Goal: Task Accomplishment & Management: Use online tool/utility

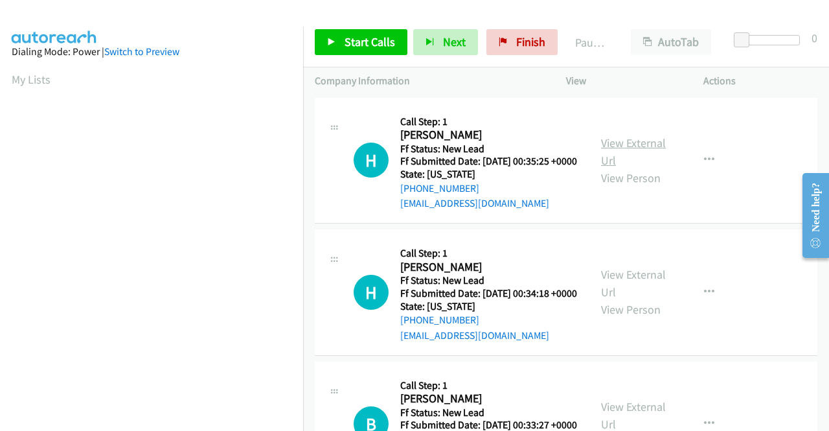
click at [620, 147] on link "View External Url" at bounding box center [633, 151] width 65 height 32
click at [632, 291] on link "View External Url" at bounding box center [633, 283] width 65 height 32
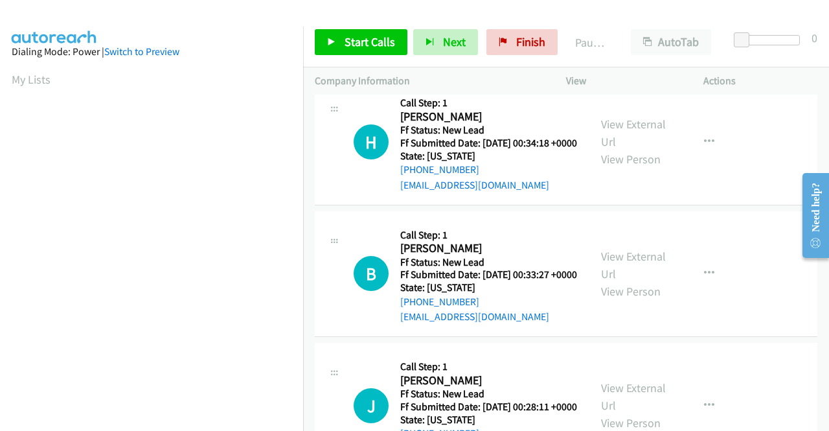
scroll to position [194, 0]
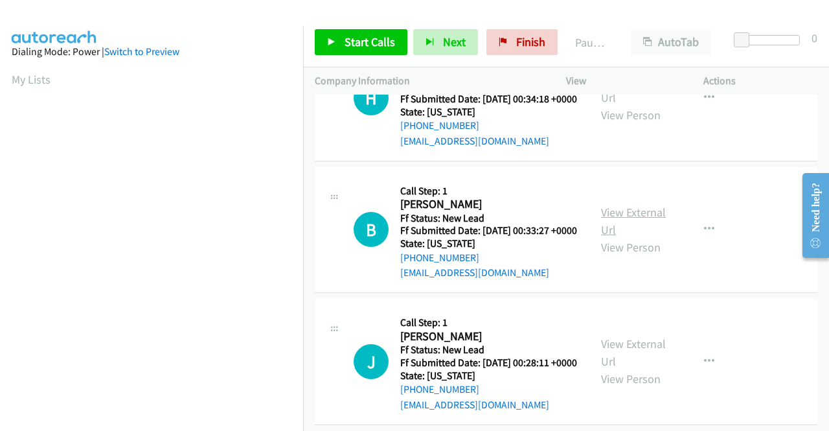
click at [614, 237] on link "View External Url" at bounding box center [633, 221] width 65 height 32
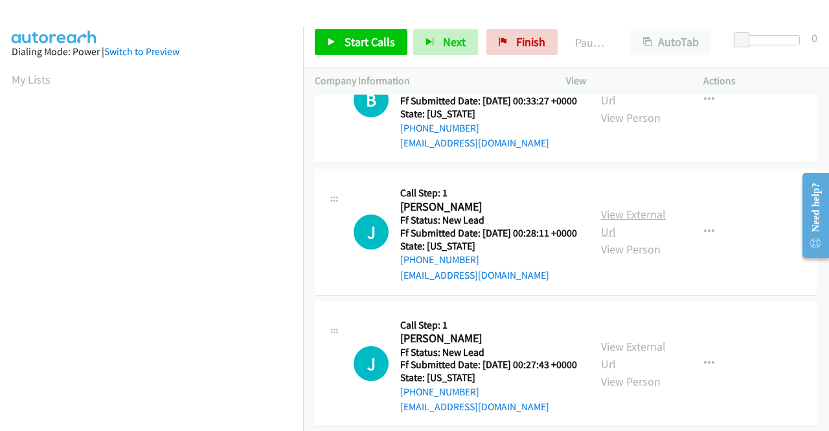
click at [650, 239] on link "View External Url" at bounding box center [633, 223] width 65 height 32
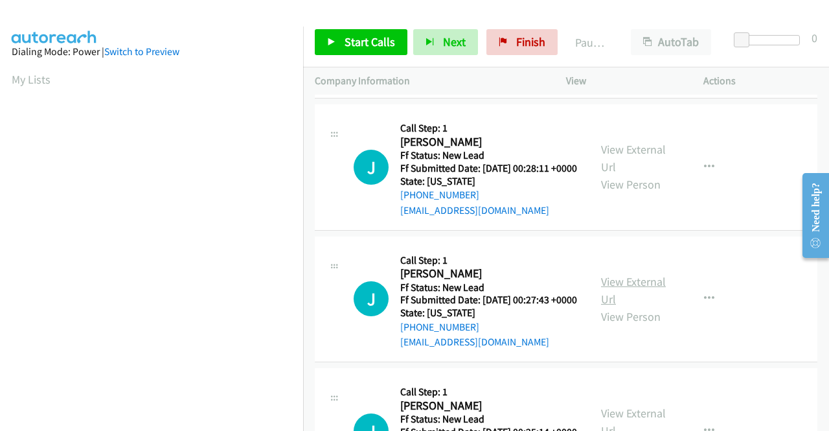
click at [625, 306] on link "View External Url" at bounding box center [633, 290] width 65 height 32
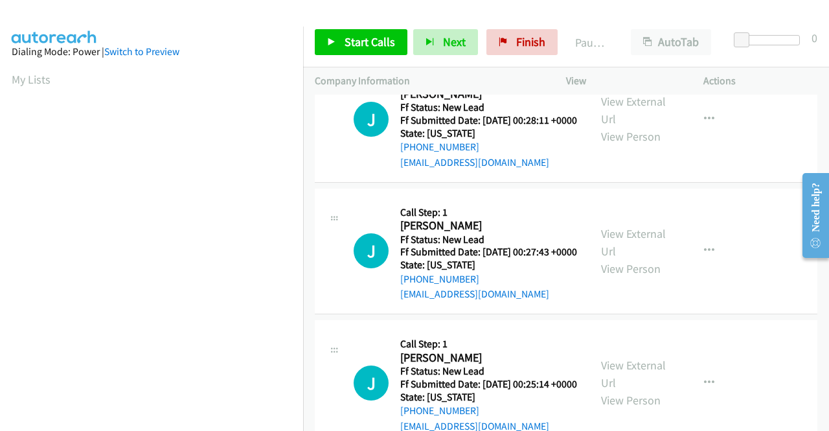
scroll to position [518, 0]
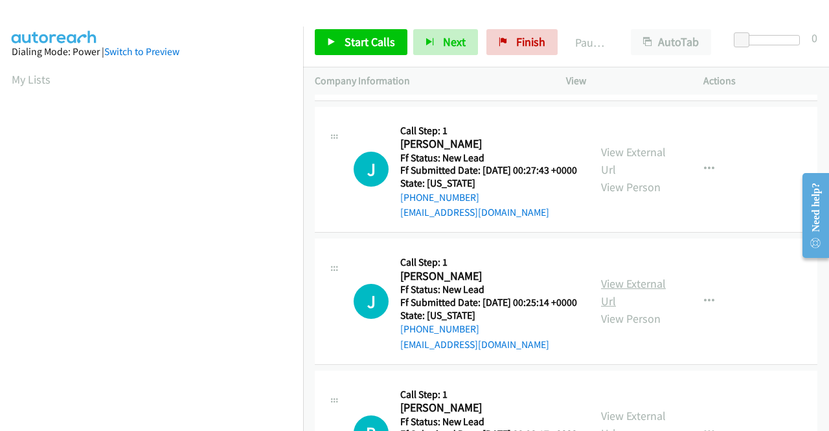
click at [637, 308] on link "View External Url" at bounding box center [633, 292] width 65 height 32
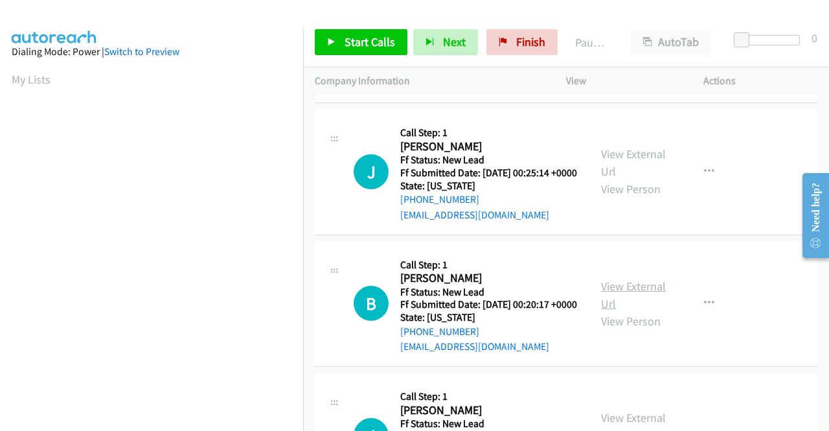
click at [636, 311] on link "View External Url" at bounding box center [633, 295] width 65 height 32
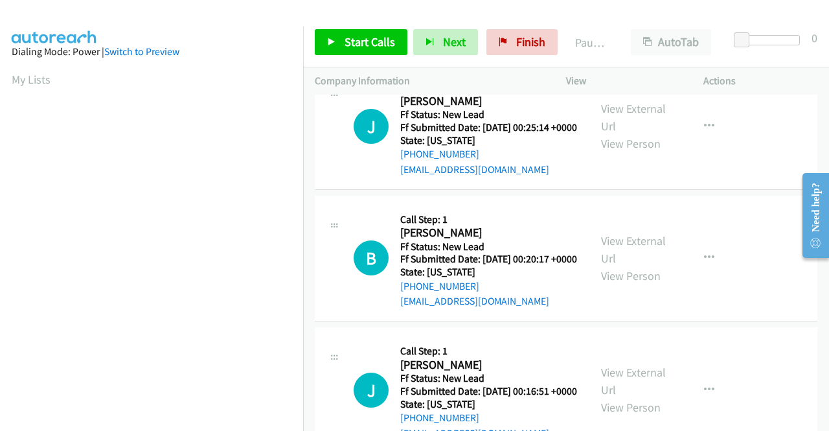
scroll to position [842, 0]
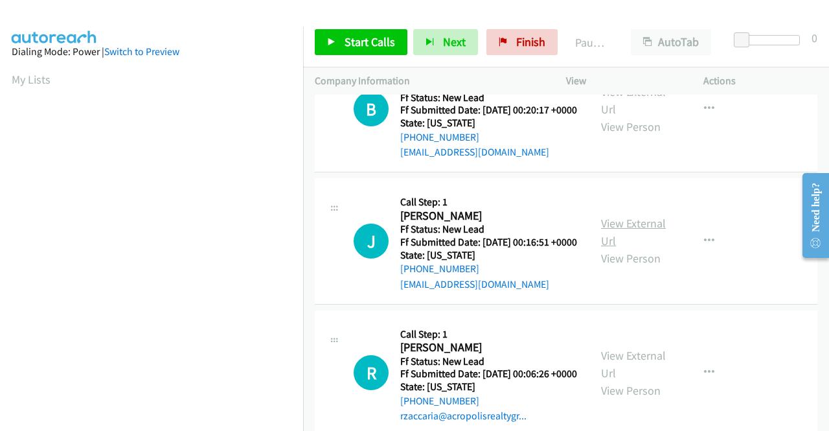
click at [634, 248] on link "View External Url" at bounding box center [633, 232] width 65 height 32
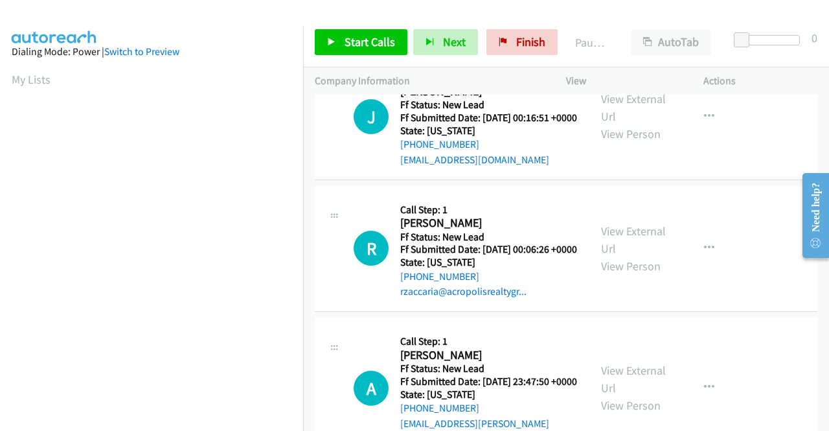
scroll to position [972, 0]
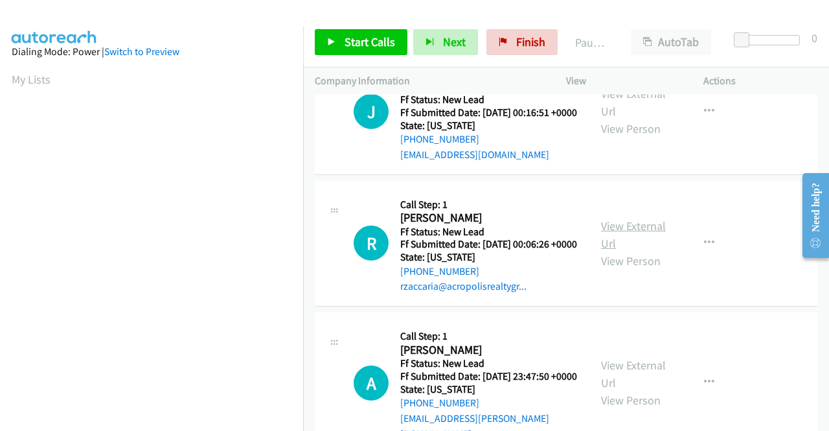
click at [618, 251] on link "View External Url" at bounding box center [633, 234] width 65 height 32
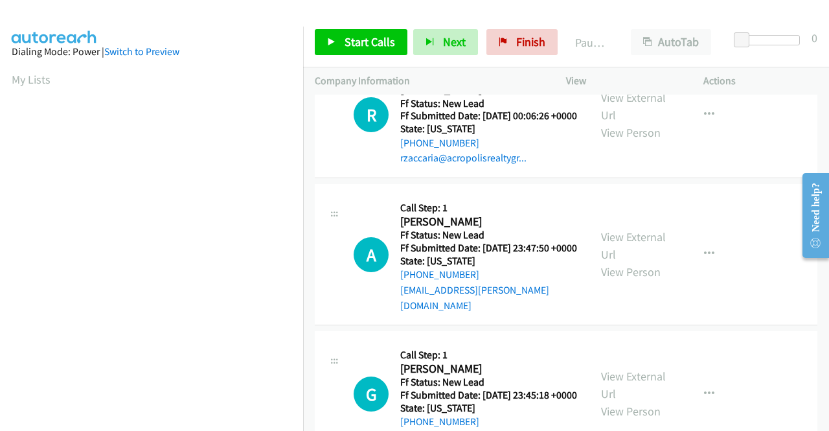
scroll to position [1101, 0]
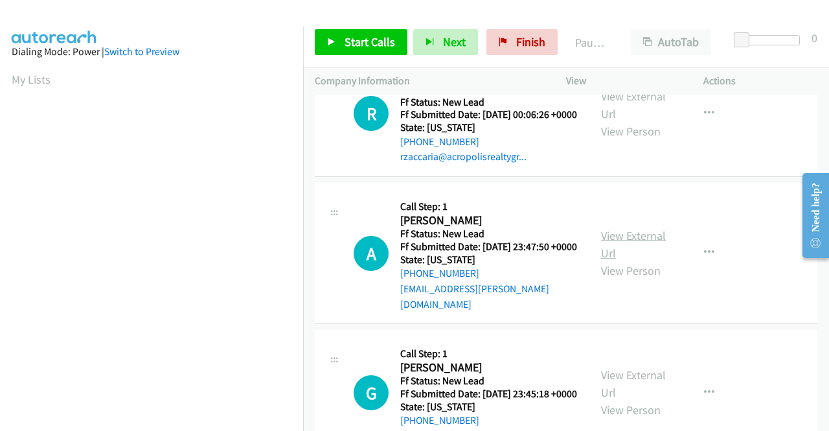
click at [612, 260] on link "View External Url" at bounding box center [633, 244] width 65 height 32
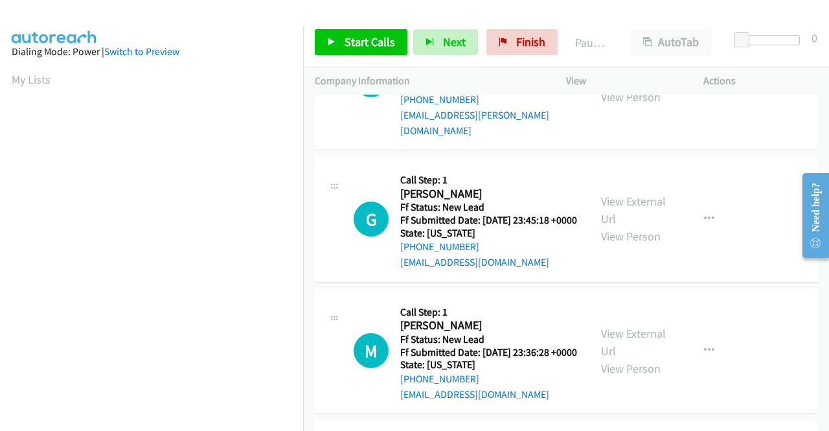
scroll to position [1296, 0]
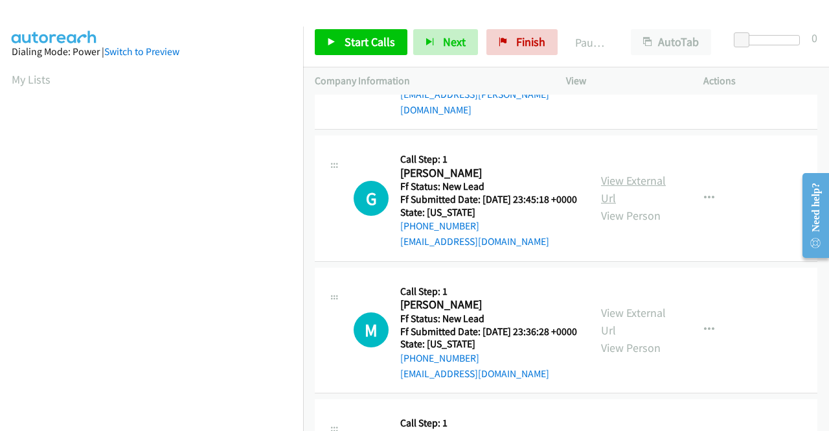
click at [641, 205] on link "View External Url" at bounding box center [633, 189] width 65 height 32
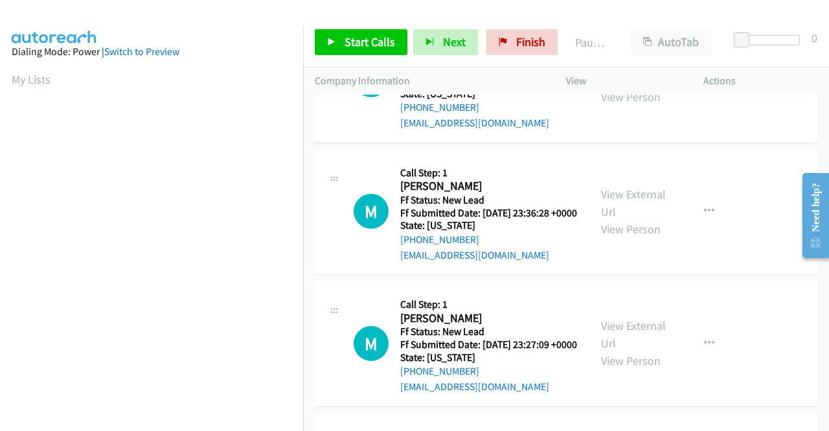
scroll to position [1425, 0]
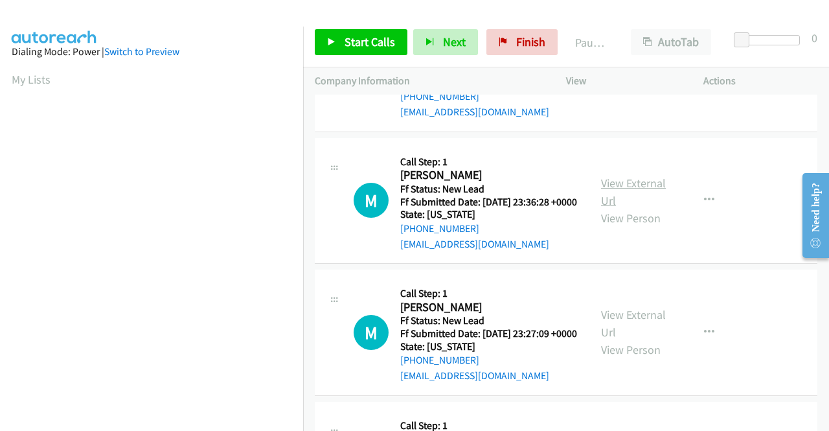
click at [628, 208] on link "View External Url" at bounding box center [633, 192] width 65 height 32
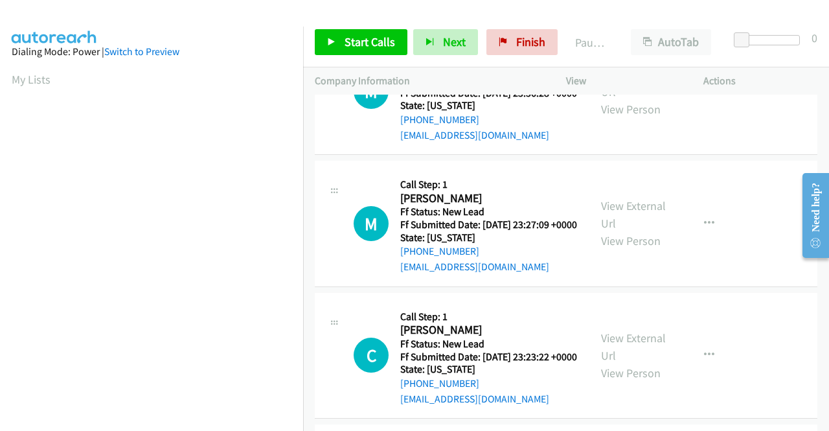
scroll to position [1555, 0]
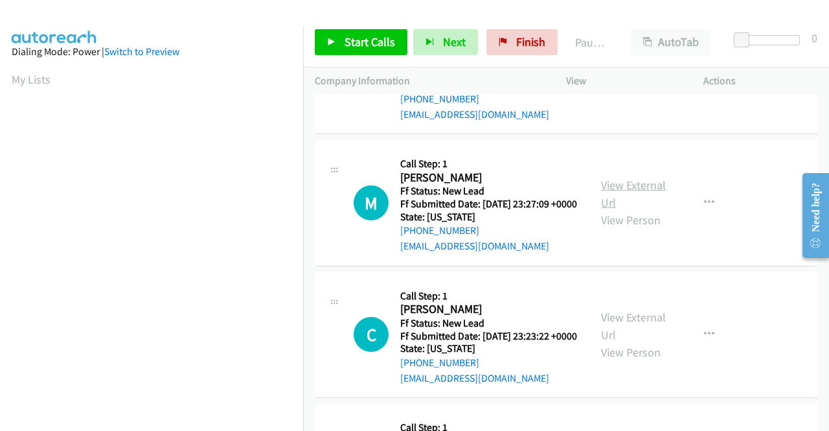
click at [640, 210] on link "View External Url" at bounding box center [633, 194] width 65 height 32
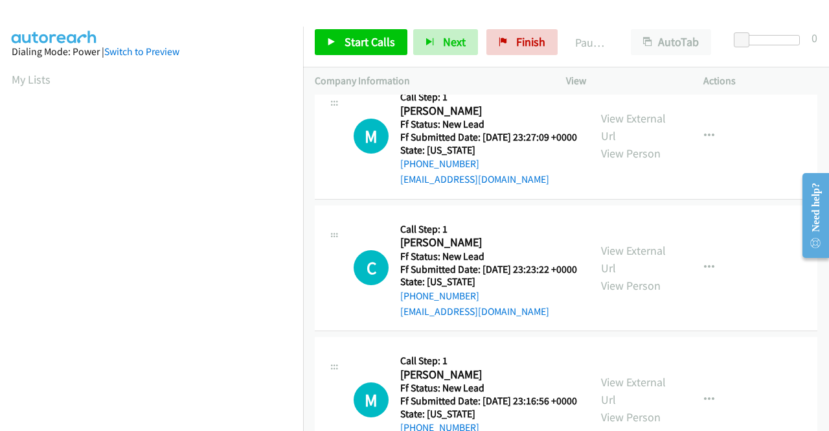
scroll to position [1684, 0]
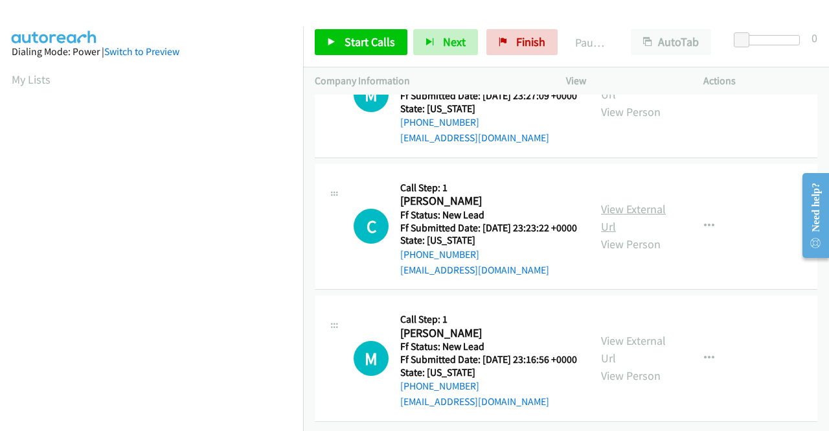
click at [608, 234] on link "View External Url" at bounding box center [633, 217] width 65 height 32
click at [609, 333] on link "View External Url" at bounding box center [633, 349] width 65 height 32
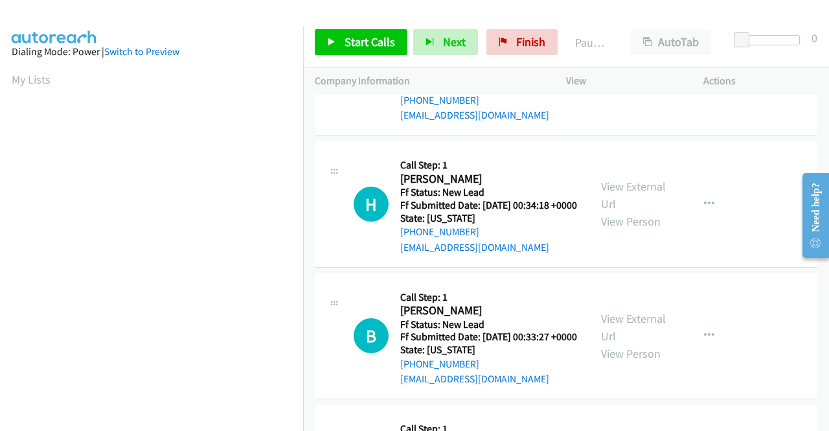
scroll to position [0, 0]
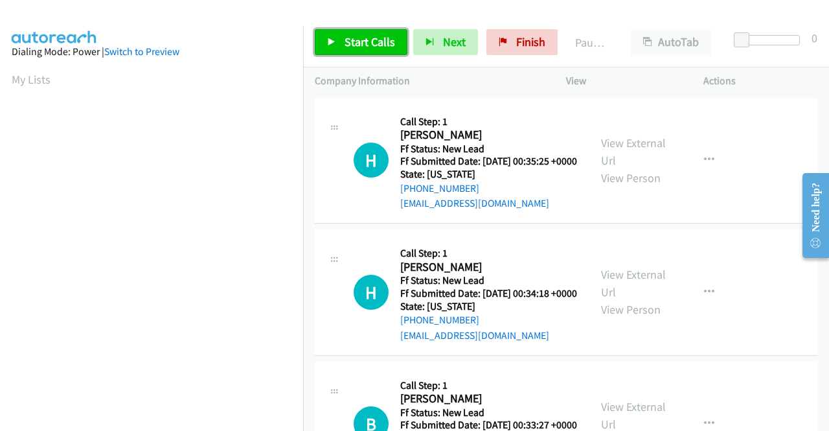
click at [375, 42] on span "Start Calls" at bounding box center [370, 41] width 51 height 15
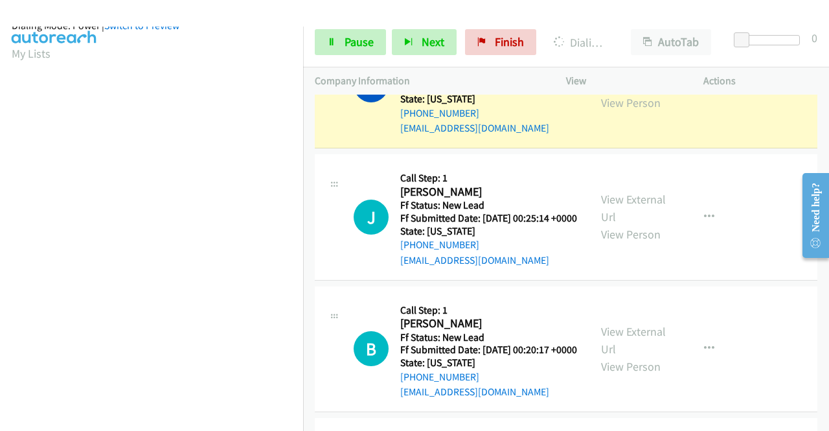
scroll to position [295, 0]
click at [339, 40] on link "Pause" at bounding box center [350, 42] width 71 height 26
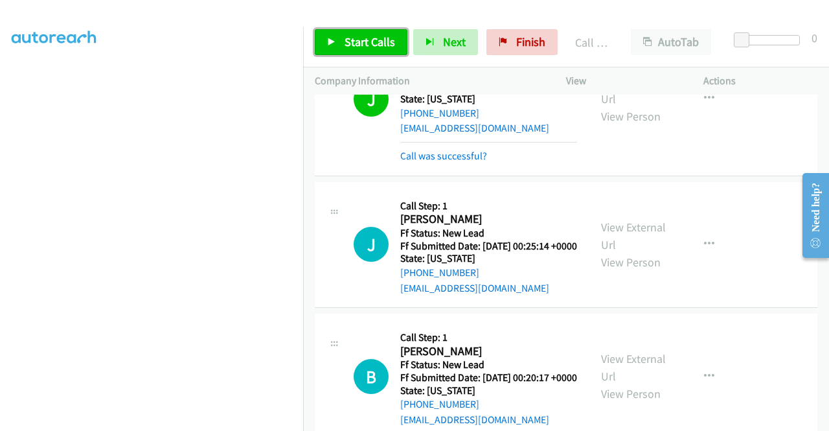
click at [388, 40] on span "Start Calls" at bounding box center [370, 41] width 51 height 15
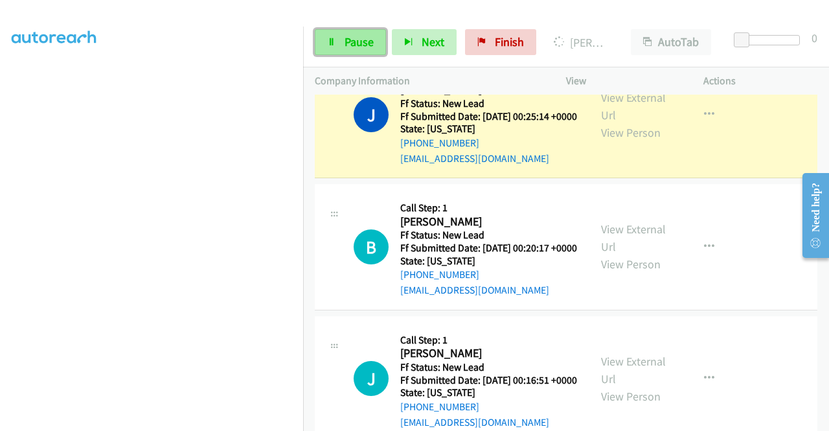
click at [353, 46] on span "Pause" at bounding box center [359, 41] width 29 height 15
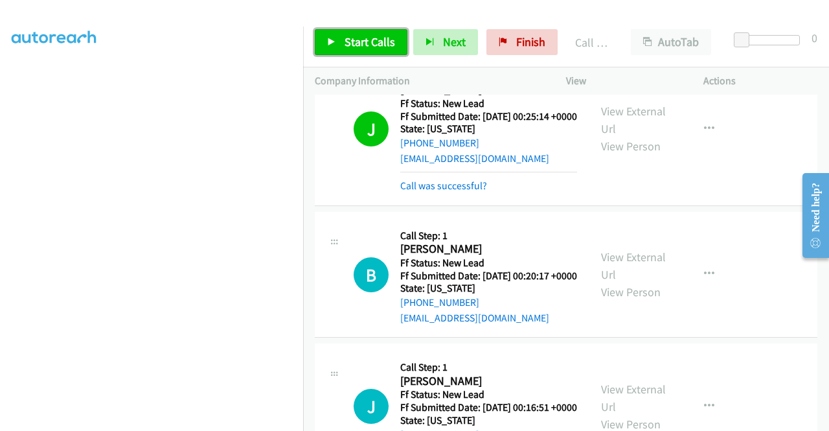
click at [342, 37] on link "Start Calls" at bounding box center [361, 42] width 93 height 26
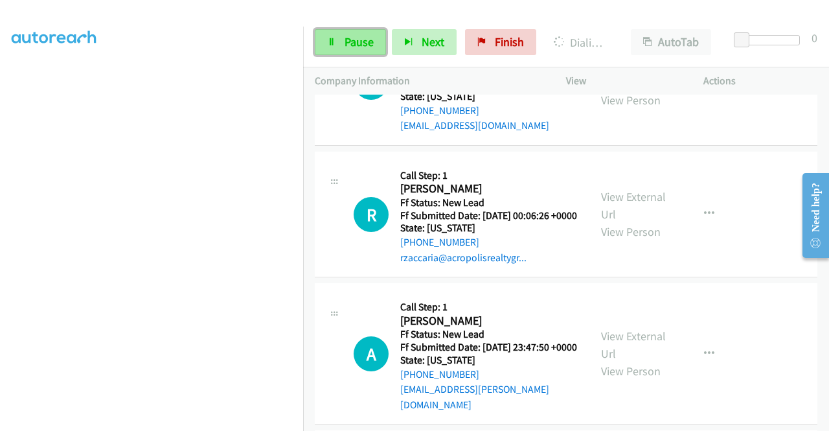
click at [338, 45] on link "Pause" at bounding box center [350, 42] width 71 height 26
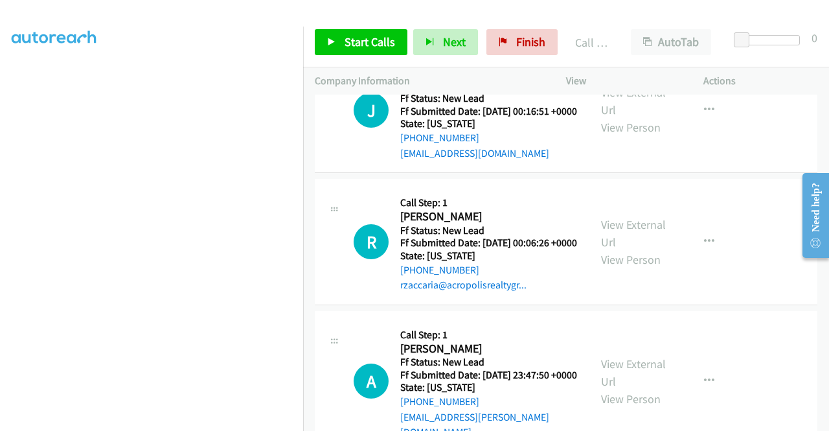
scroll to position [1037, 0]
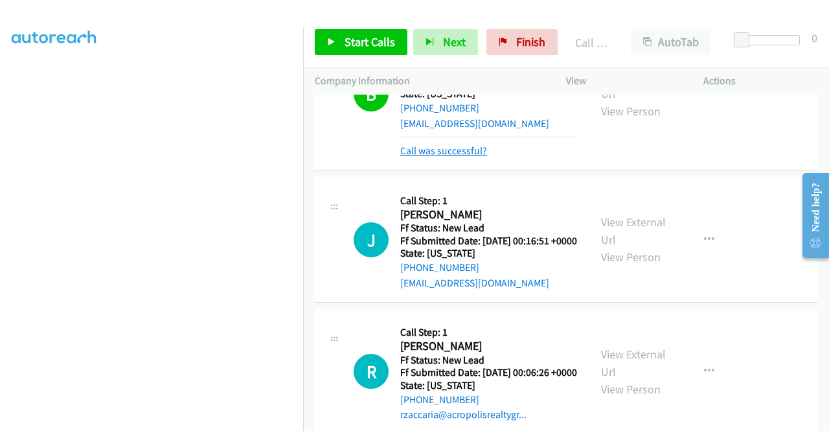
click at [456, 157] on link "Call was successful?" at bounding box center [443, 150] width 87 height 12
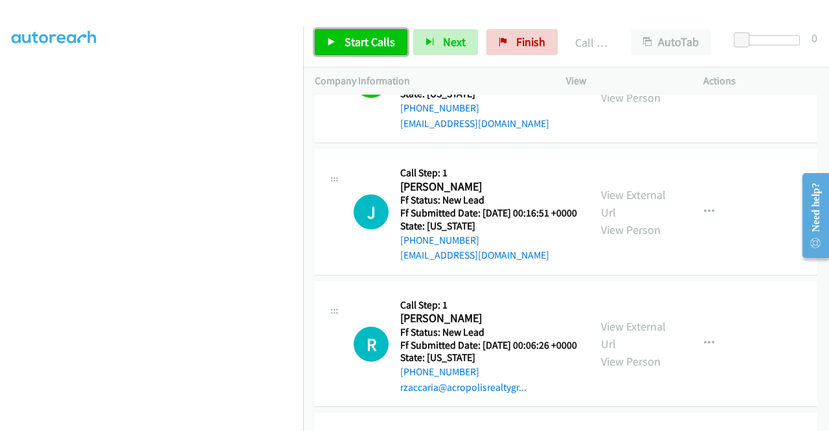
click at [381, 41] on span "Start Calls" at bounding box center [370, 41] width 51 height 15
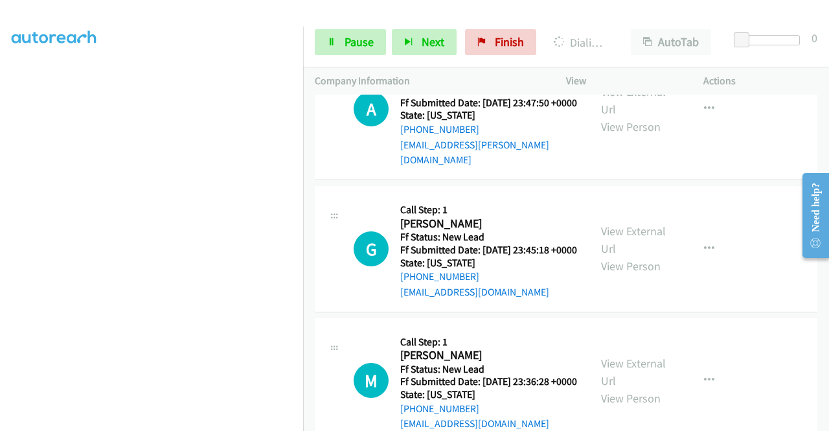
scroll to position [0, 0]
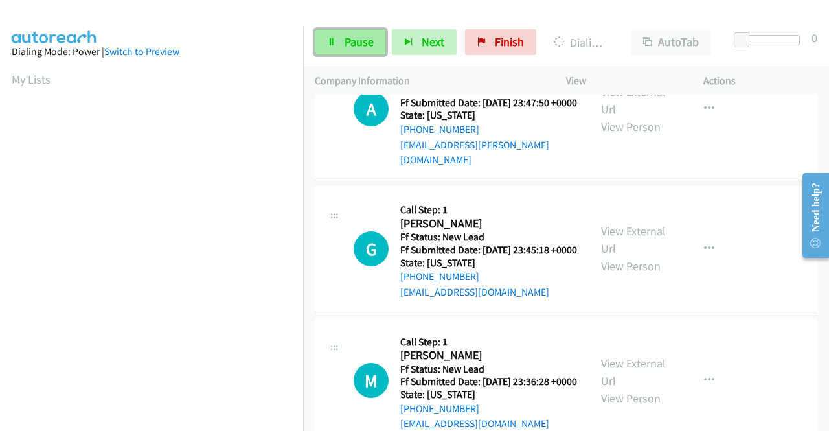
click at [348, 38] on span "Pause" at bounding box center [359, 41] width 29 height 15
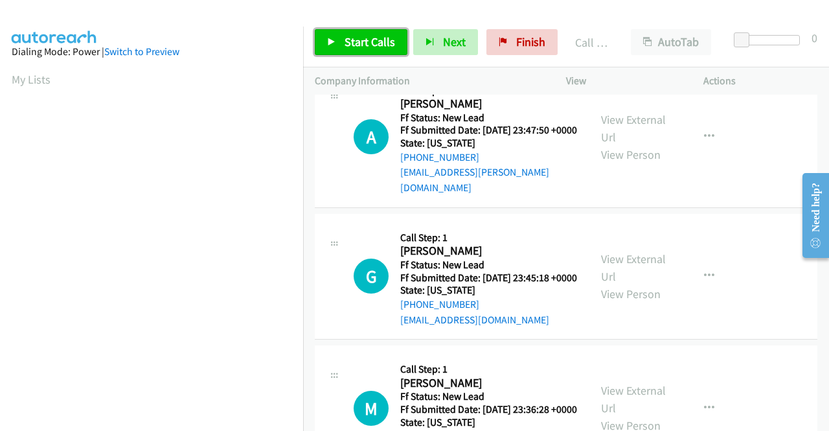
click at [378, 38] on span "Start Calls" at bounding box center [370, 41] width 51 height 15
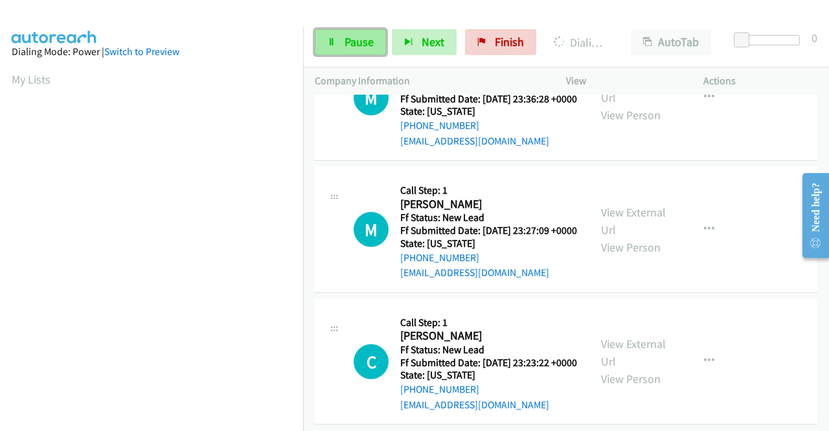
click at [354, 38] on span "Pause" at bounding box center [359, 41] width 29 height 15
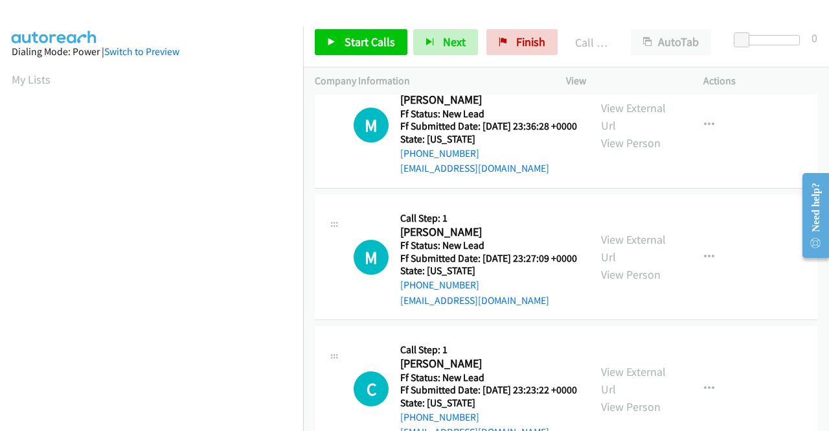
scroll to position [1790, 0]
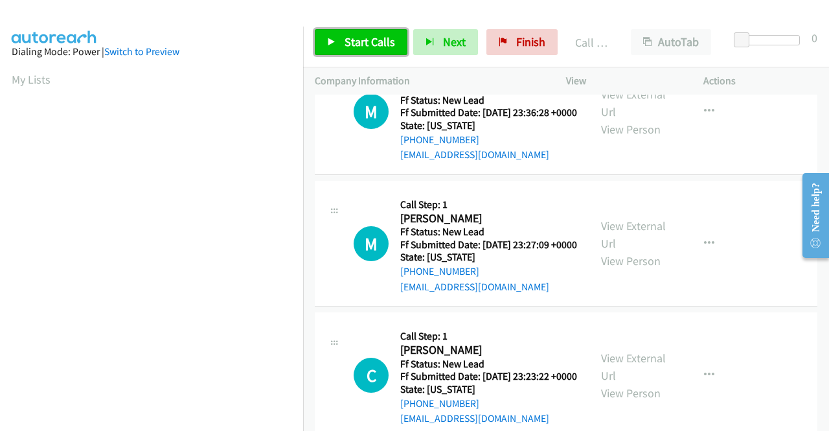
click at [384, 45] on span "Start Calls" at bounding box center [370, 41] width 51 height 15
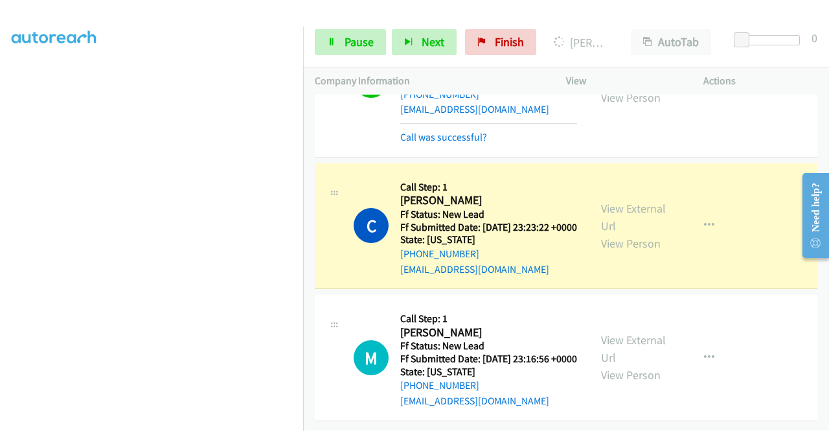
scroll to position [0, 0]
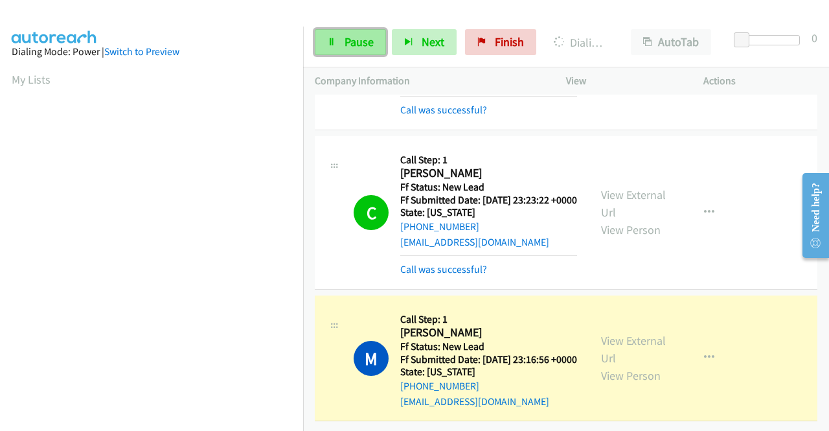
click at [349, 52] on link "Pause" at bounding box center [350, 42] width 71 height 26
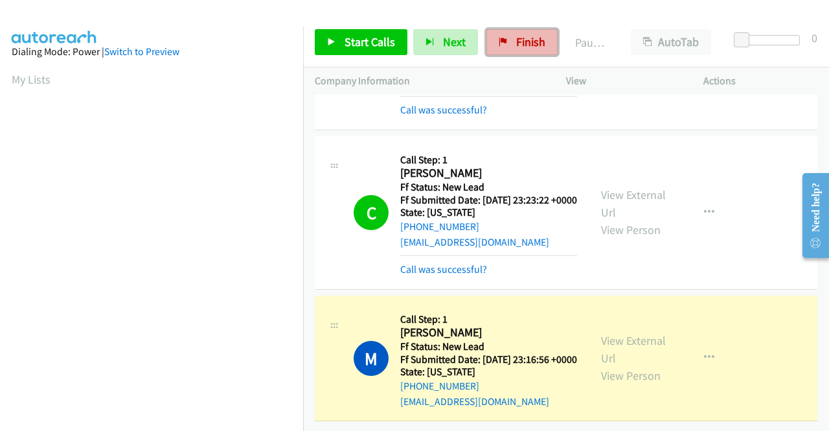
click at [504, 45] on link "Finish" at bounding box center [522, 42] width 71 height 26
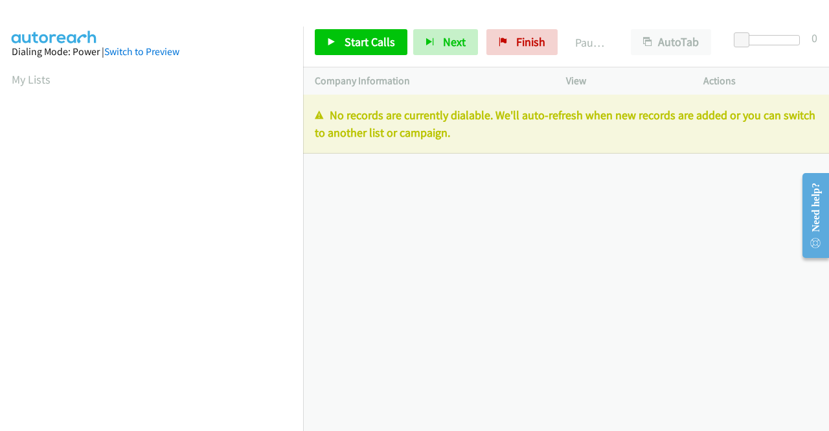
drag, startPoint x: 483, startPoint y: 141, endPoint x: 325, endPoint y: 113, distance: 160.5
click at [325, 113] on div "No records are currently dialable. We'll auto-refresh when new records are adde…" at bounding box center [566, 124] width 526 height 59
copy p "No records are currently dialable. We'll auto-refresh when new records are adde…"
drag, startPoint x: 507, startPoint y: 34, endPoint x: 472, endPoint y: 69, distance: 49.9
click at [507, 34] on link "Finish" at bounding box center [522, 42] width 71 height 26
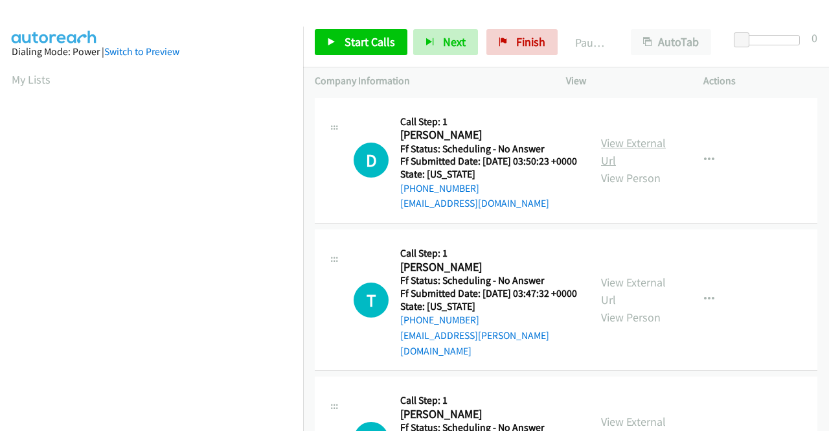
click at [617, 150] on link "View External Url" at bounding box center [633, 151] width 65 height 32
click at [618, 301] on div "View External Url View Person" at bounding box center [634, 299] width 67 height 52
click at [620, 293] on link "View External Url" at bounding box center [633, 291] width 65 height 32
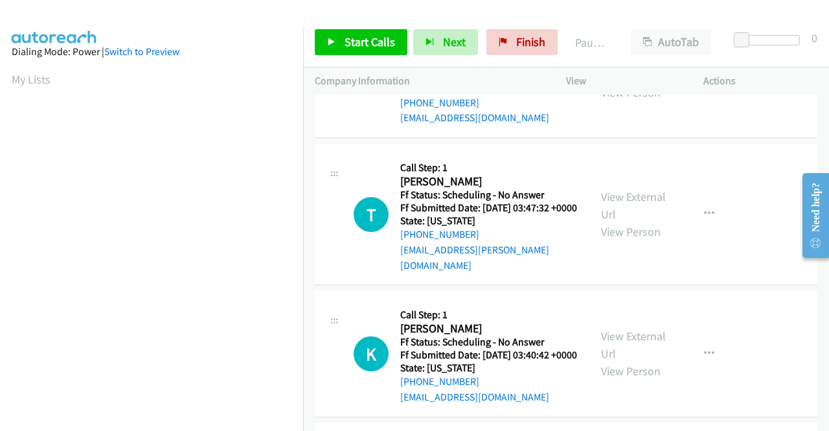
scroll to position [194, 0]
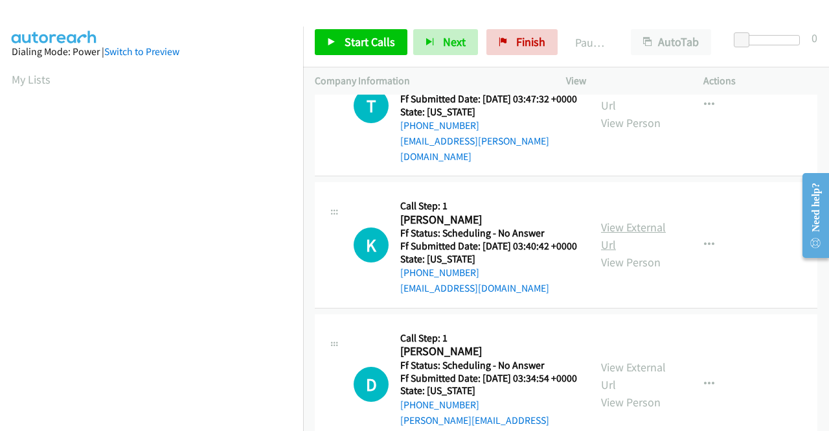
click at [613, 241] on link "View External Url" at bounding box center [633, 236] width 65 height 32
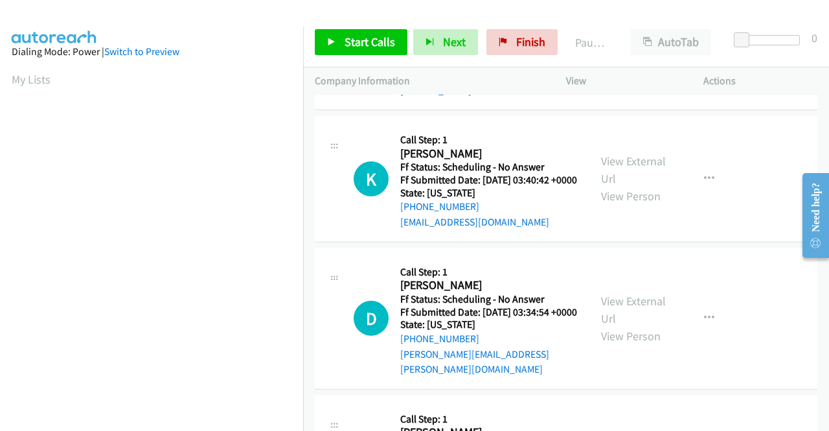
scroll to position [324, 0]
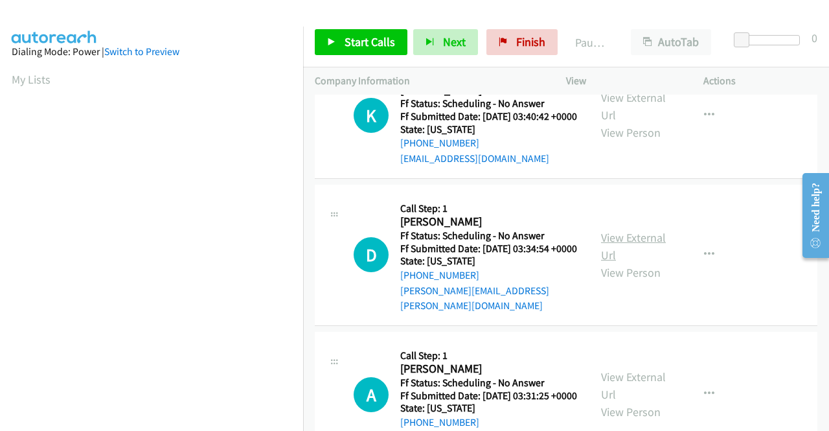
click at [605, 258] on link "View External Url" at bounding box center [633, 246] width 65 height 32
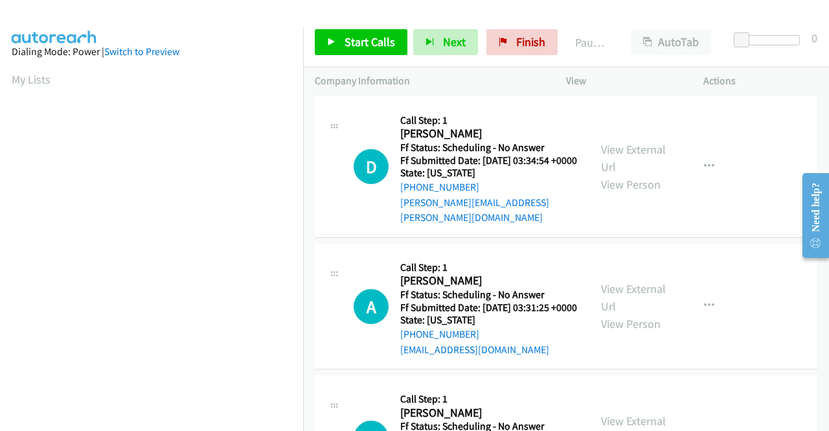
scroll to position [454, 0]
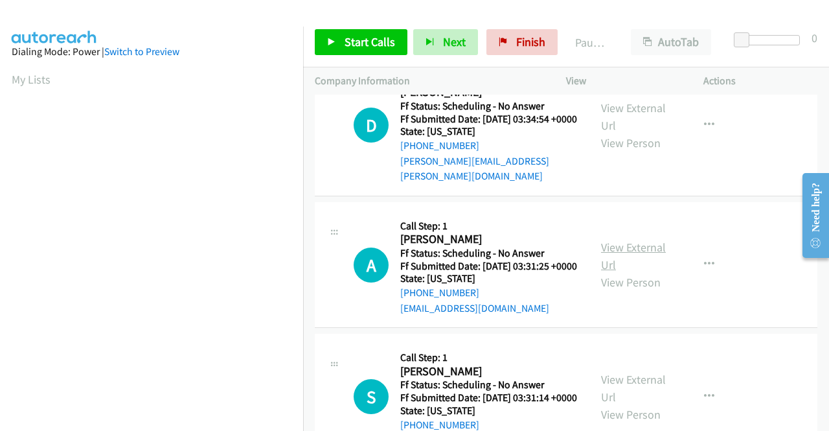
click at [632, 272] on link "View External Url" at bounding box center [633, 256] width 65 height 32
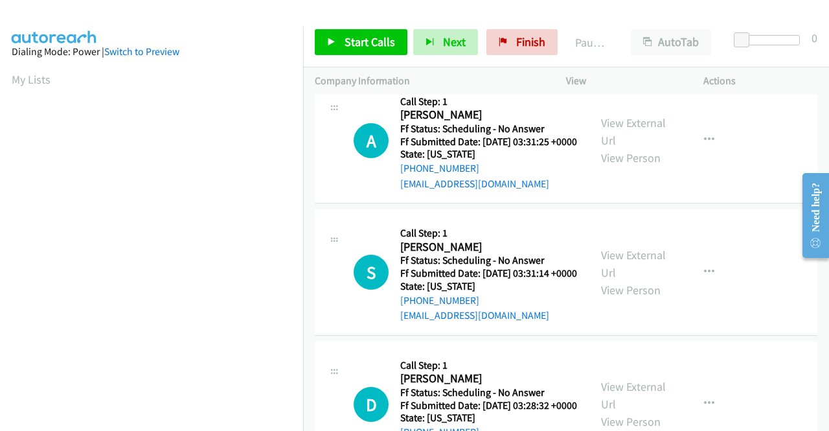
scroll to position [583, 0]
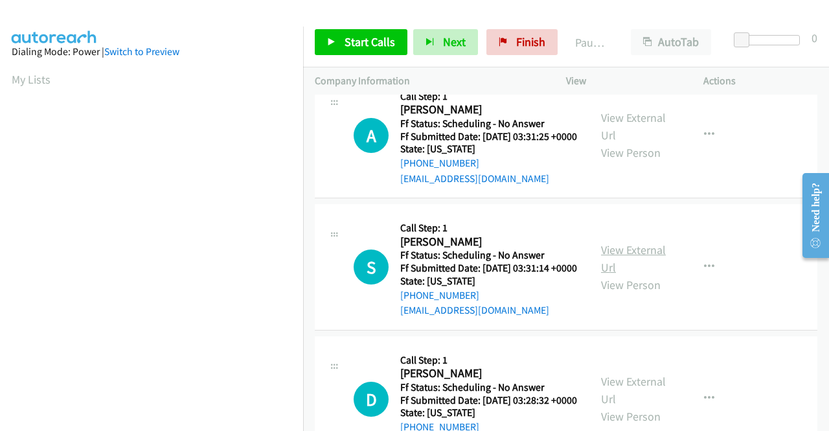
click at [611, 275] on link "View External Url" at bounding box center [633, 258] width 65 height 32
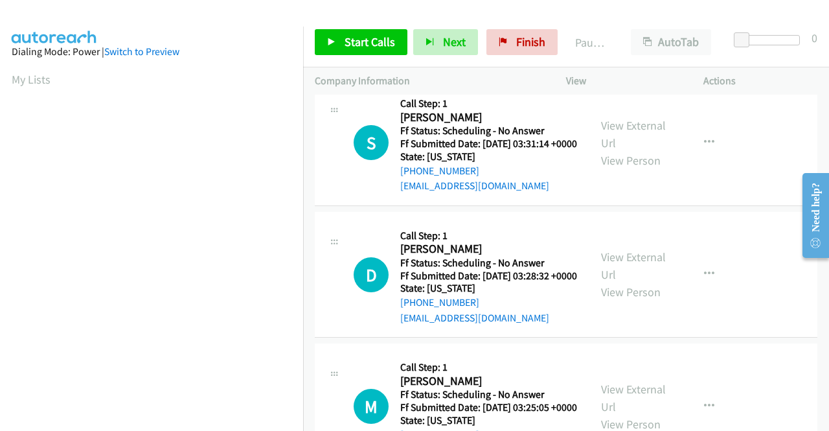
scroll to position [713, 0]
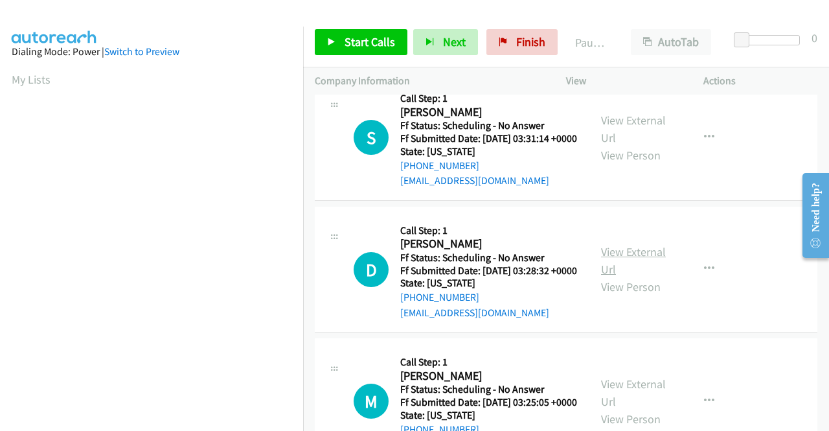
click at [625, 277] on link "View External Url" at bounding box center [633, 260] width 65 height 32
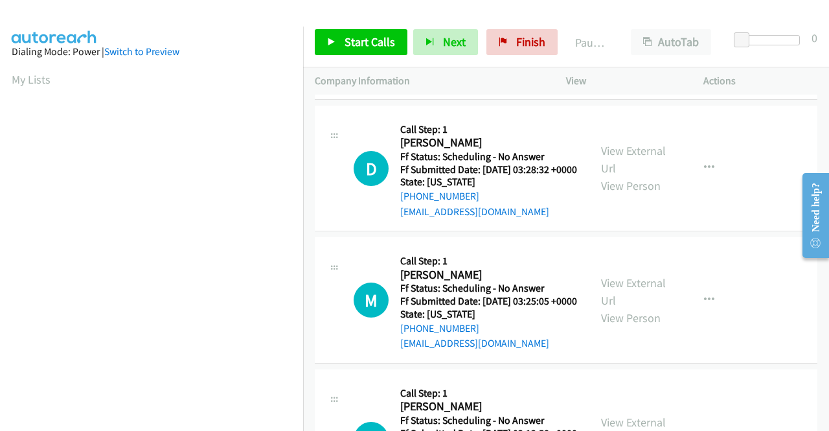
scroll to position [842, 0]
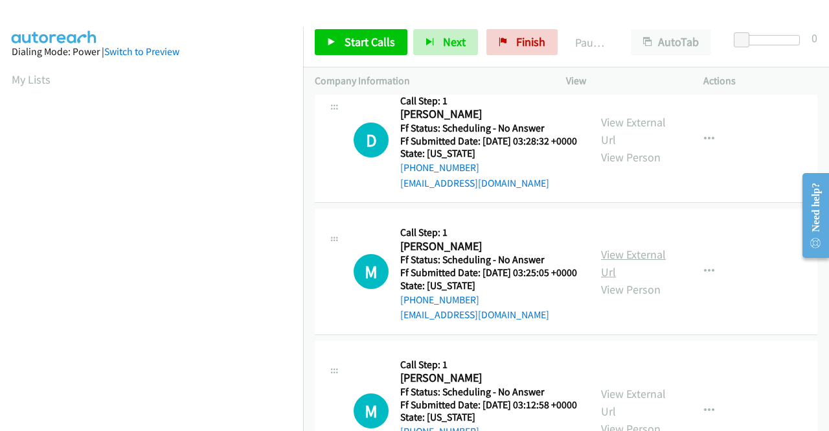
click at [613, 279] on link "View External Url" at bounding box center [633, 263] width 65 height 32
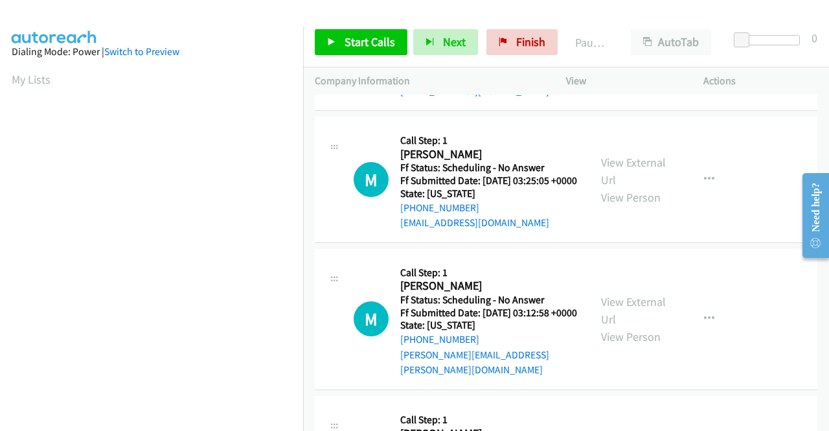
scroll to position [972, 0]
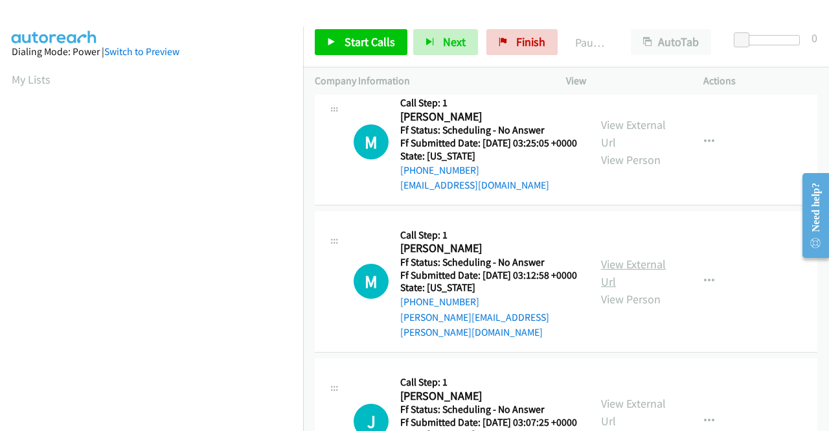
click at [618, 289] on link "View External Url" at bounding box center [633, 273] width 65 height 32
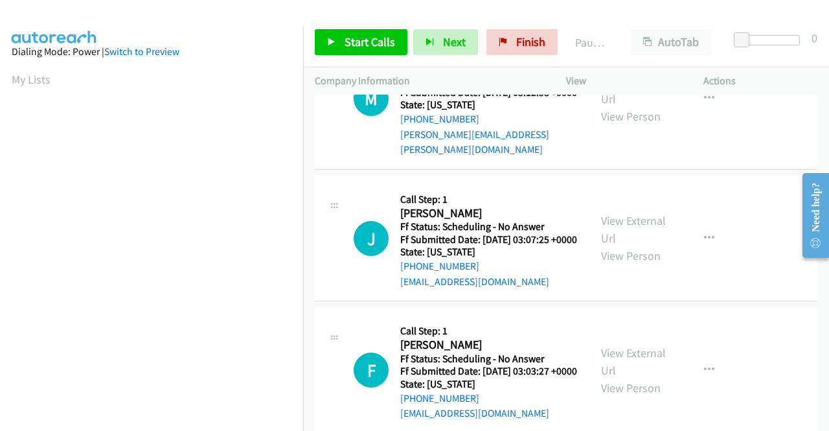
scroll to position [1166, 0]
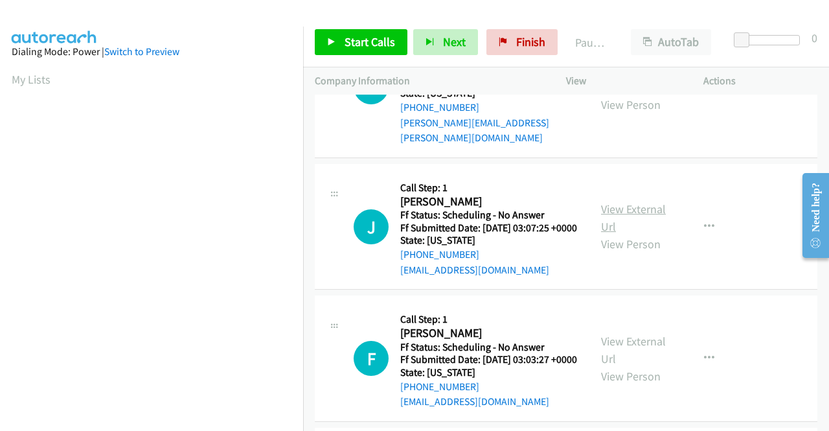
click at [632, 234] on link "View External Url" at bounding box center [633, 217] width 65 height 32
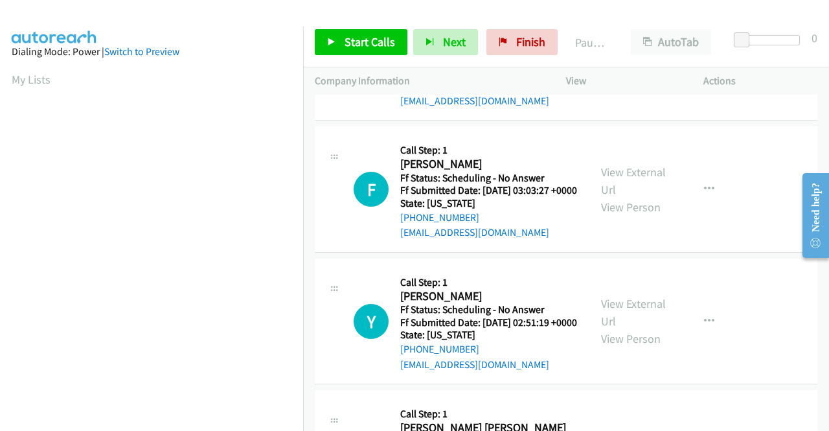
scroll to position [1361, 0]
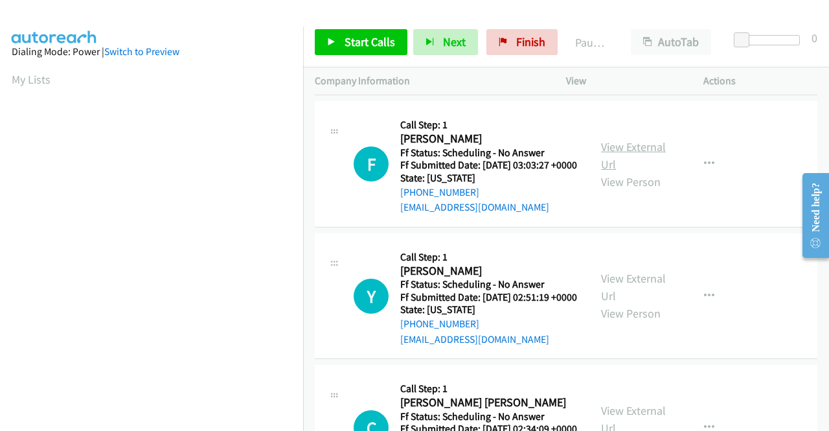
click at [637, 172] on link "View External Url" at bounding box center [633, 155] width 65 height 32
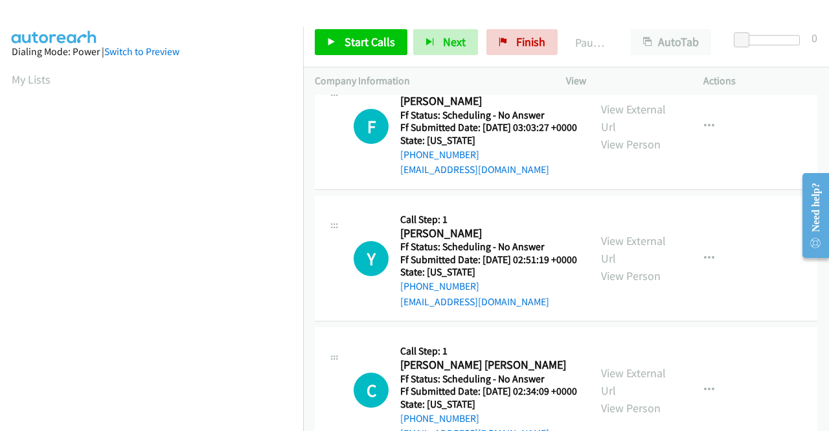
scroll to position [1425, 0]
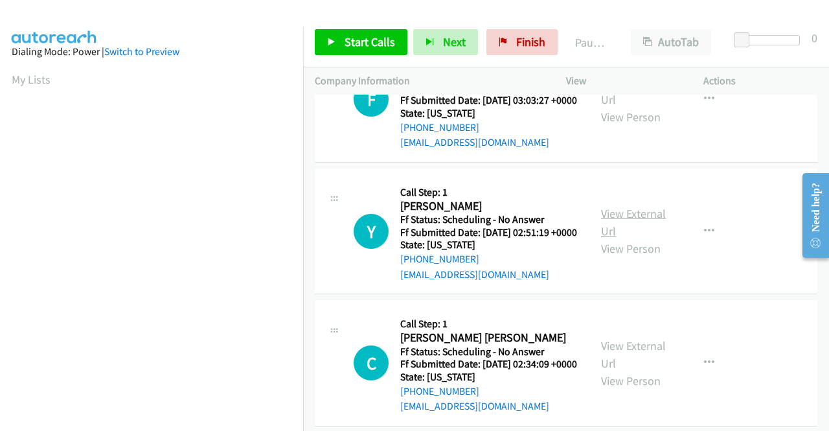
click at [615, 238] on link "View External Url" at bounding box center [633, 222] width 65 height 32
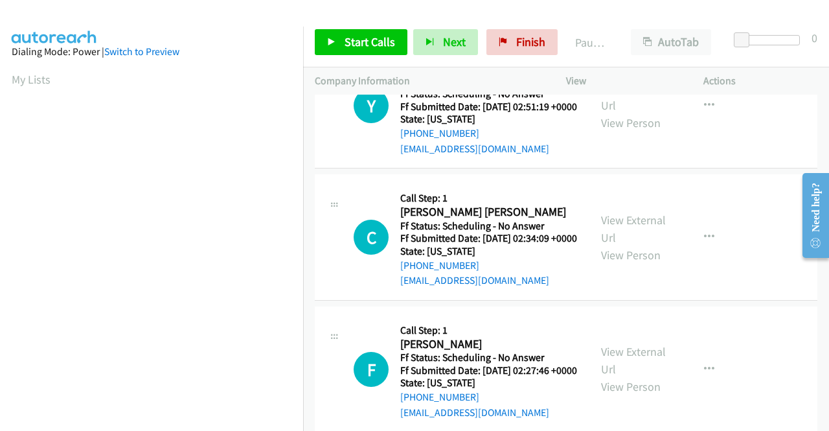
scroll to position [1555, 0]
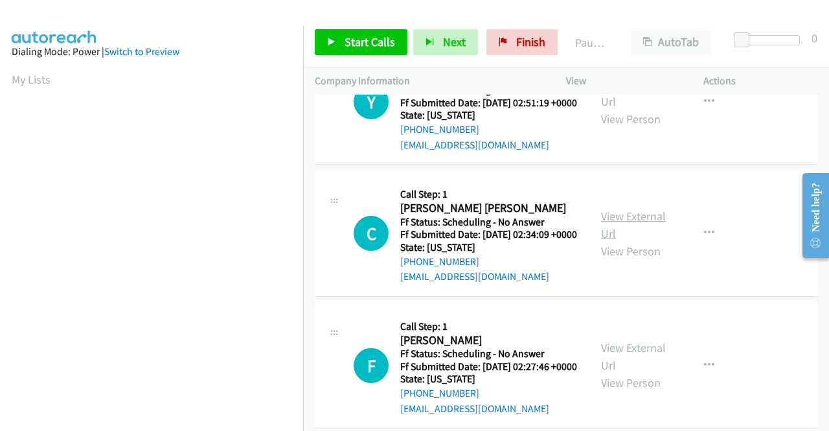
click at [603, 241] on link "View External Url" at bounding box center [633, 225] width 65 height 32
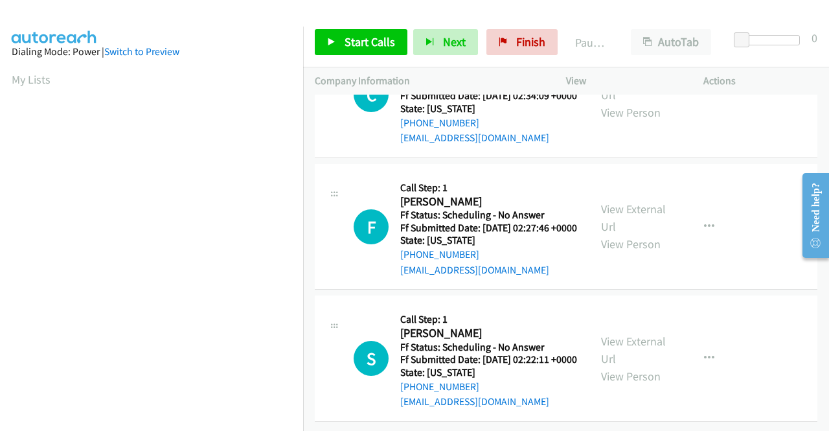
scroll to position [1749, 0]
click at [652, 234] on link "View External Url" at bounding box center [633, 217] width 65 height 32
click at [614, 334] on link "View External Url" at bounding box center [633, 350] width 65 height 32
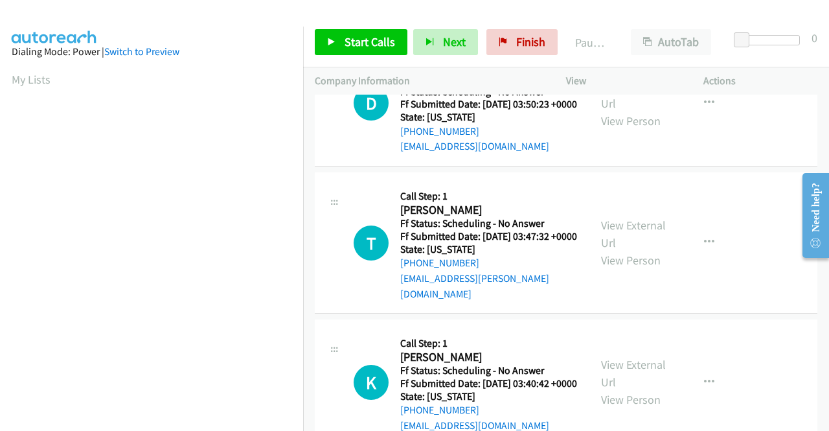
scroll to position [0, 0]
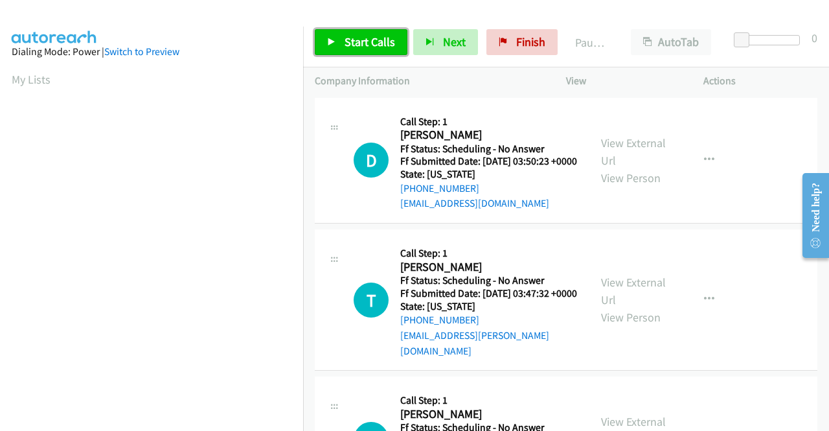
click at [384, 41] on span "Start Calls" at bounding box center [370, 41] width 51 height 15
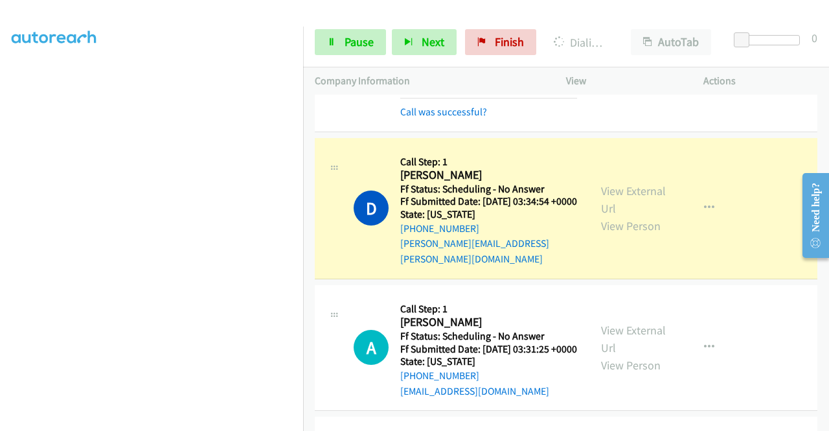
scroll to position [518, 0]
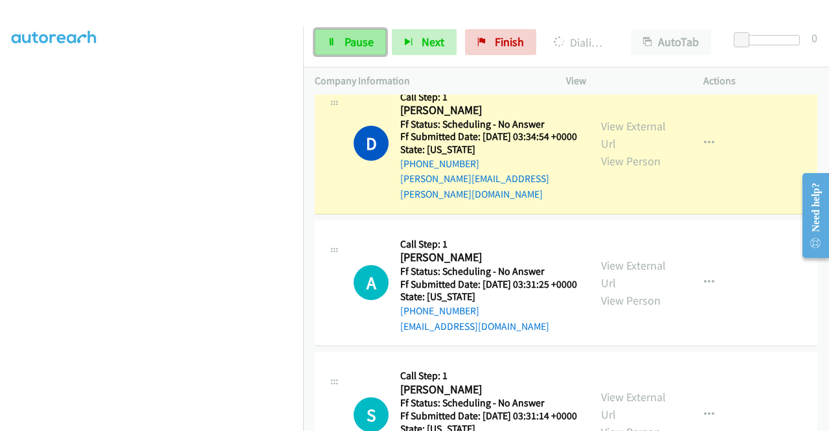
click at [343, 50] on link "Pause" at bounding box center [350, 42] width 71 height 26
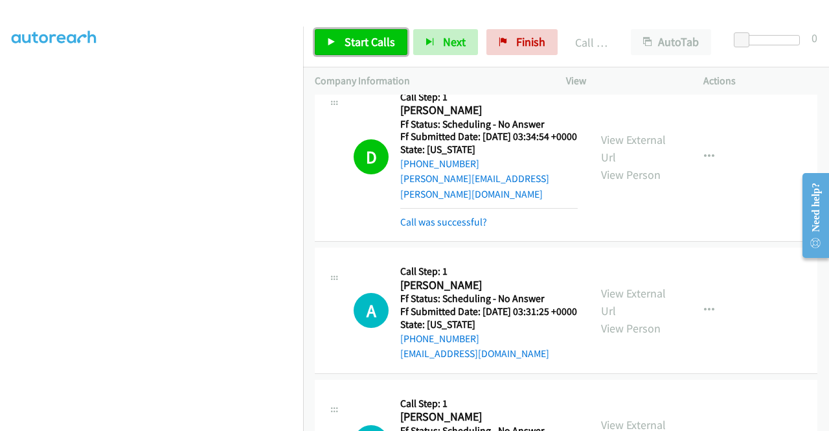
click at [334, 49] on link "Start Calls" at bounding box center [361, 42] width 93 height 26
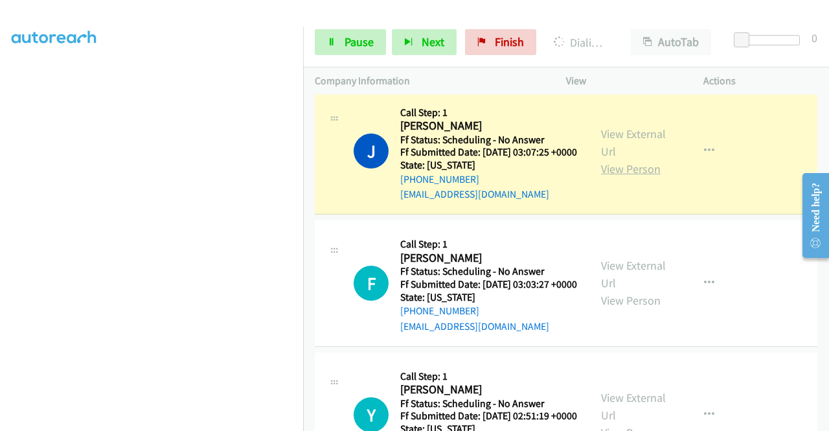
scroll to position [1555, 0]
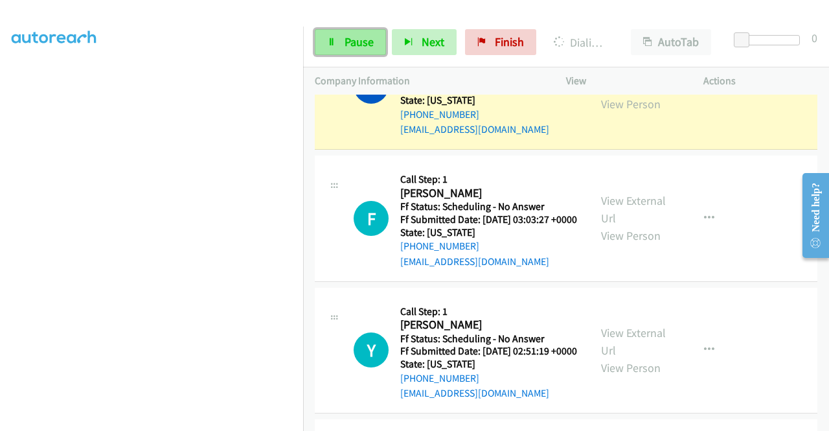
click at [356, 40] on span "Pause" at bounding box center [359, 41] width 29 height 15
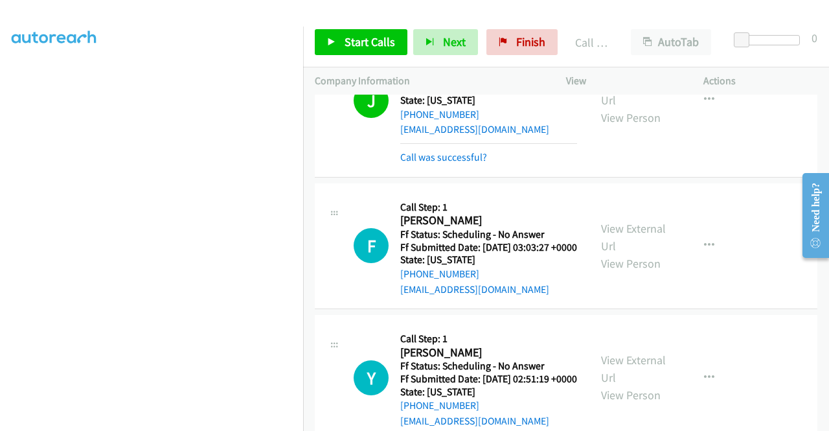
scroll to position [1620, 0]
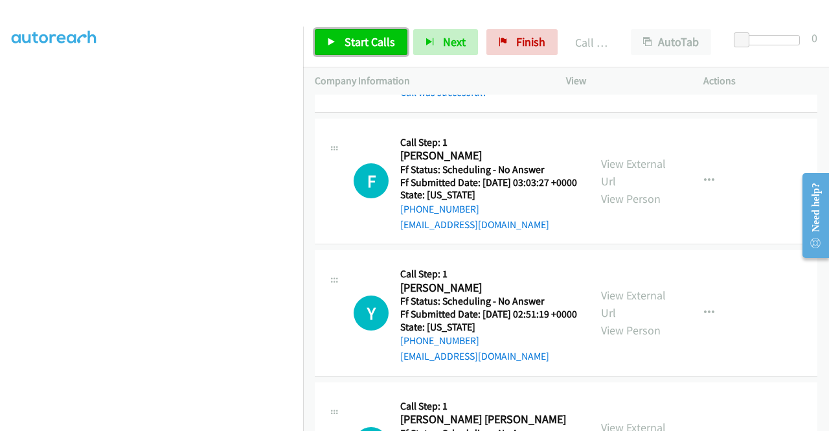
click at [390, 41] on span "Start Calls" at bounding box center [370, 41] width 51 height 15
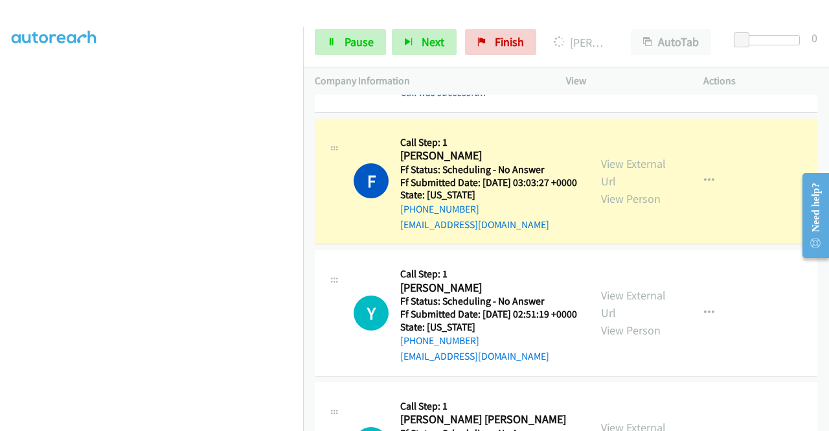
scroll to position [1684, 0]
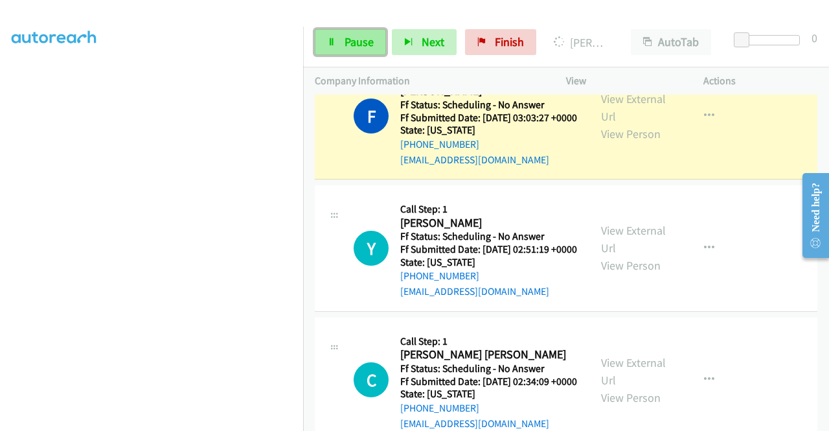
click at [369, 51] on link "Pause" at bounding box center [350, 42] width 71 height 26
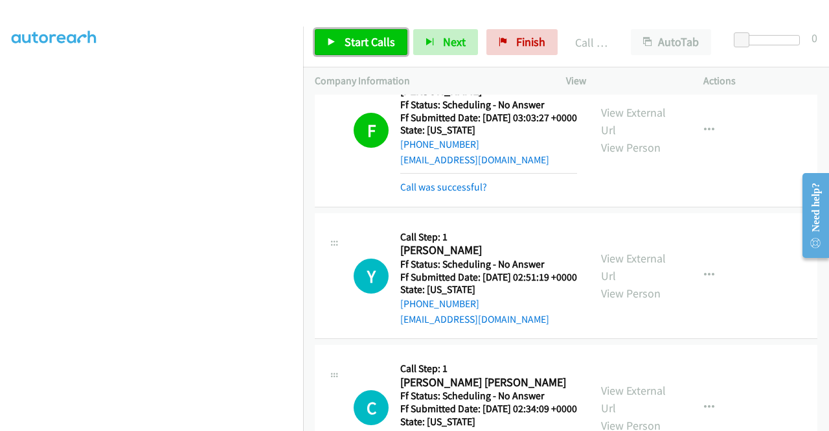
click at [383, 51] on link "Start Calls" at bounding box center [361, 42] width 93 height 26
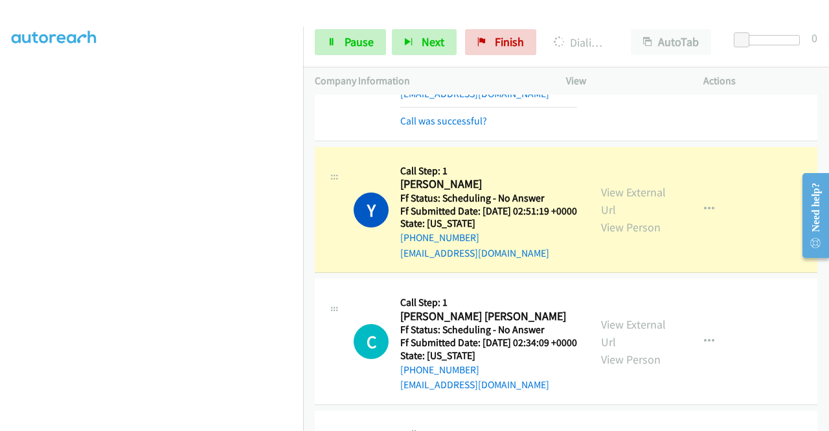
scroll to position [1814, 0]
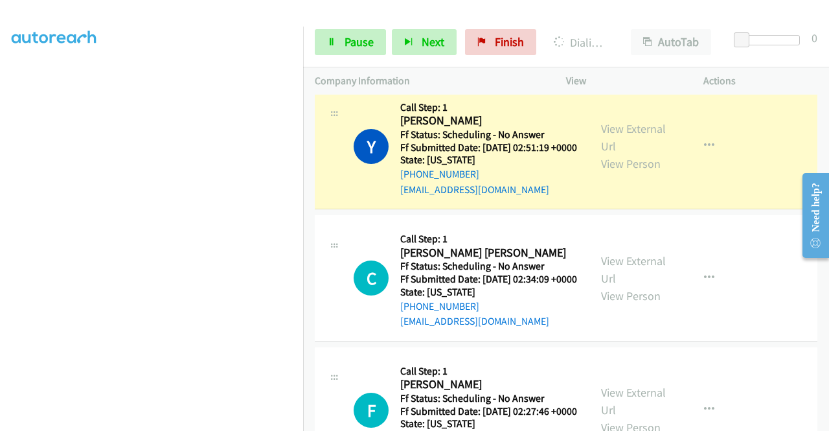
click at [472, 63] on link "Call was successful?" at bounding box center [443, 57] width 87 height 12
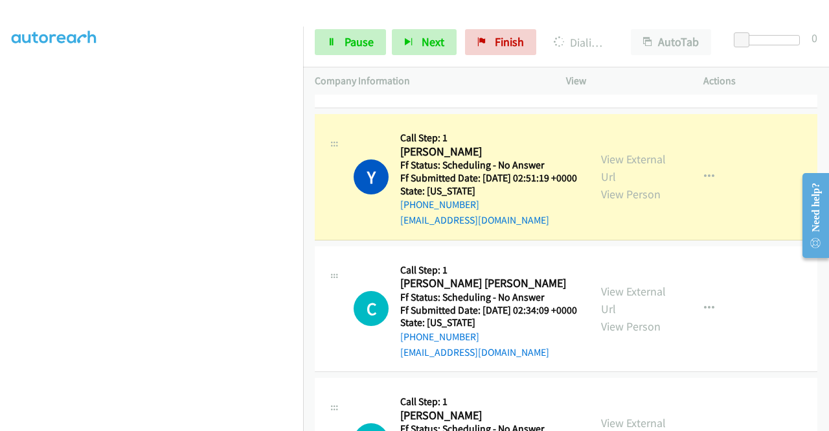
scroll to position [1735, 0]
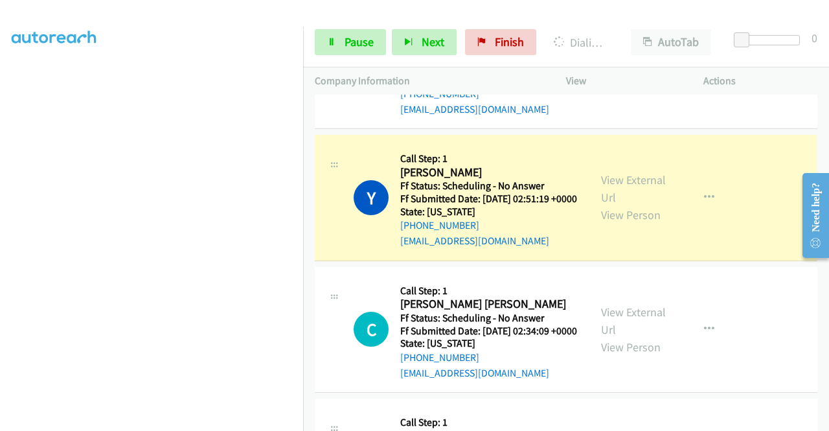
click at [704, 78] on button "button" at bounding box center [709, 65] width 35 height 26
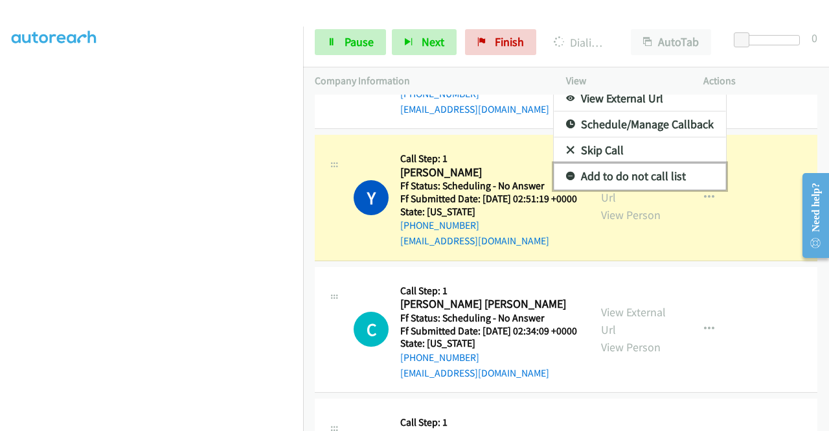
click at [608, 189] on link "Add to do not call list" at bounding box center [640, 176] width 172 height 26
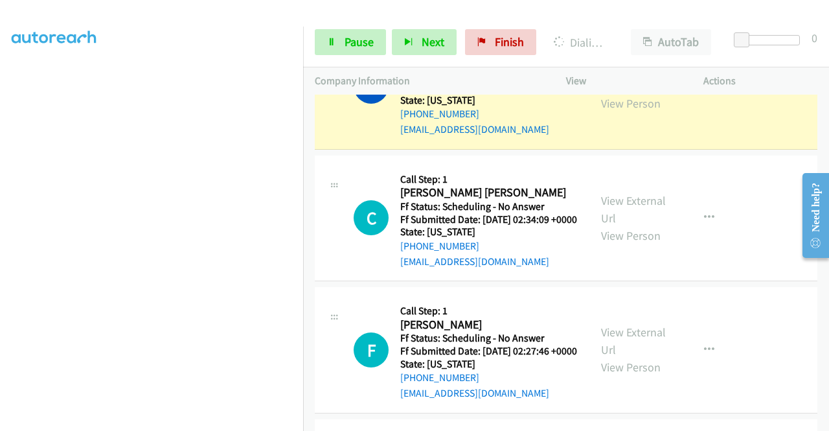
scroll to position [1865, 0]
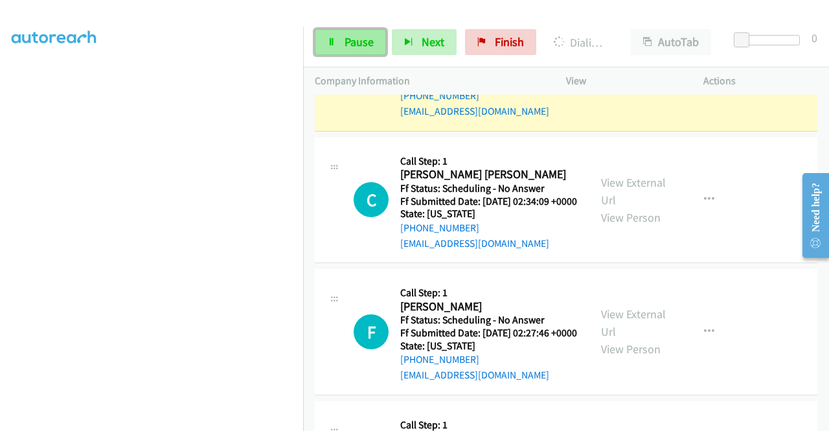
click at [364, 46] on span "Pause" at bounding box center [359, 41] width 29 height 15
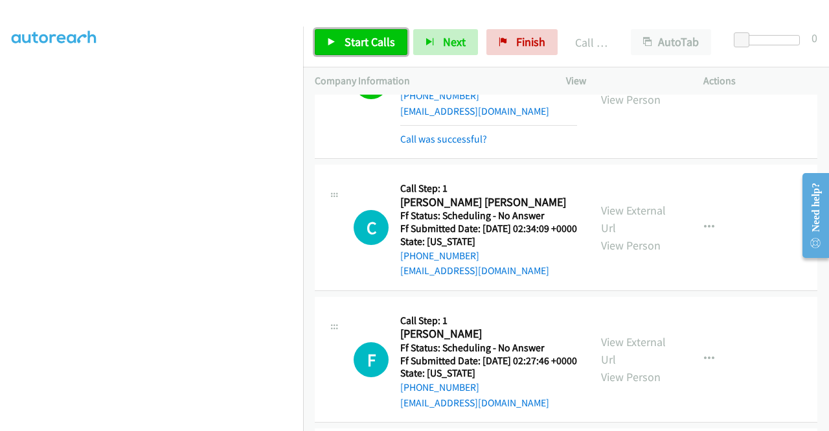
click at [369, 43] on span "Start Calls" at bounding box center [370, 41] width 51 height 15
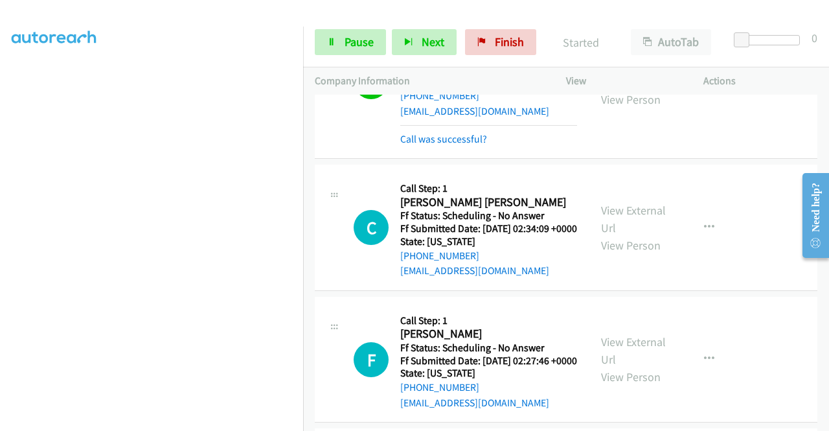
click at [443, 147] on div "Call was successful?" at bounding box center [488, 140] width 177 height 16
click at [442, 145] on link "Call was successful?" at bounding box center [443, 139] width 87 height 12
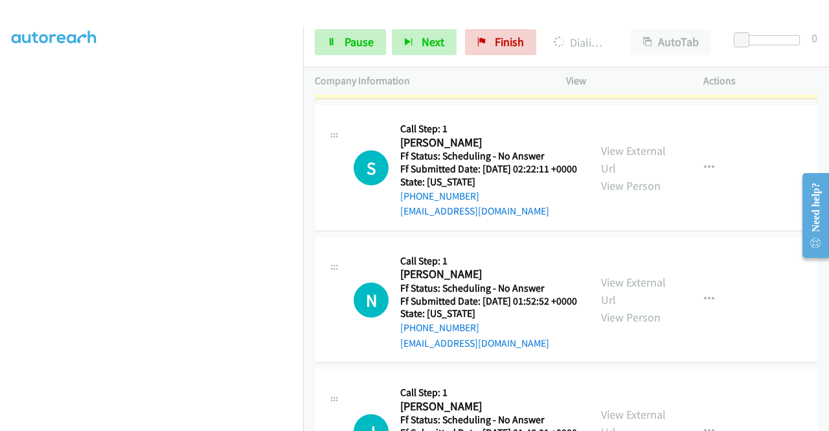
scroll to position [2188, 0]
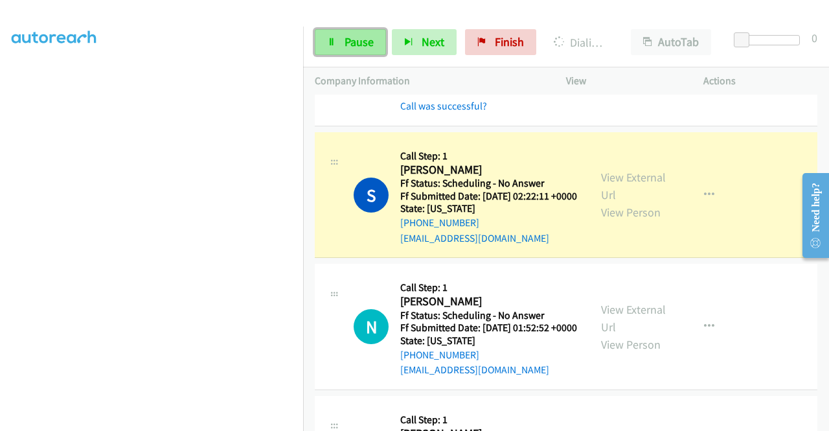
click at [334, 38] on icon at bounding box center [331, 42] width 9 height 9
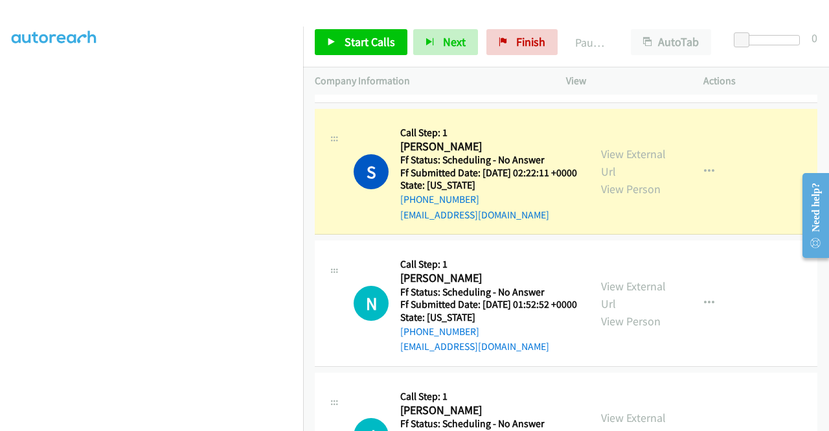
scroll to position [2253, 0]
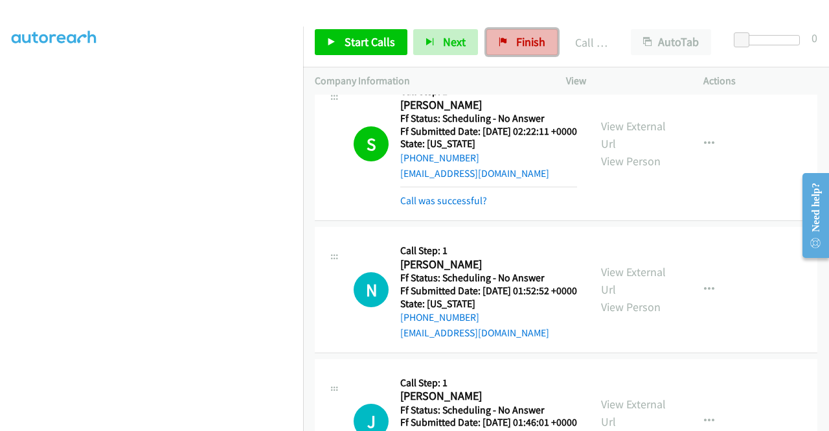
click at [538, 38] on span "Finish" at bounding box center [530, 41] width 29 height 15
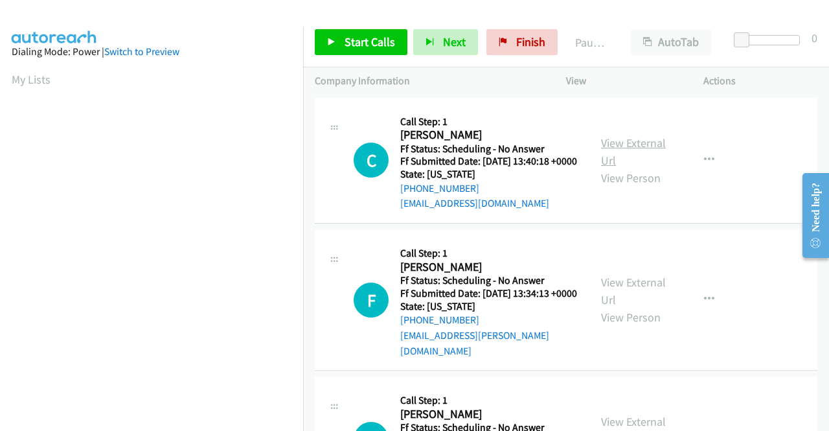
click at [651, 146] on link "View External Url" at bounding box center [633, 151] width 65 height 32
click at [617, 296] on link "View External Url" at bounding box center [633, 291] width 65 height 32
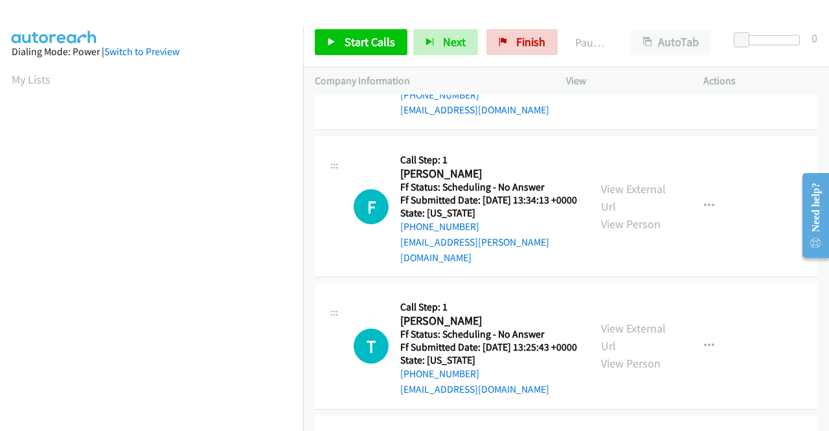
scroll to position [130, 0]
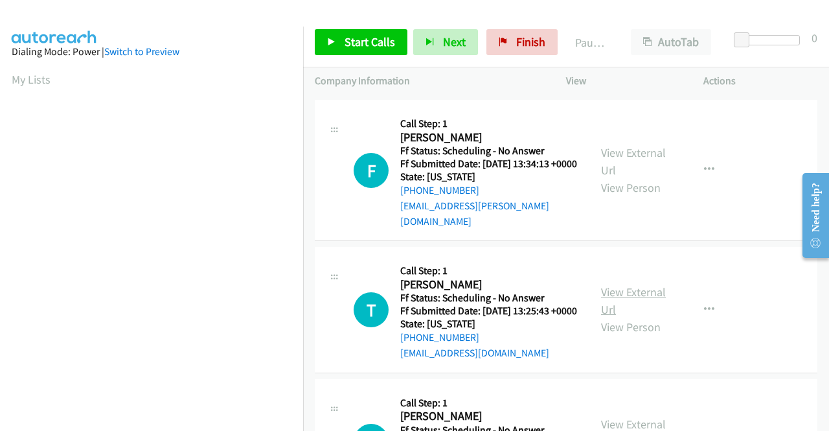
click at [635, 309] on link "View External Url" at bounding box center [633, 300] width 65 height 32
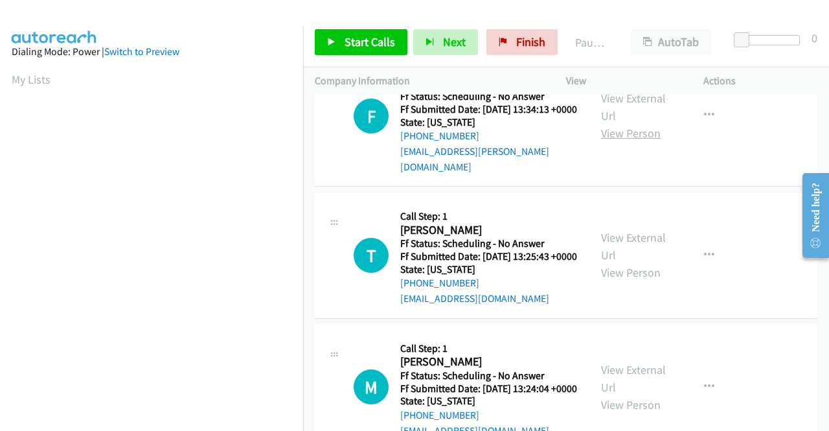
scroll to position [259, 0]
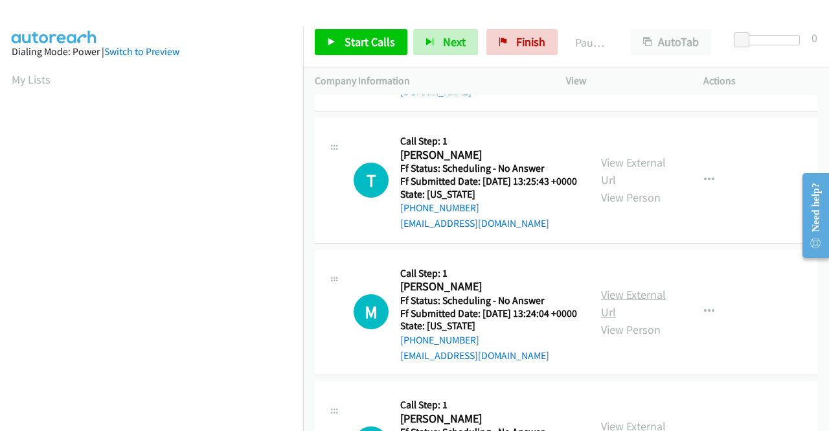
click at [621, 319] on link "View External Url" at bounding box center [633, 303] width 65 height 32
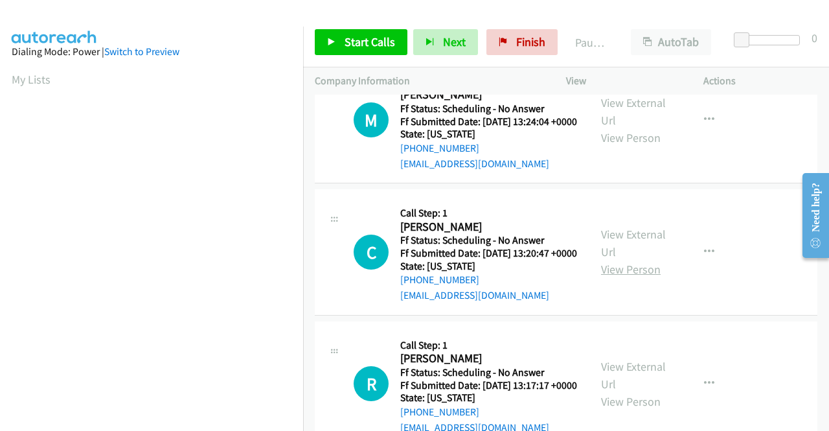
scroll to position [454, 0]
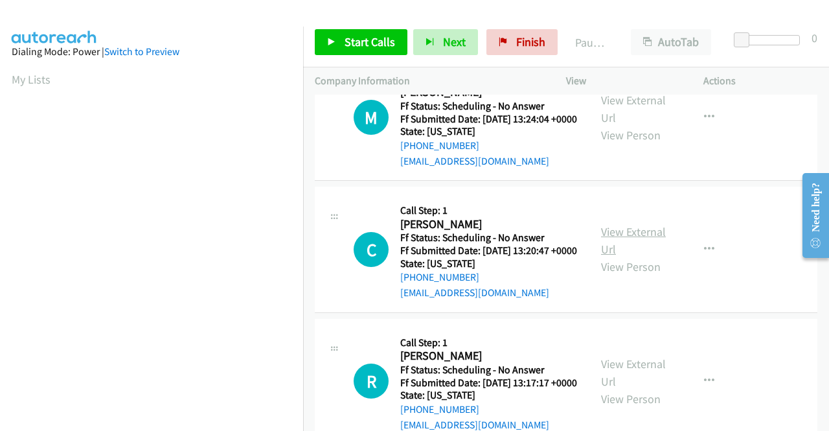
click at [639, 257] on link "View External Url" at bounding box center [633, 240] width 65 height 32
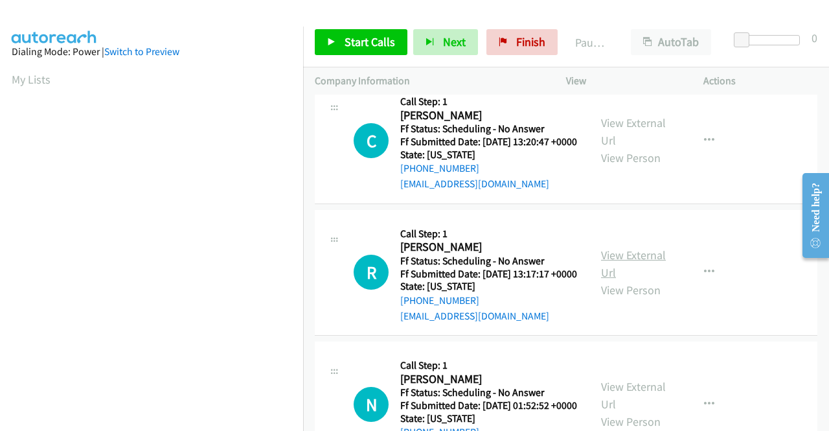
scroll to position [583, 0]
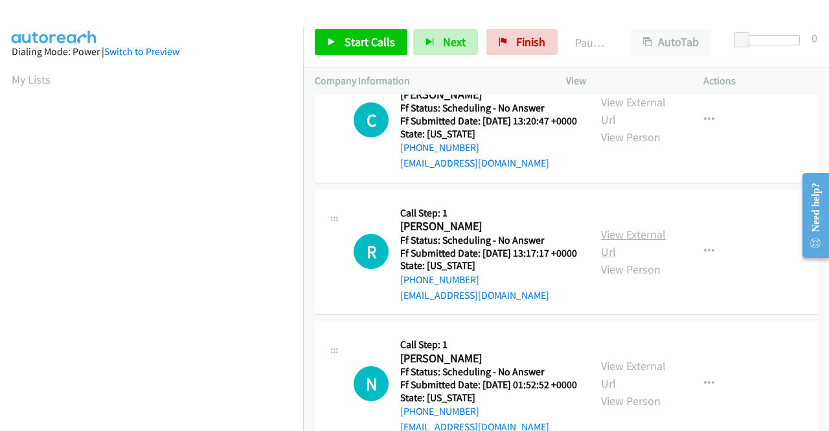
click at [610, 259] on link "View External Url" at bounding box center [633, 243] width 65 height 32
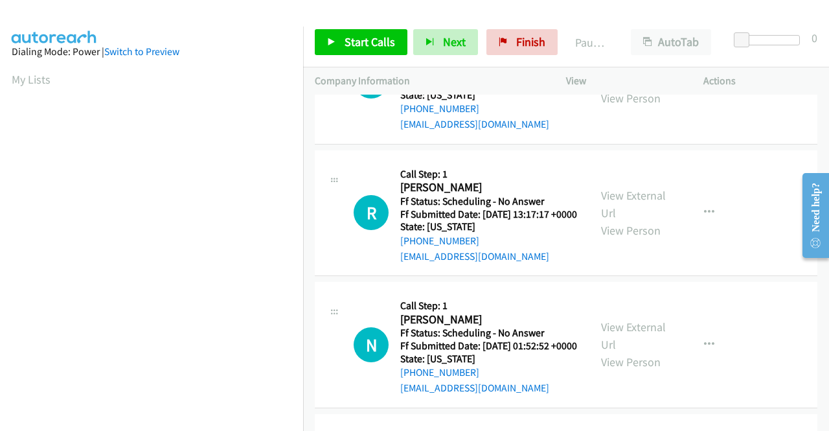
scroll to position [713, 0]
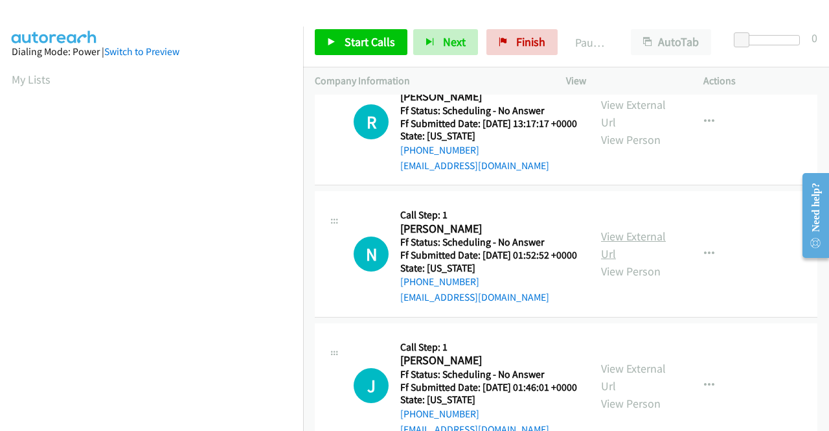
click at [621, 261] on link "View External Url" at bounding box center [633, 245] width 65 height 32
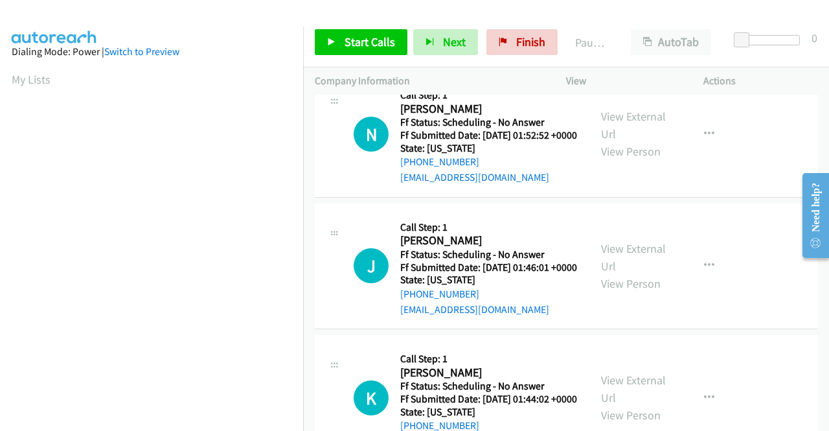
scroll to position [842, 0]
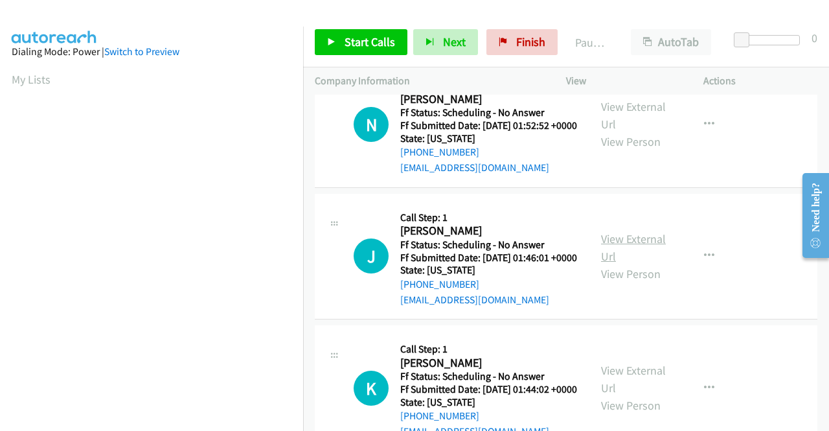
click at [628, 264] on link "View External Url" at bounding box center [633, 247] width 65 height 32
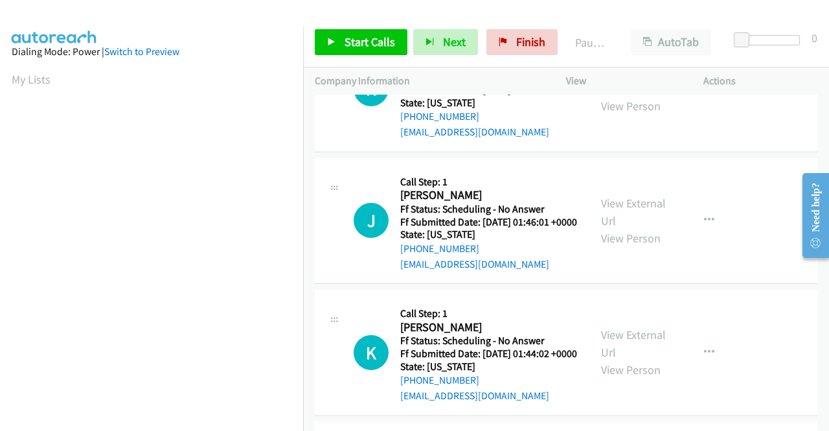
scroll to position [972, 0]
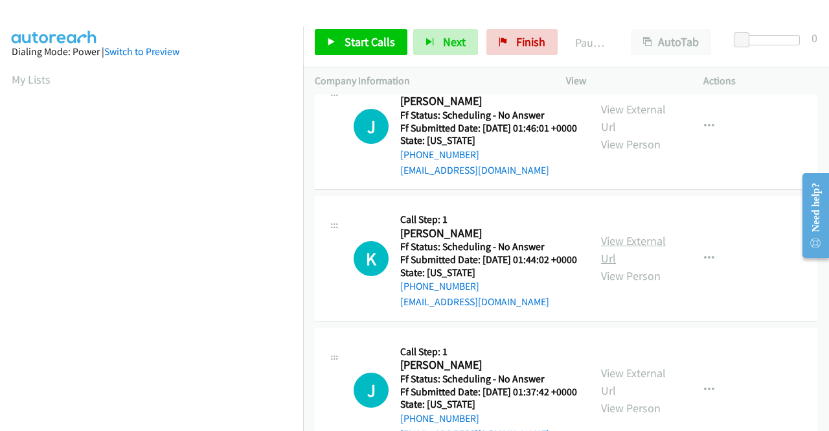
click at [622, 266] on link "View External Url" at bounding box center [633, 249] width 65 height 32
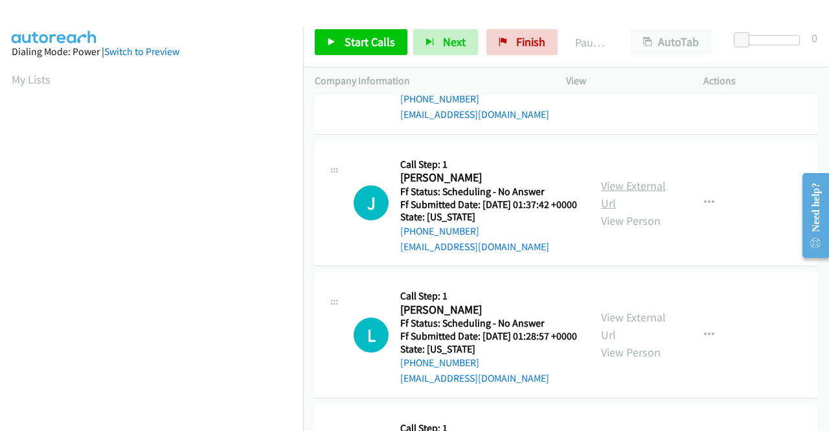
scroll to position [1166, 0]
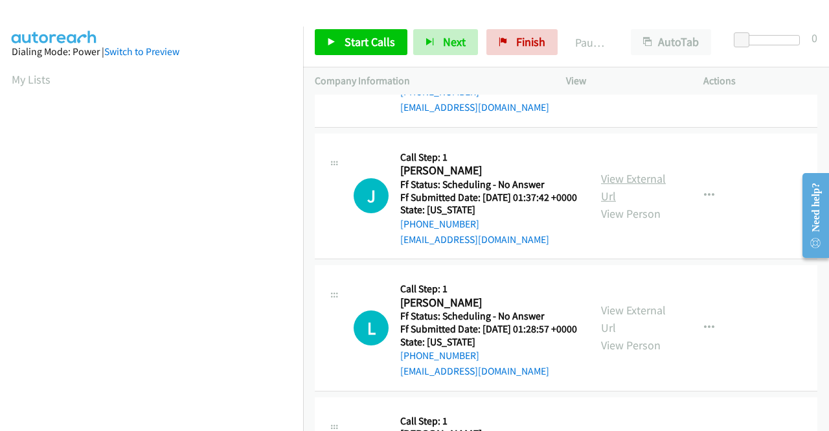
click at [620, 203] on link "View External Url" at bounding box center [633, 187] width 65 height 32
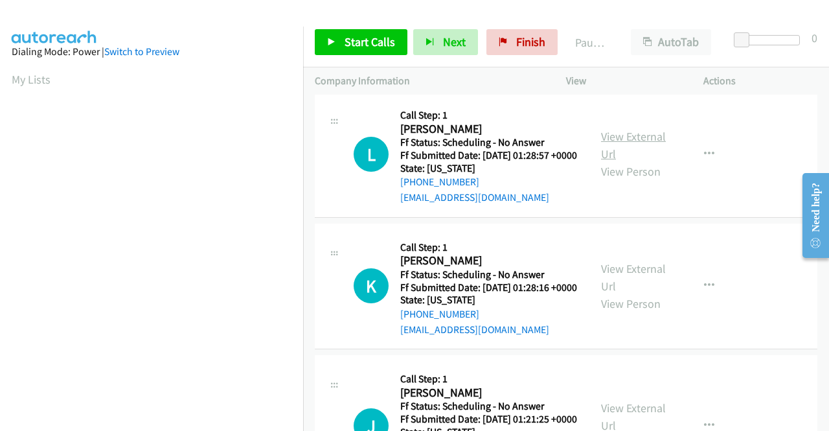
scroll to position [1361, 0]
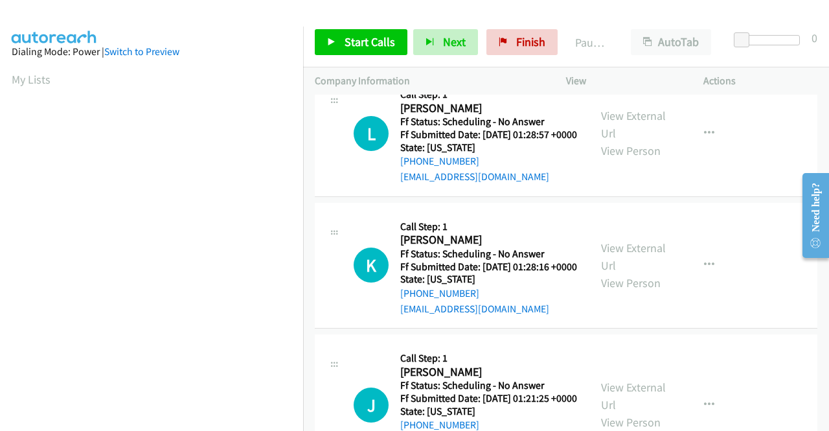
click at [612, 185] on div "View External Url View Person View External Url Email Schedule/Manage Callback …" at bounding box center [664, 133] width 149 height 102
click at [622, 141] on link "View External Url" at bounding box center [633, 124] width 65 height 32
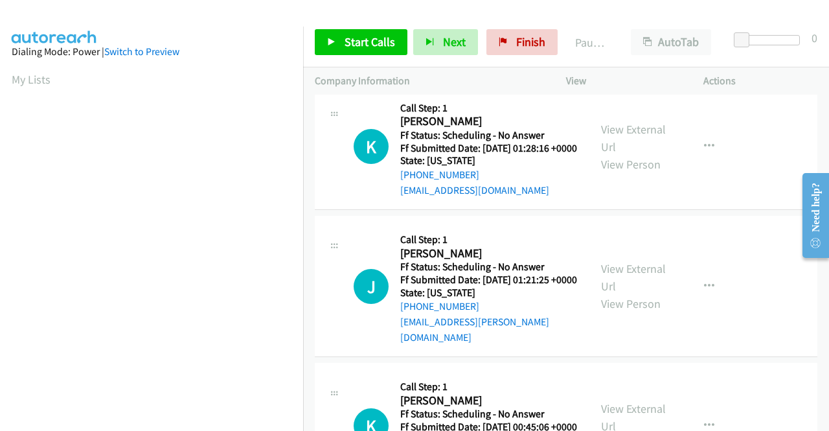
scroll to position [1490, 0]
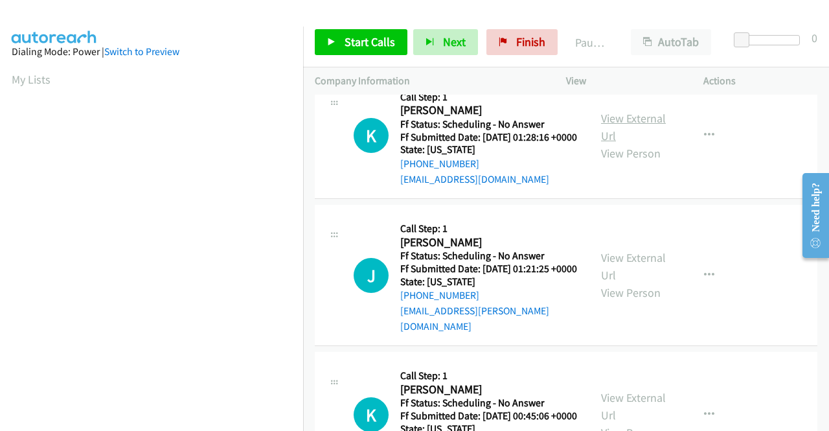
click at [619, 143] on link "View External Url" at bounding box center [633, 127] width 65 height 32
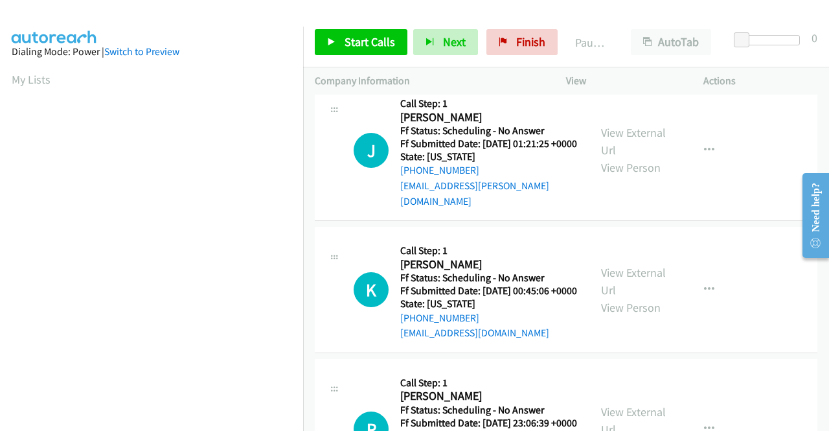
scroll to position [1620, 0]
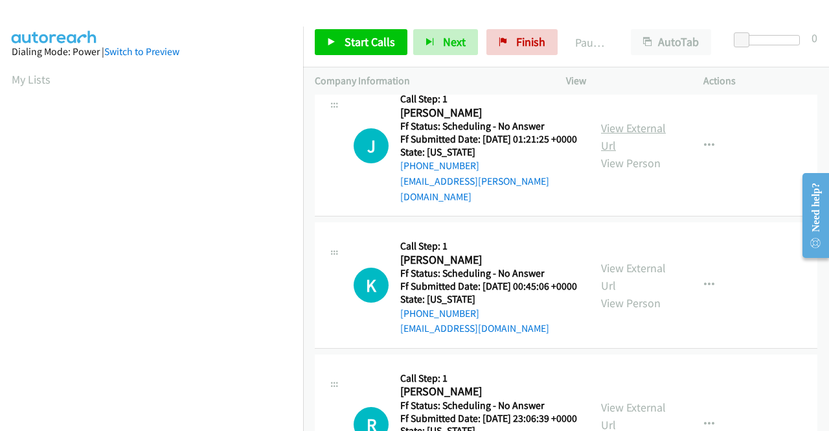
click at [601, 153] on link "View External Url" at bounding box center [633, 137] width 65 height 32
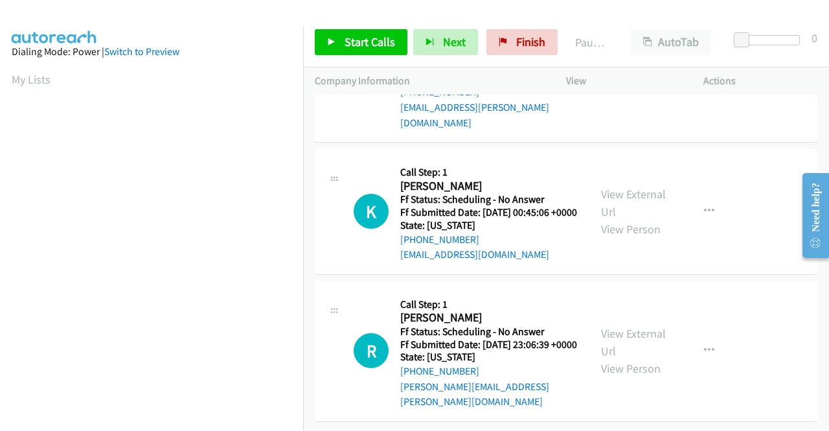
scroll to position [1749, 0]
click at [636, 219] on link "View External Url" at bounding box center [633, 203] width 65 height 32
click at [617, 327] on link "View External Url" at bounding box center [633, 342] width 65 height 32
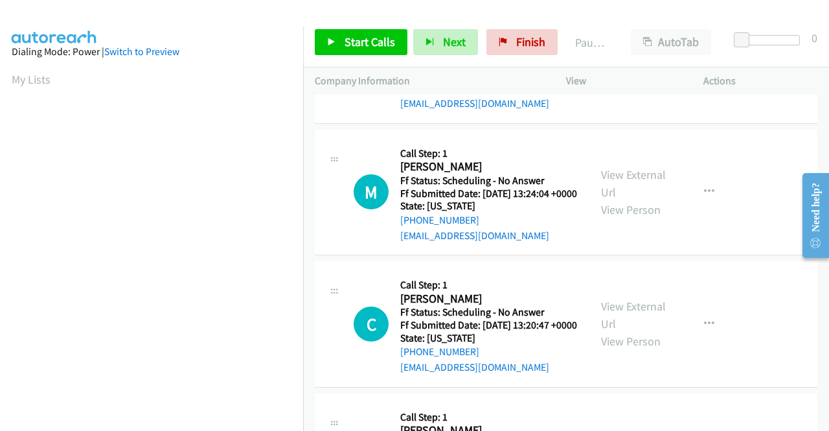
scroll to position [0, 0]
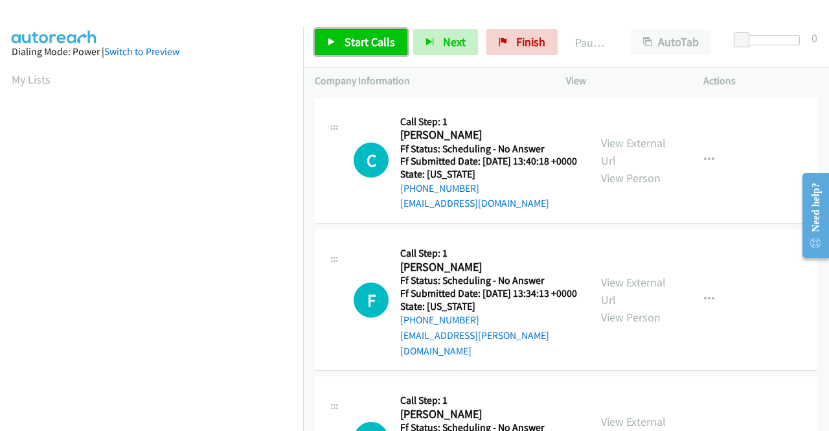
click at [380, 32] on link "Start Calls" at bounding box center [361, 42] width 93 height 26
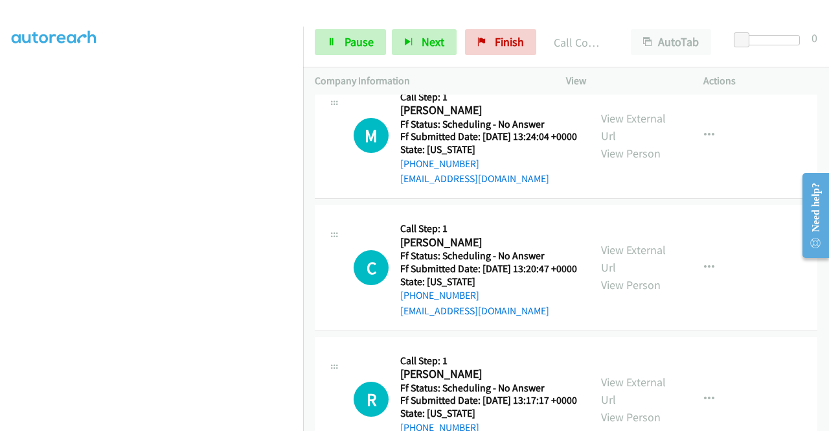
scroll to position [295, 0]
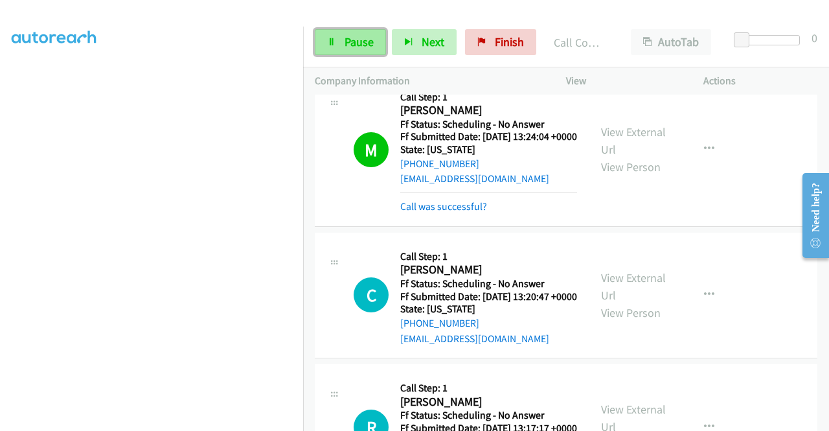
click at [345, 45] on span "Pause" at bounding box center [359, 41] width 29 height 15
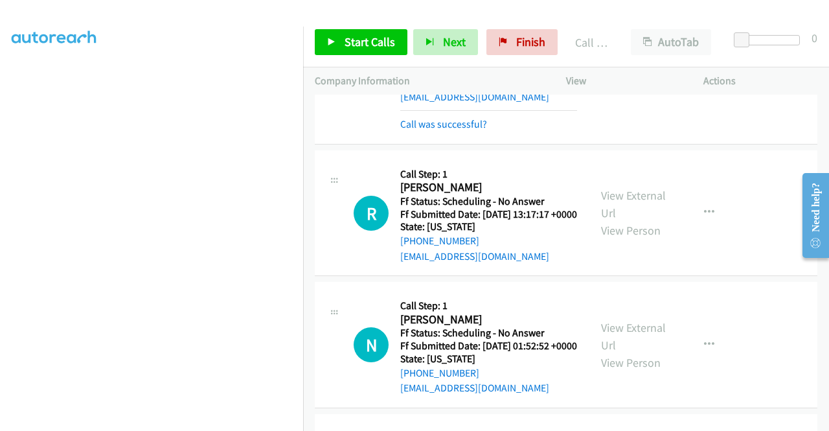
scroll to position [777, 0]
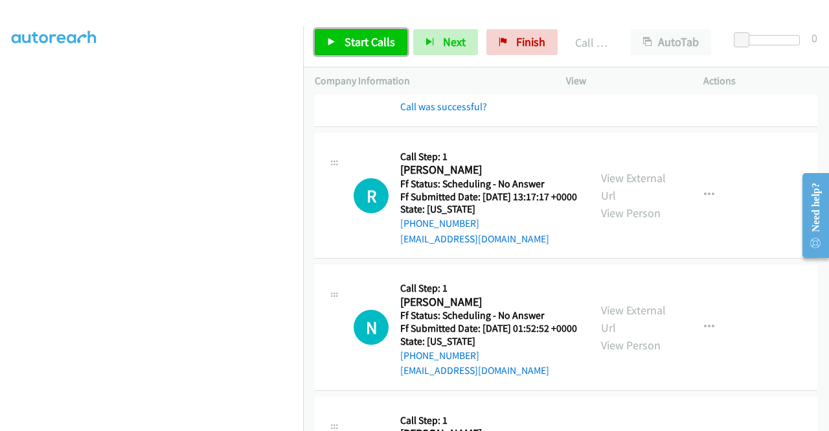
click at [379, 47] on span "Start Calls" at bounding box center [370, 41] width 51 height 15
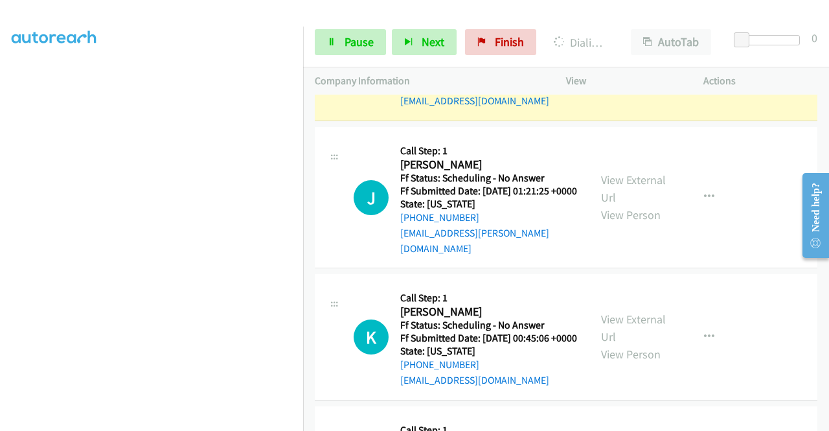
scroll to position [1892, 0]
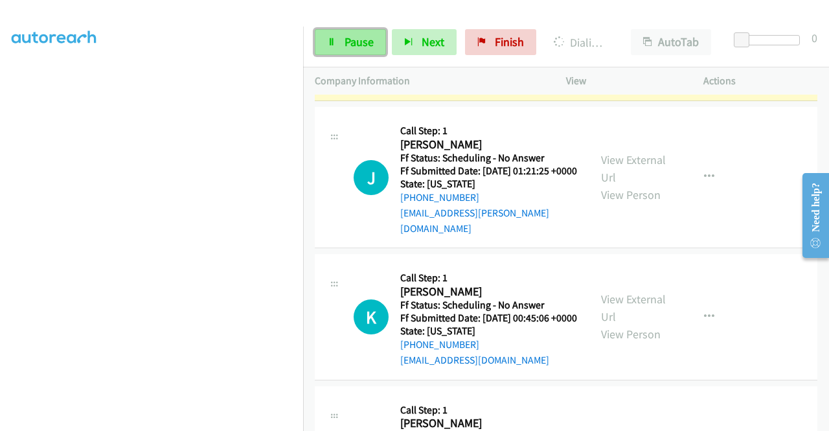
click at [350, 47] on span "Pause" at bounding box center [359, 41] width 29 height 15
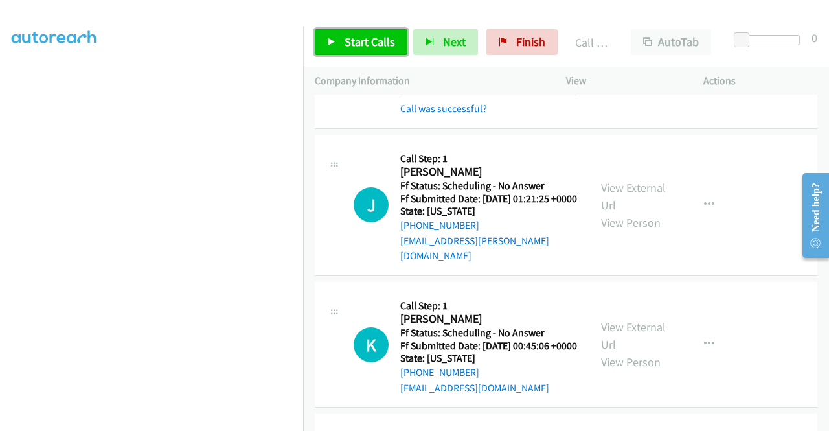
click at [373, 45] on span "Start Calls" at bounding box center [370, 41] width 51 height 15
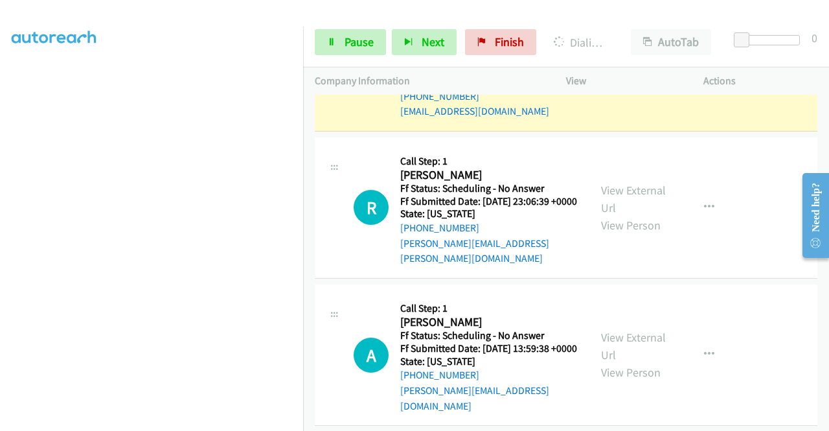
scroll to position [2216, 0]
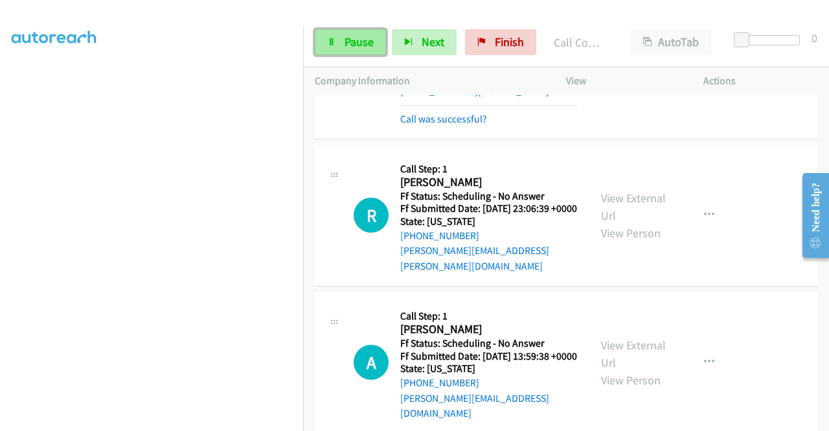
drag, startPoint x: 360, startPoint y: 40, endPoint x: 371, endPoint y: 69, distance: 31.2
click at [359, 40] on span "Pause" at bounding box center [359, 41] width 29 height 15
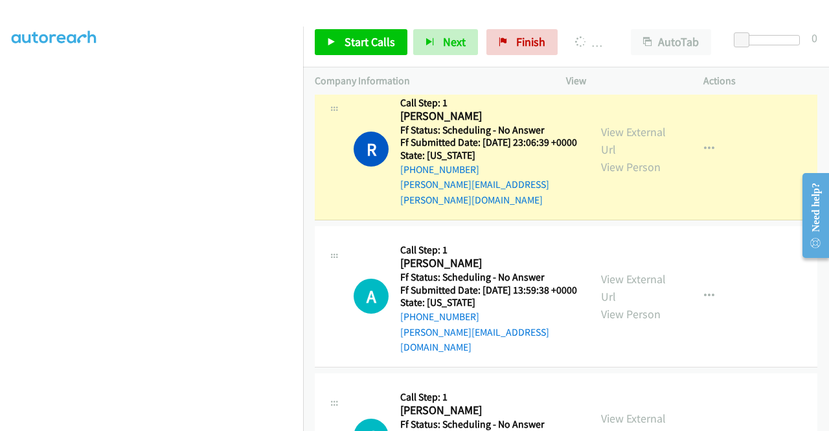
scroll to position [2345, 0]
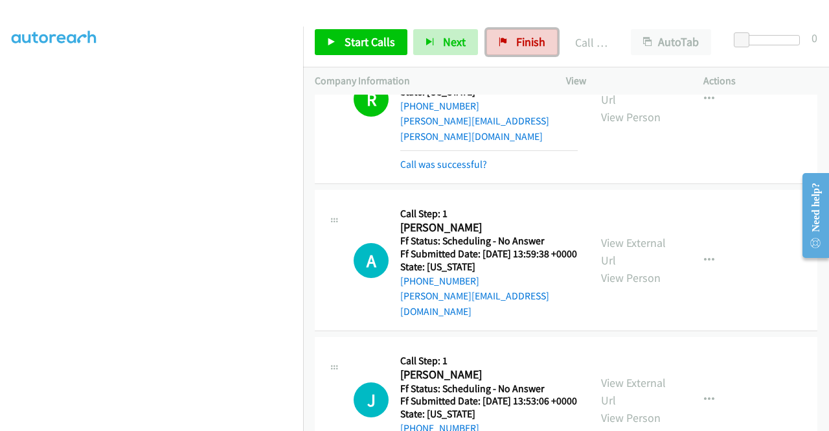
drag, startPoint x: 511, startPoint y: 47, endPoint x: 472, endPoint y: 65, distance: 43.2
click at [511, 47] on link "Finish" at bounding box center [522, 42] width 71 height 26
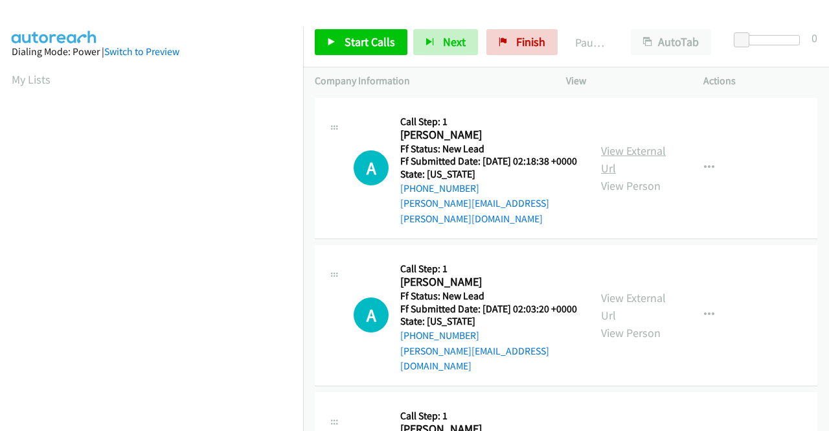
click at [625, 147] on link "View External Url" at bounding box center [633, 159] width 65 height 32
click at [620, 297] on link "View External Url" at bounding box center [633, 306] width 65 height 32
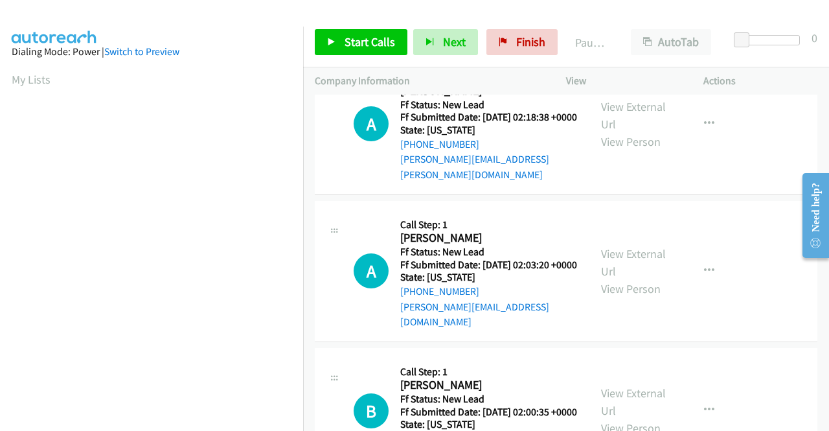
scroll to position [130, 0]
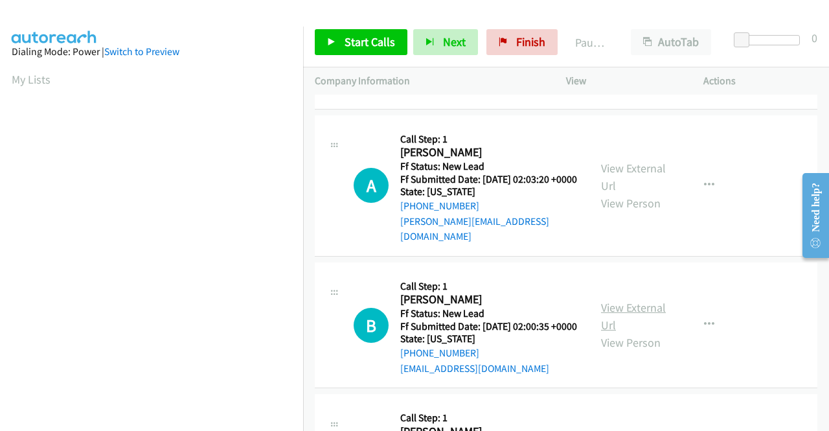
click at [643, 304] on link "View External Url" at bounding box center [633, 316] width 65 height 32
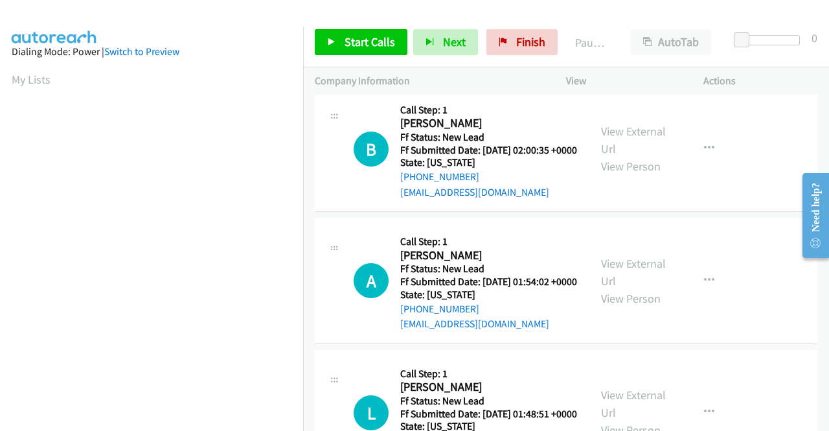
scroll to position [324, 0]
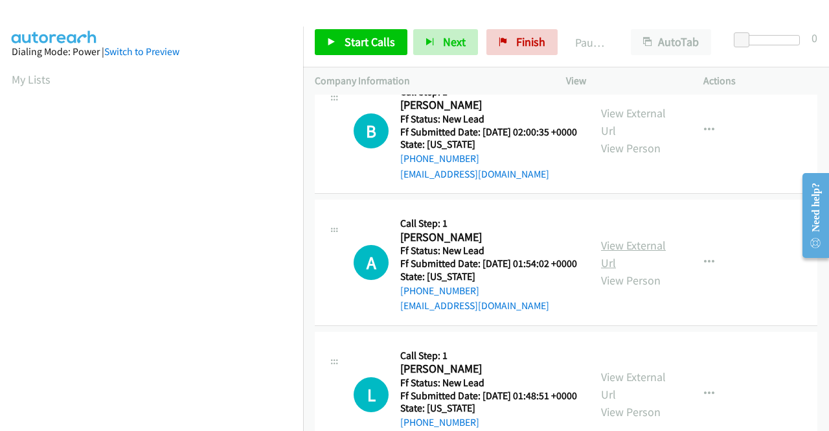
click at [617, 251] on link "View External Url" at bounding box center [633, 254] width 65 height 32
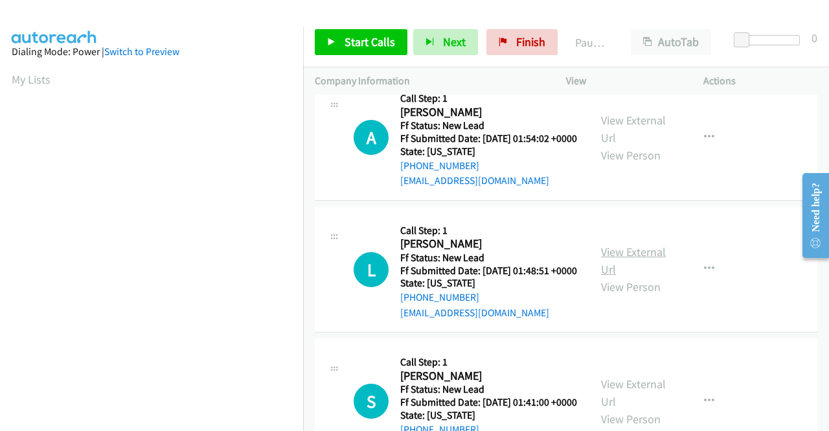
scroll to position [454, 0]
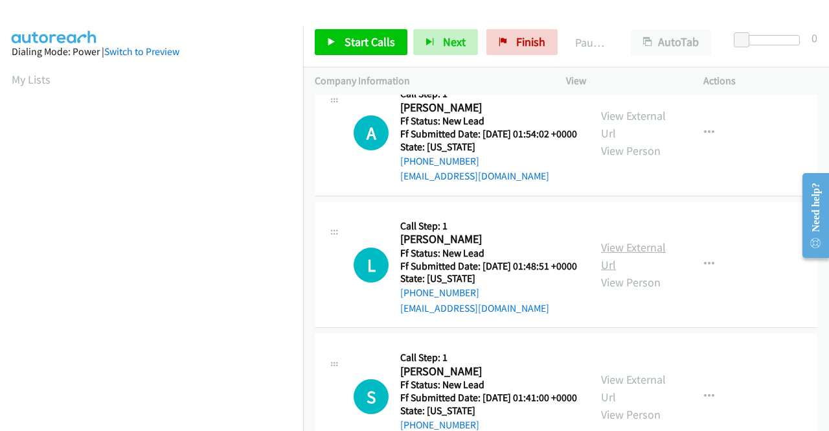
click at [628, 272] on link "View External Url" at bounding box center [633, 256] width 65 height 32
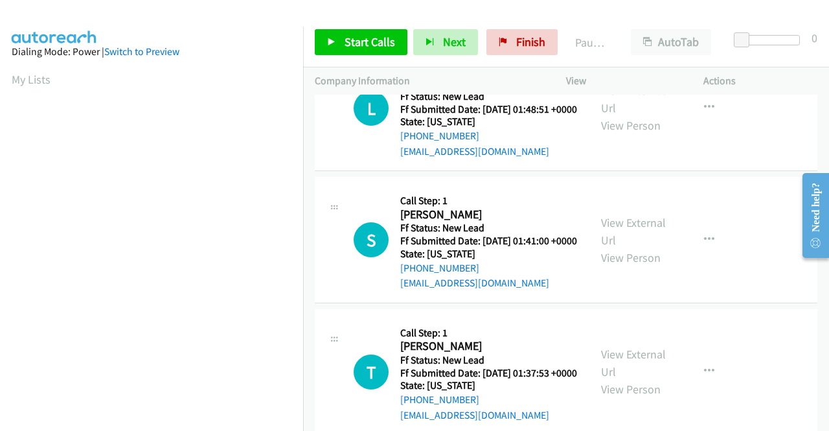
scroll to position [648, 0]
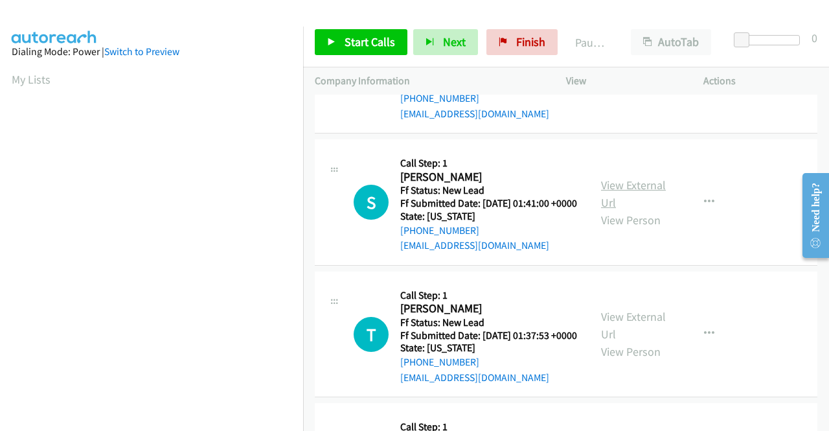
click at [648, 210] on link "View External Url" at bounding box center [633, 194] width 65 height 32
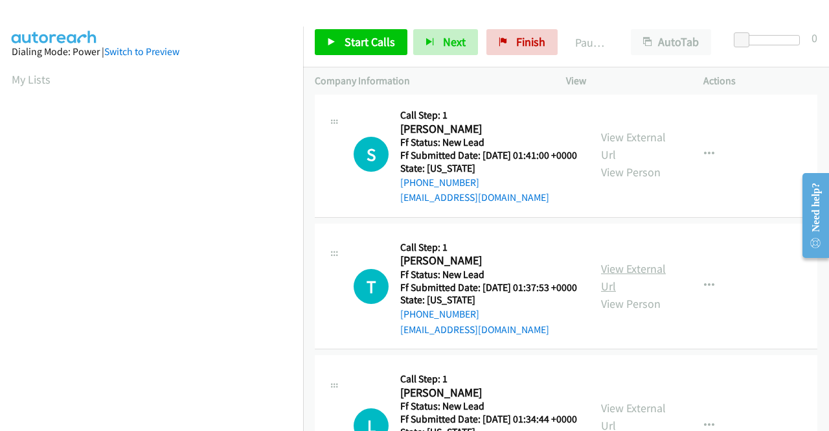
scroll to position [777, 0]
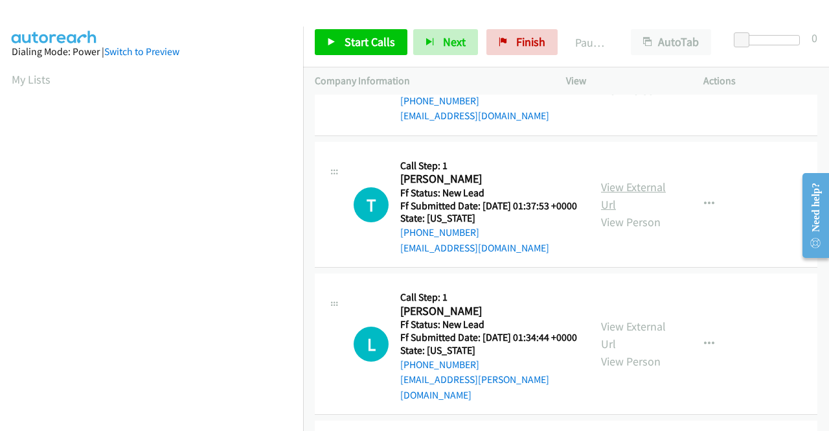
click at [625, 212] on link "View External Url" at bounding box center [633, 195] width 65 height 32
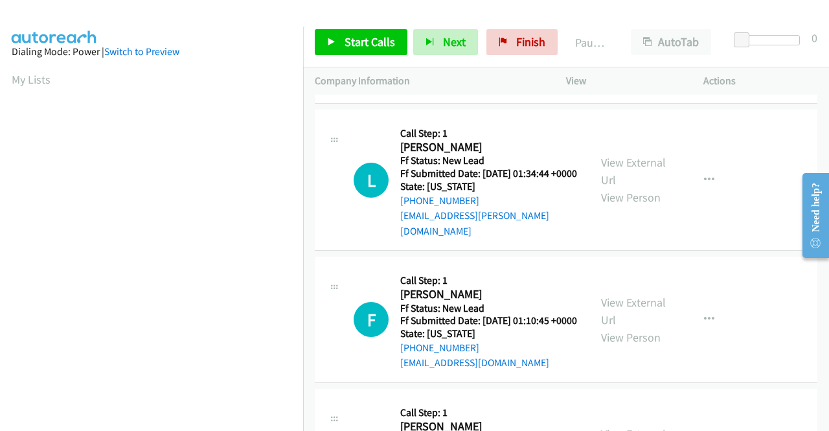
scroll to position [972, 0]
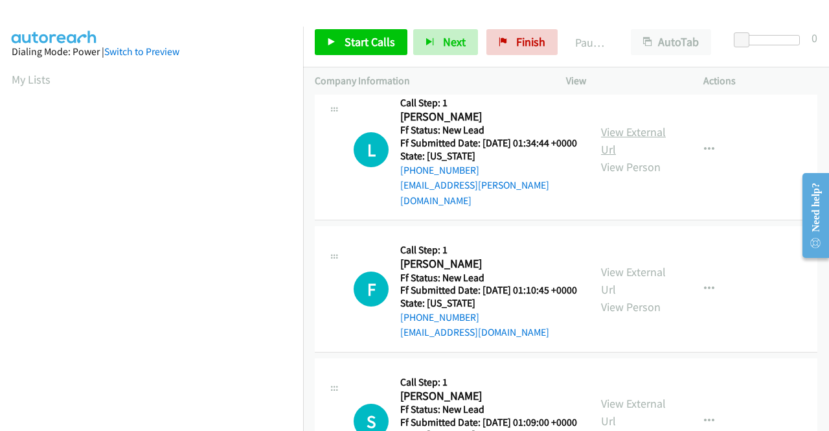
click at [623, 157] on link "View External Url" at bounding box center [633, 140] width 65 height 32
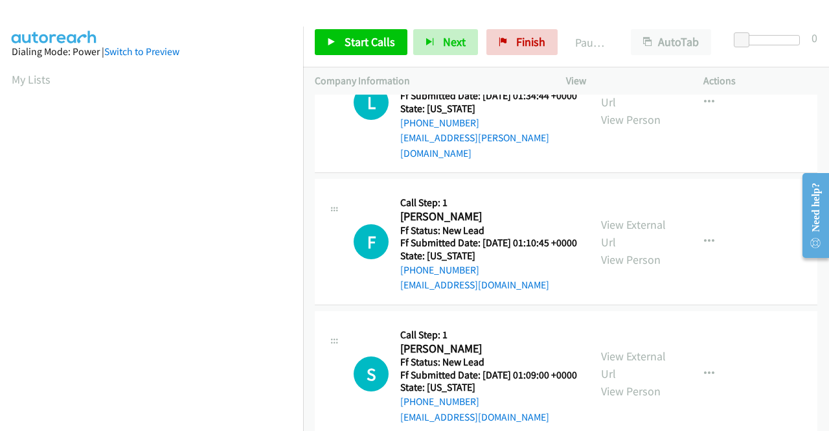
scroll to position [1037, 0]
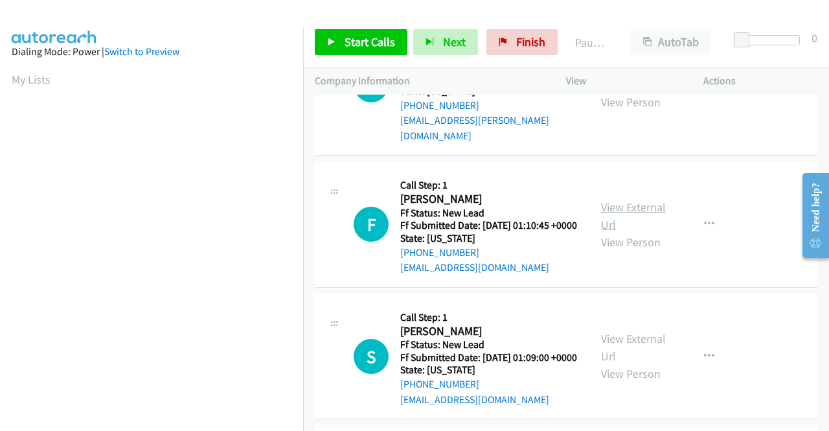
click at [621, 232] on link "View External Url" at bounding box center [633, 216] width 65 height 32
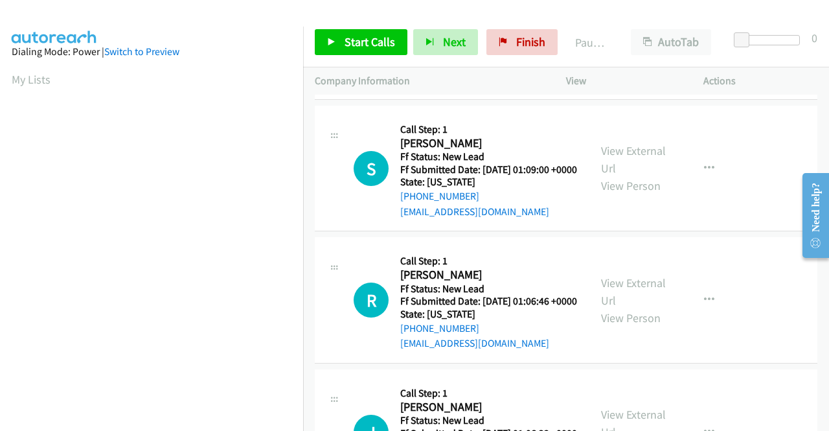
scroll to position [1231, 0]
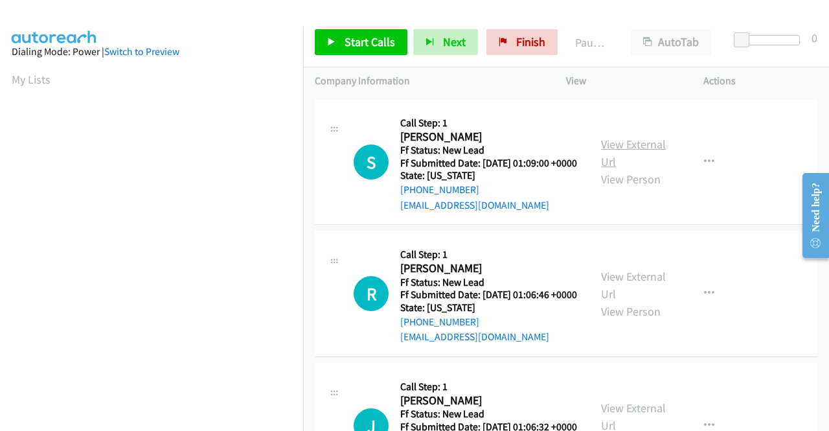
click at [613, 169] on link "View External Url" at bounding box center [633, 153] width 65 height 32
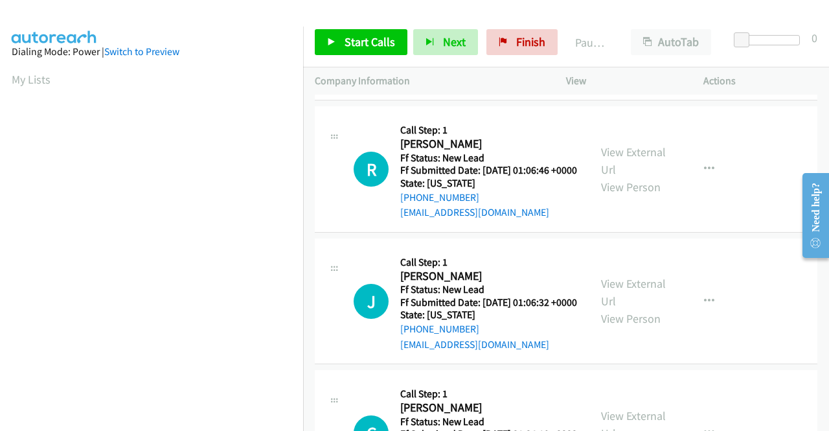
scroll to position [1361, 0]
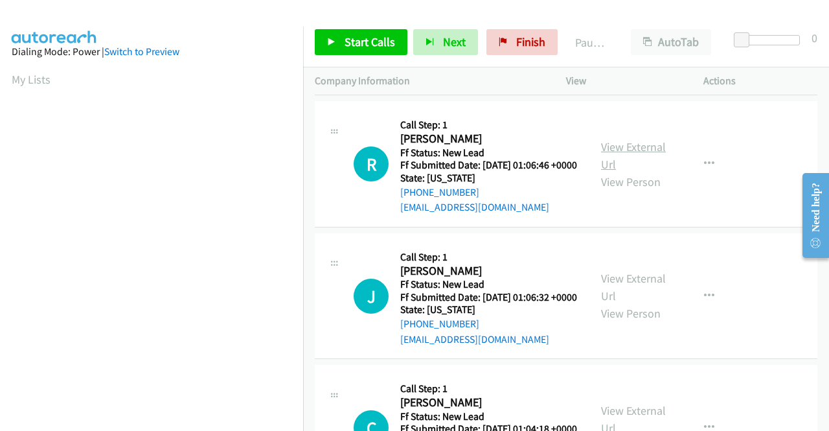
click at [631, 172] on link "View External Url" at bounding box center [633, 155] width 65 height 32
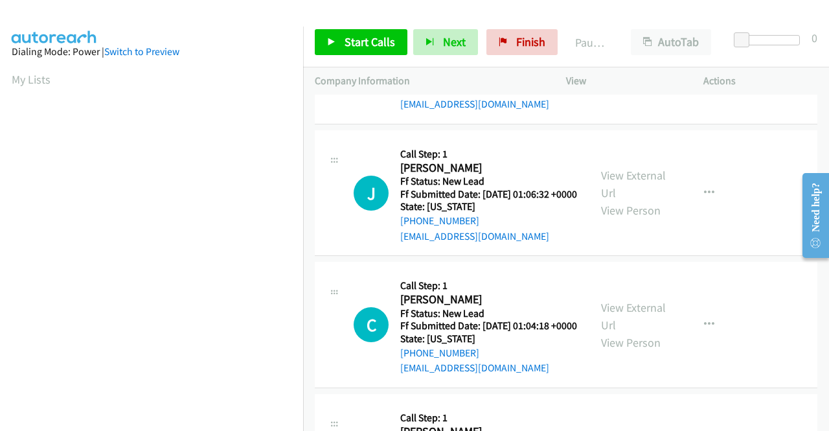
scroll to position [1490, 0]
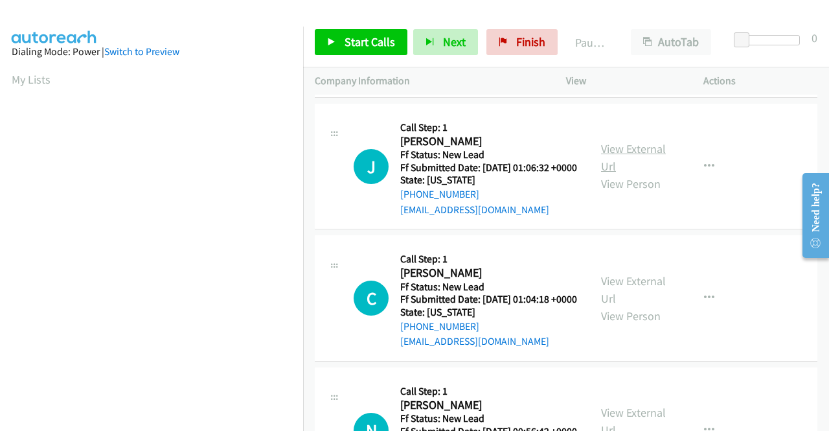
click at [601, 174] on link "View External Url" at bounding box center [633, 157] width 65 height 32
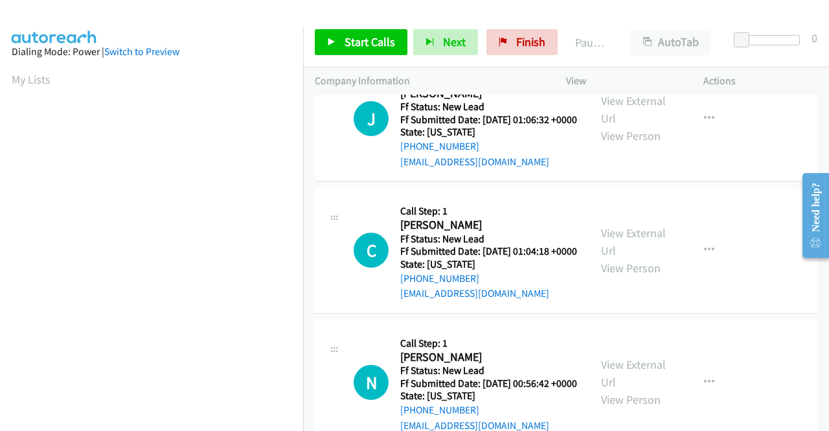
scroll to position [1620, 0]
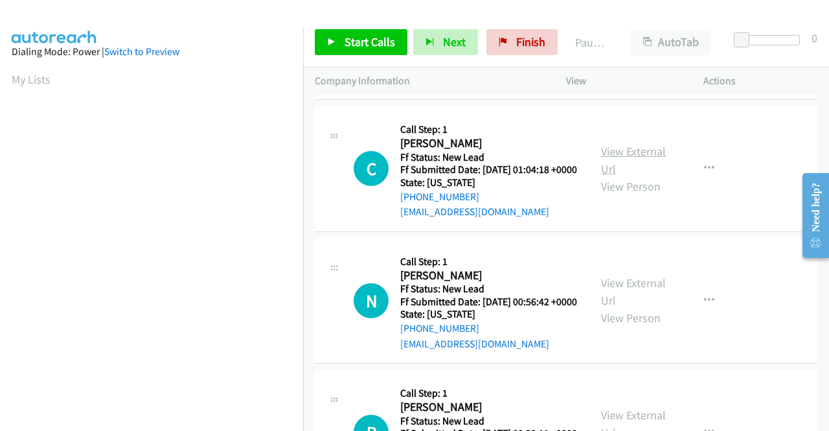
click at [640, 176] on link "View External Url" at bounding box center [633, 160] width 65 height 32
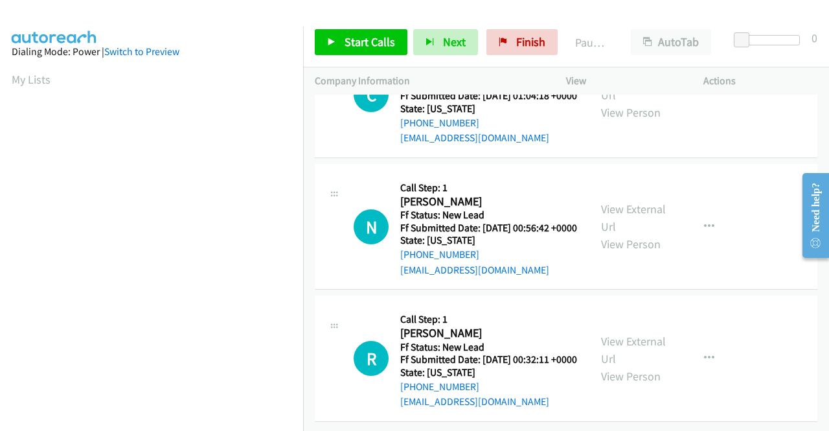
scroll to position [1814, 0]
click at [641, 213] on link "View External Url" at bounding box center [633, 217] width 65 height 32
click at [634, 334] on link "View External Url" at bounding box center [633, 350] width 65 height 32
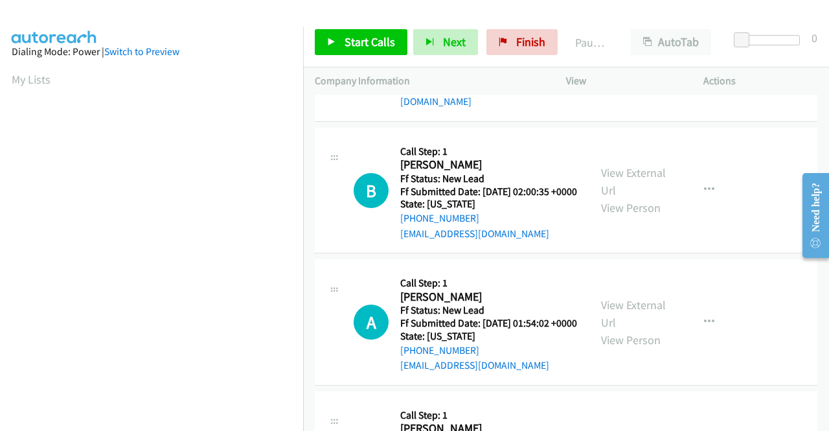
scroll to position [0, 0]
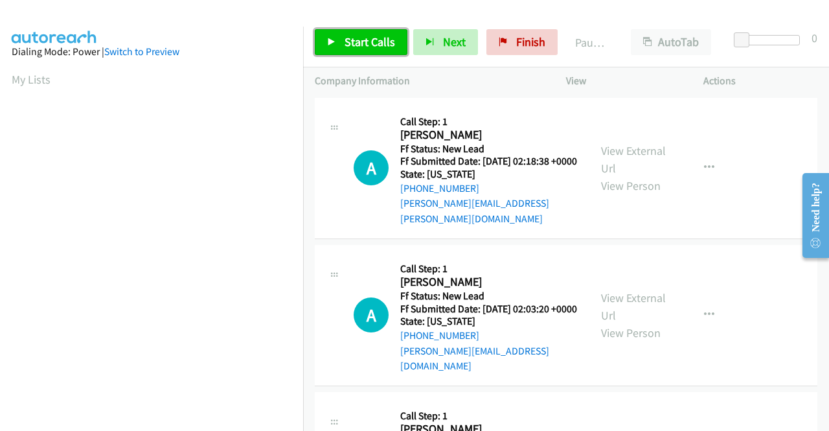
click at [376, 45] on span "Start Calls" at bounding box center [370, 41] width 51 height 15
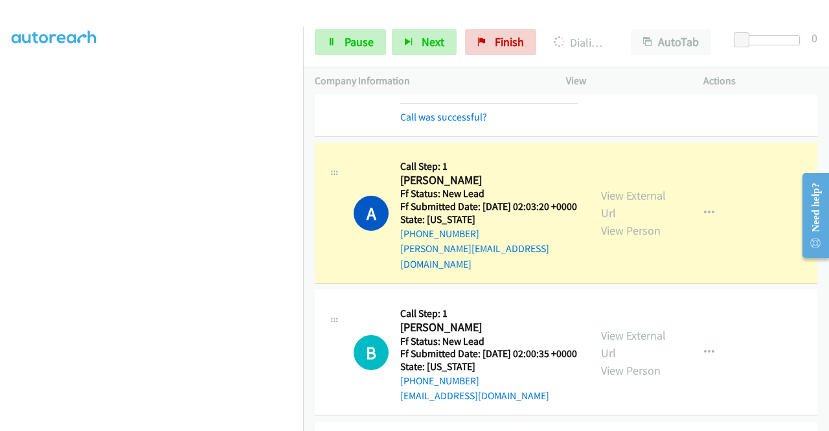
scroll to position [194, 0]
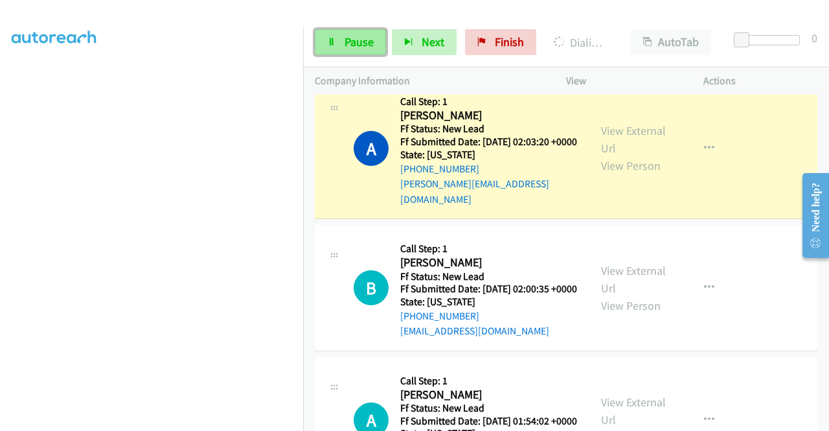
click at [342, 43] on link "Pause" at bounding box center [350, 42] width 71 height 26
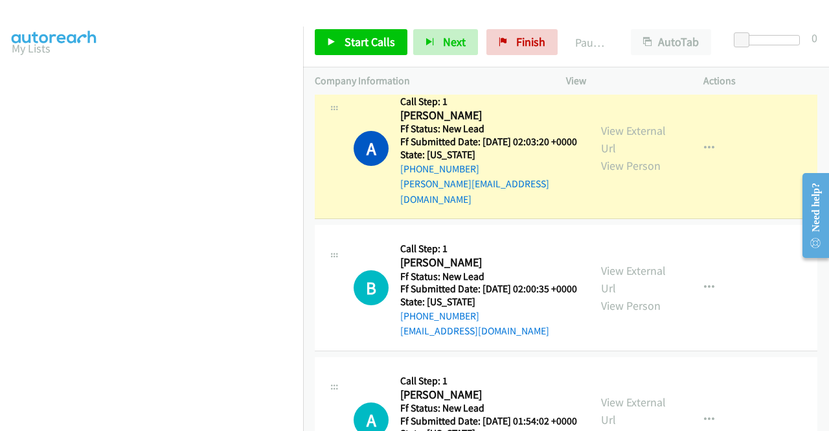
scroll to position [0, 0]
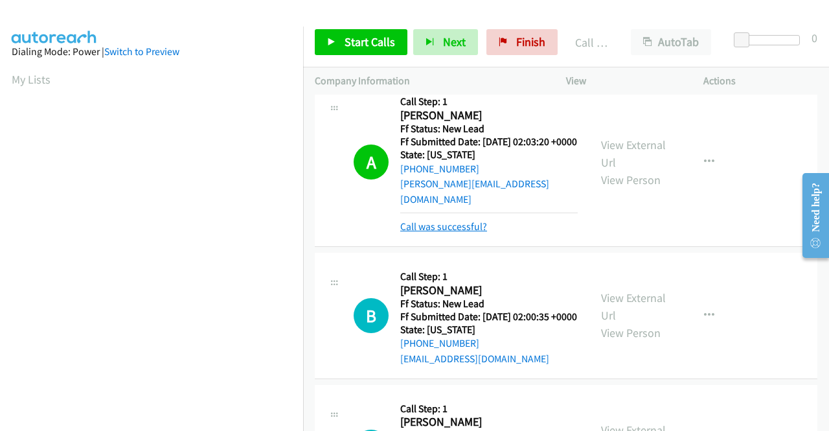
click at [435, 222] on link "Call was successful?" at bounding box center [443, 226] width 87 height 12
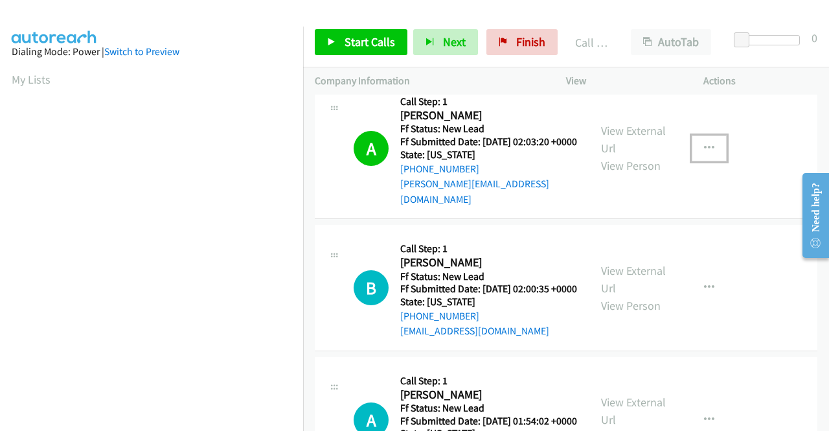
click at [706, 143] on icon "button" at bounding box center [709, 148] width 10 height 10
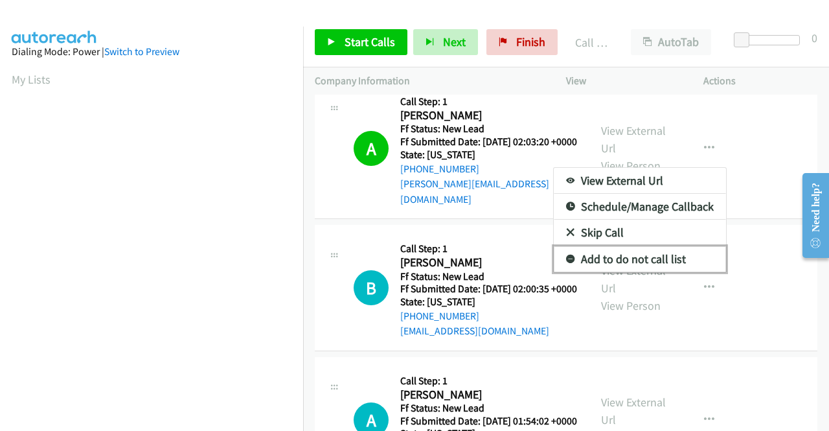
click at [647, 248] on link "Add to do not call list" at bounding box center [640, 259] width 172 height 26
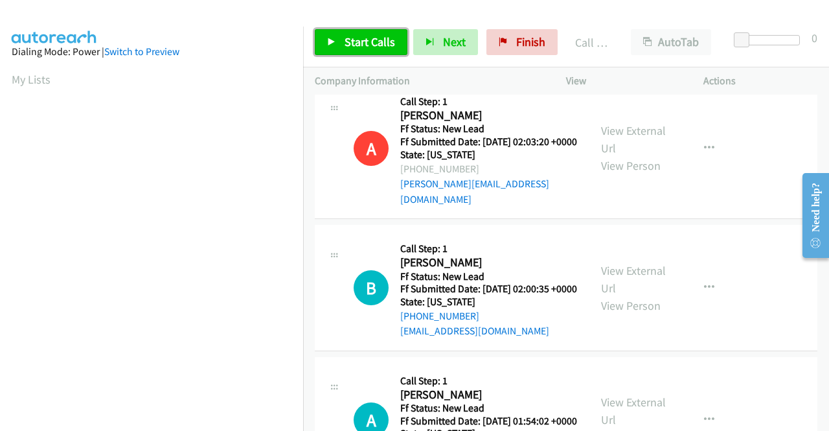
click at [360, 43] on span "Start Calls" at bounding box center [370, 41] width 51 height 15
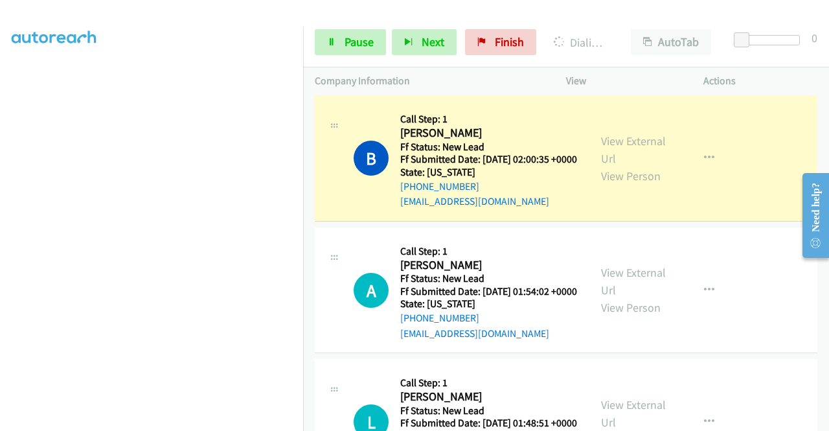
scroll to position [285, 0]
click at [334, 40] on icon at bounding box center [331, 42] width 9 height 9
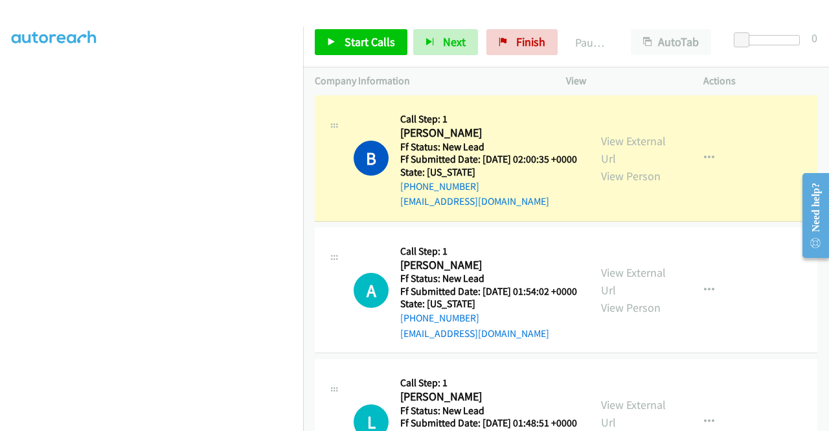
scroll to position [26, 0]
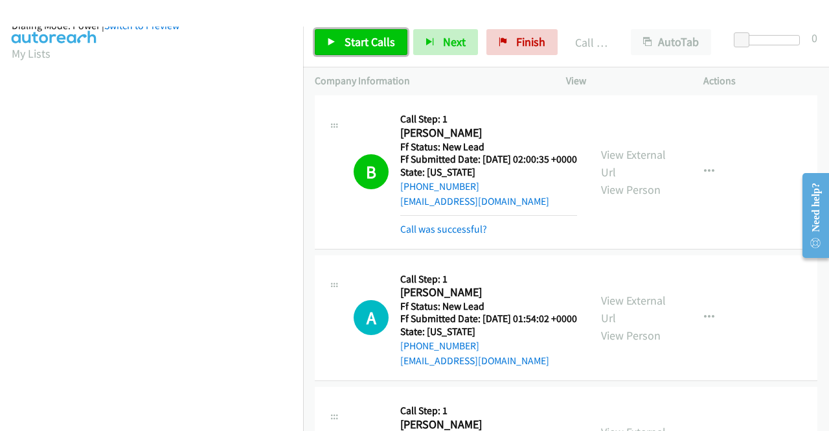
click at [378, 44] on span "Start Calls" at bounding box center [370, 41] width 51 height 15
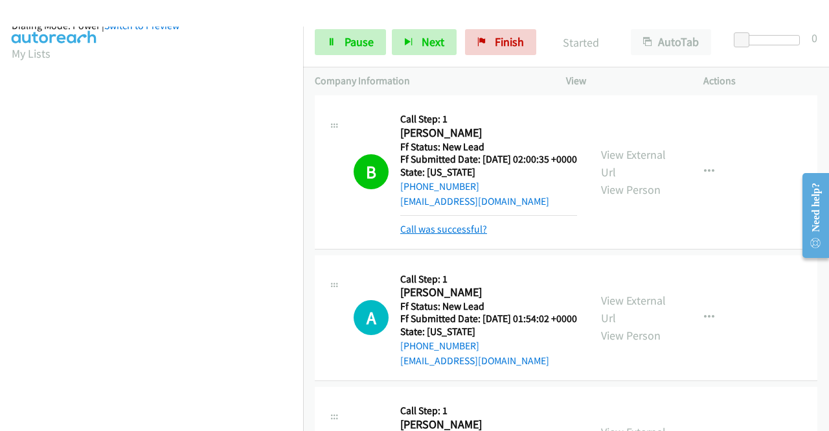
click at [442, 234] on link "Call was successful?" at bounding box center [443, 229] width 87 height 12
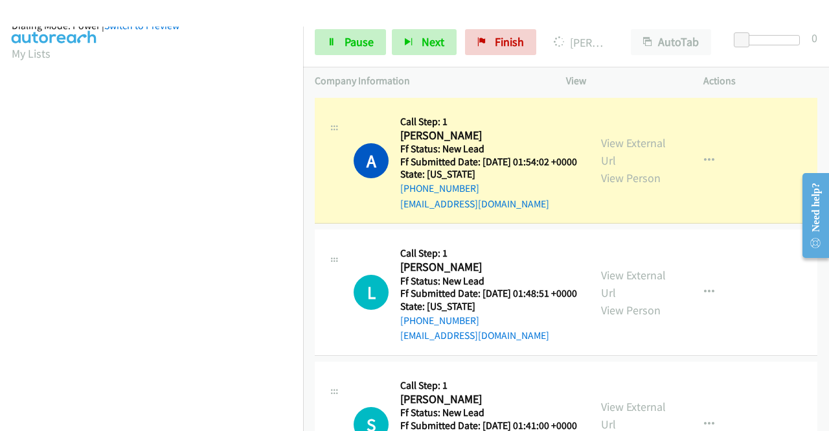
scroll to position [295, 0]
click at [346, 37] on span "Pause" at bounding box center [359, 41] width 29 height 15
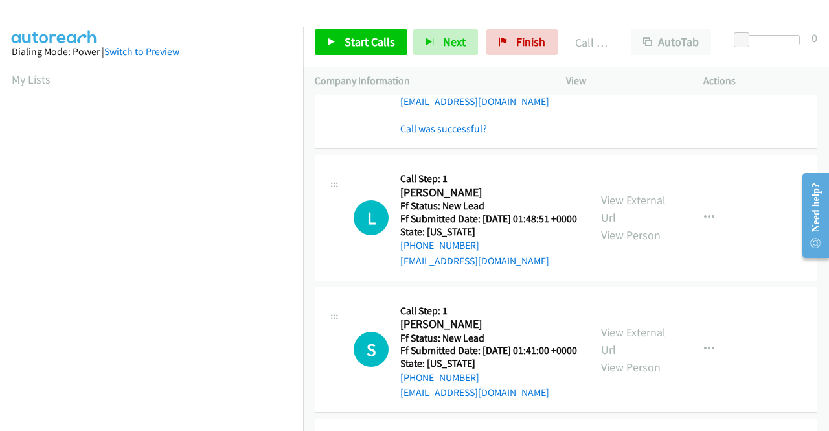
scroll to position [583, 0]
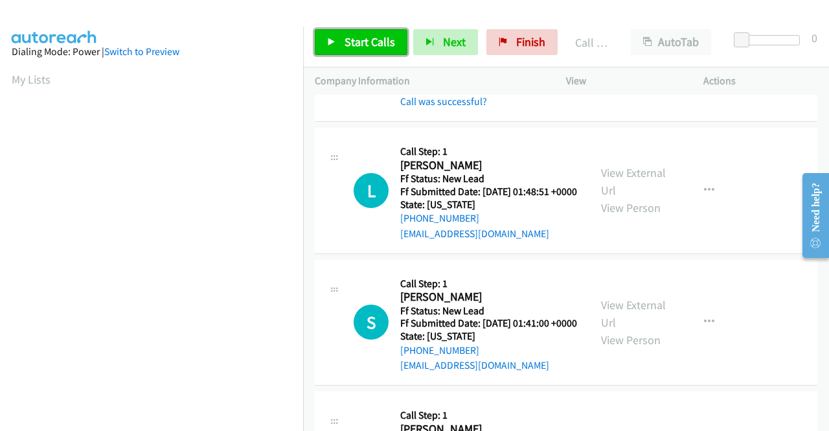
click at [369, 40] on span "Start Calls" at bounding box center [370, 41] width 51 height 15
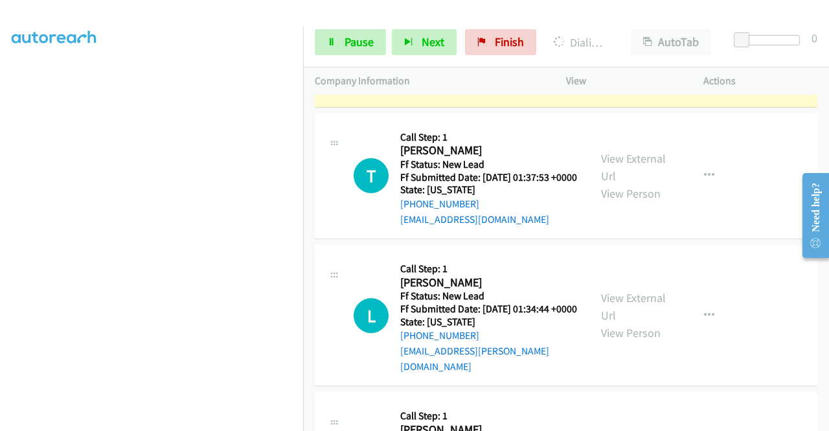
scroll to position [907, 0]
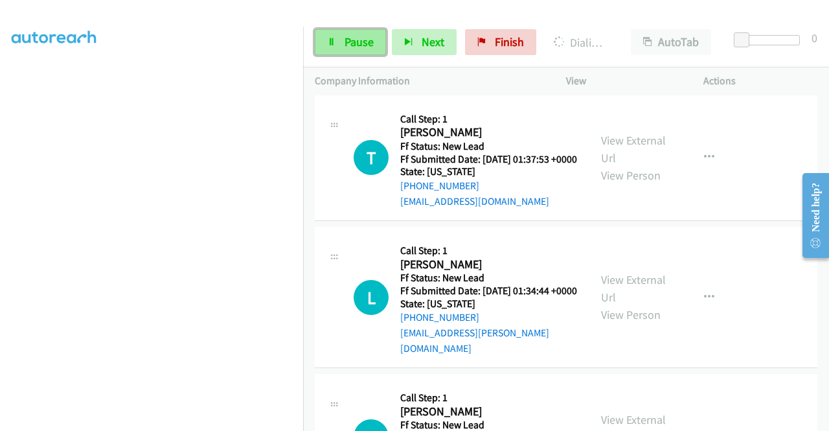
click at [342, 37] on link "Pause" at bounding box center [350, 42] width 71 height 26
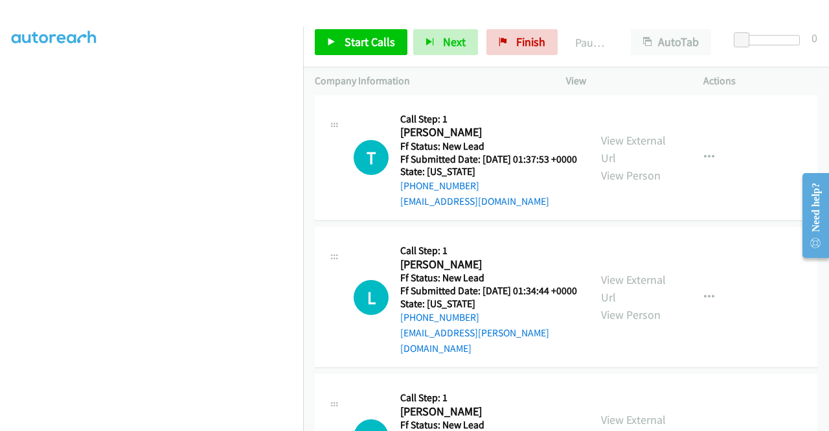
scroll to position [0, 0]
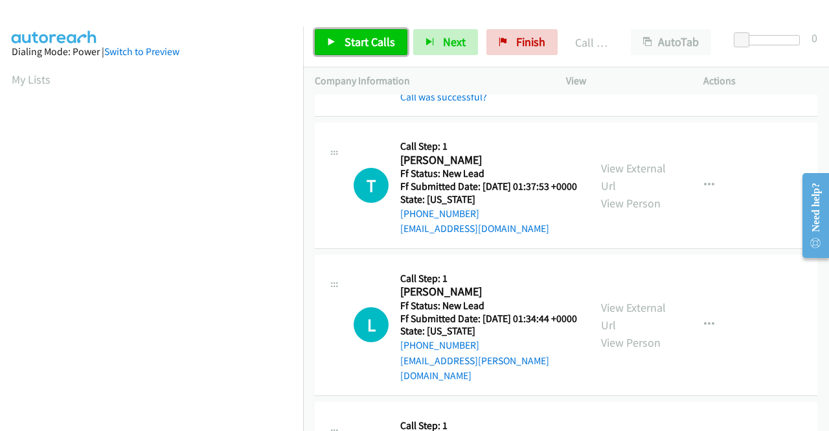
click at [347, 44] on span "Start Calls" at bounding box center [370, 41] width 51 height 15
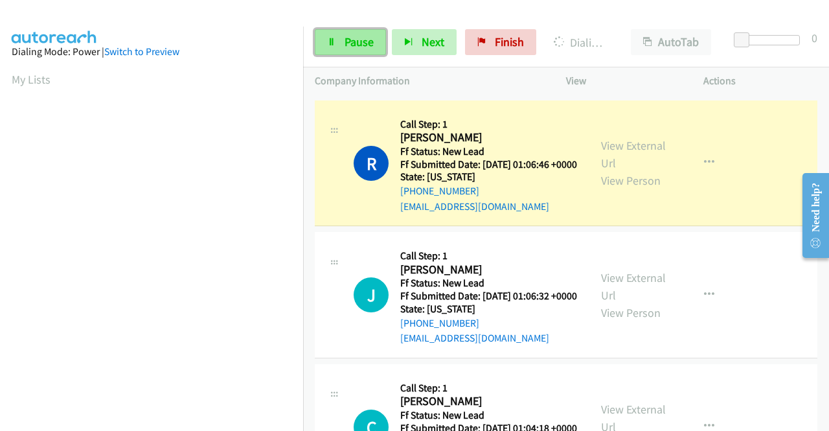
click at [359, 43] on span "Pause" at bounding box center [359, 41] width 29 height 15
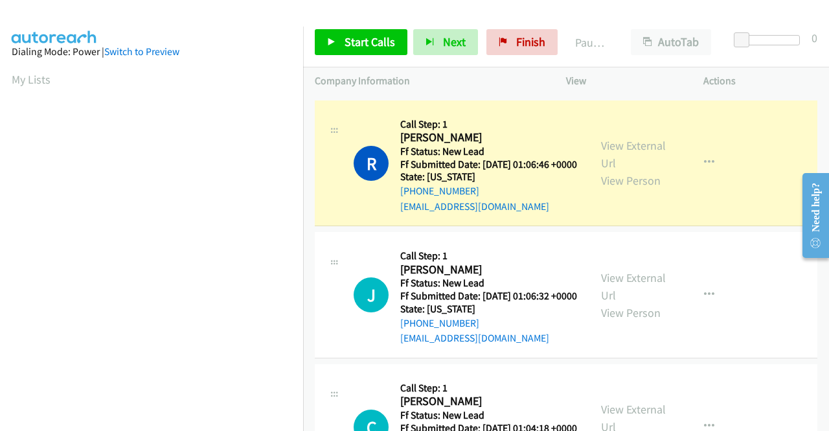
scroll to position [295, 0]
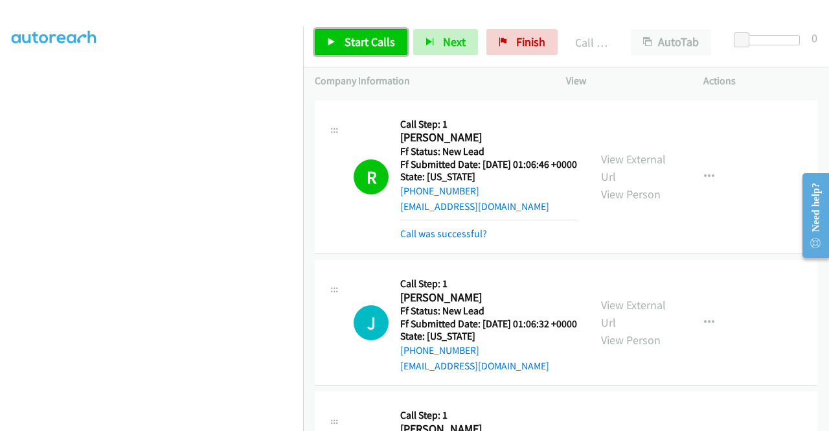
click at [339, 40] on link "Start Calls" at bounding box center [361, 42] width 93 height 26
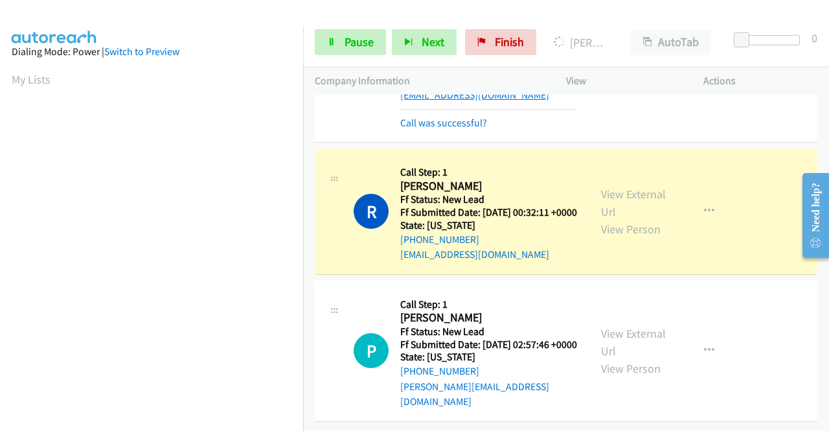
scroll to position [2268, 0]
click at [336, 41] on link "Pause" at bounding box center [350, 42] width 71 height 26
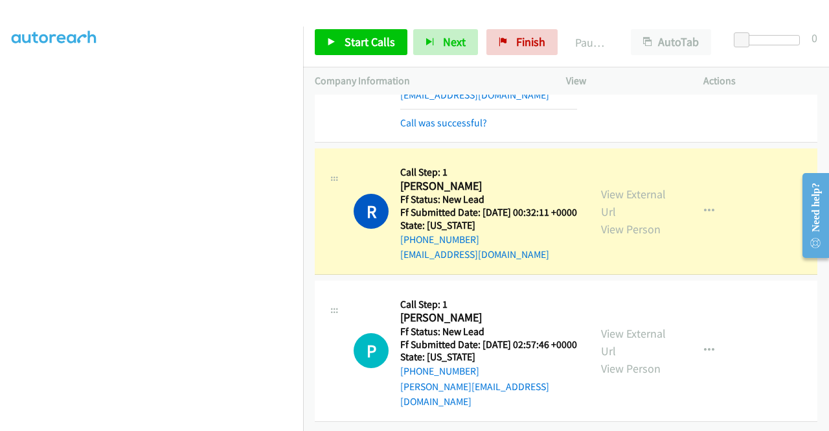
scroll to position [101, 0]
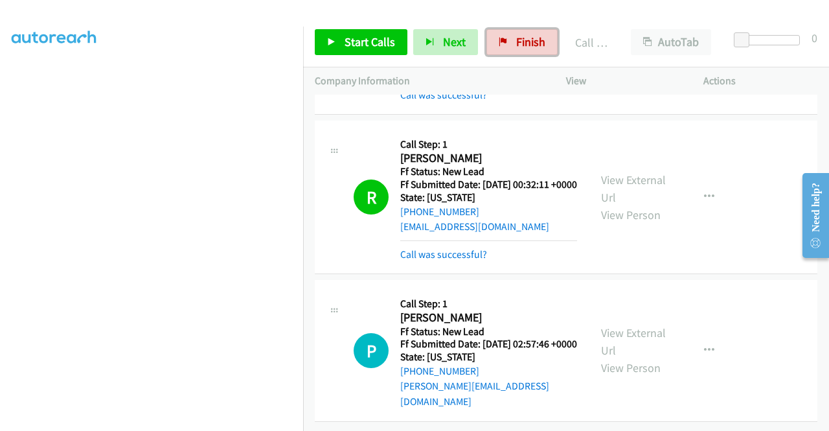
drag, startPoint x: 503, startPoint y: 45, endPoint x: 475, endPoint y: 72, distance: 38.9
click at [503, 45] on icon at bounding box center [503, 42] width 9 height 9
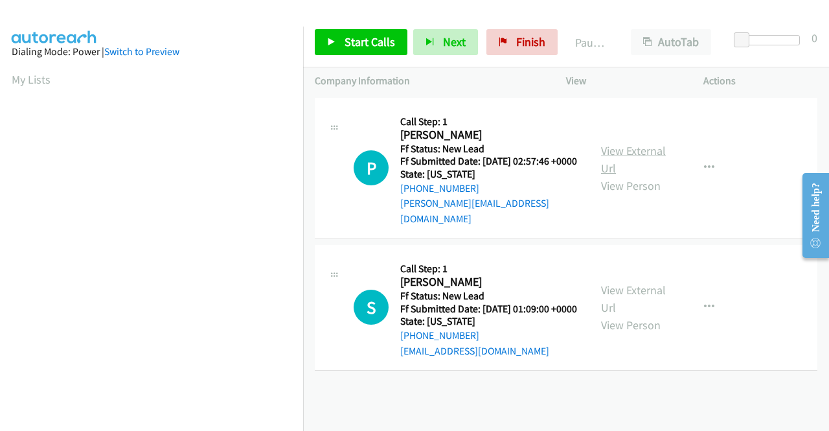
click at [634, 144] on link "View External Url" at bounding box center [633, 159] width 65 height 32
click at [654, 295] on link "View External Url" at bounding box center [633, 298] width 65 height 32
click at [378, 40] on span "Start Calls" at bounding box center [370, 41] width 51 height 15
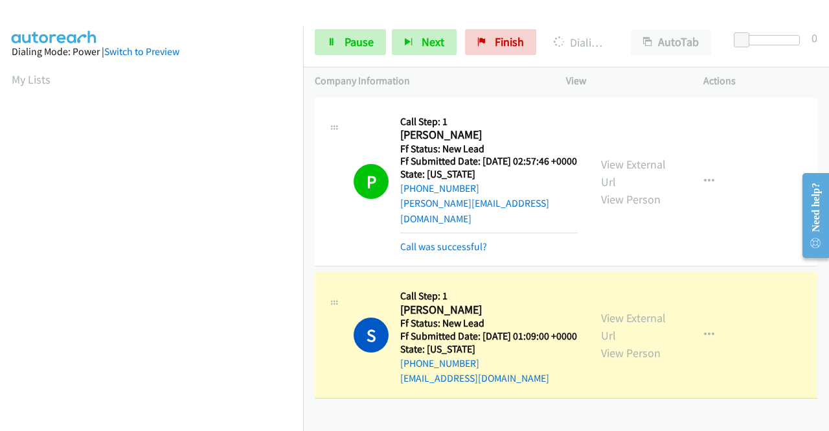
scroll to position [295, 0]
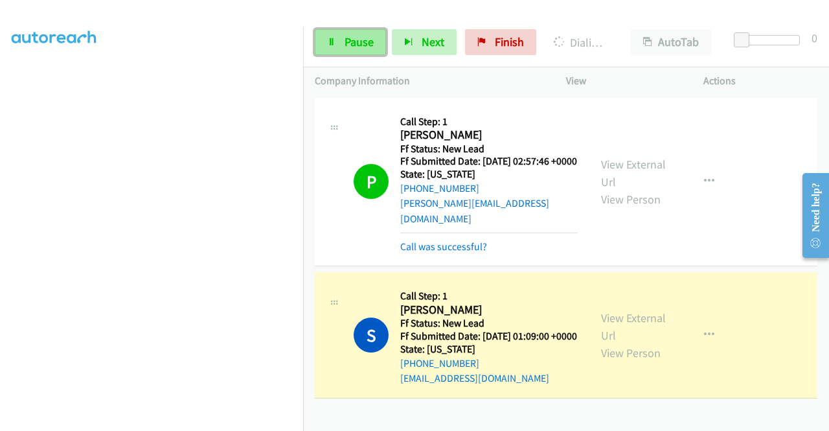
click at [359, 36] on span "Pause" at bounding box center [359, 41] width 29 height 15
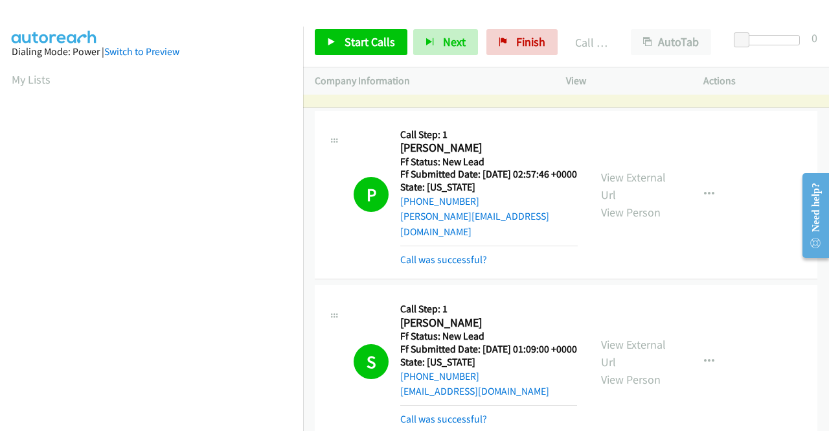
scroll to position [65, 0]
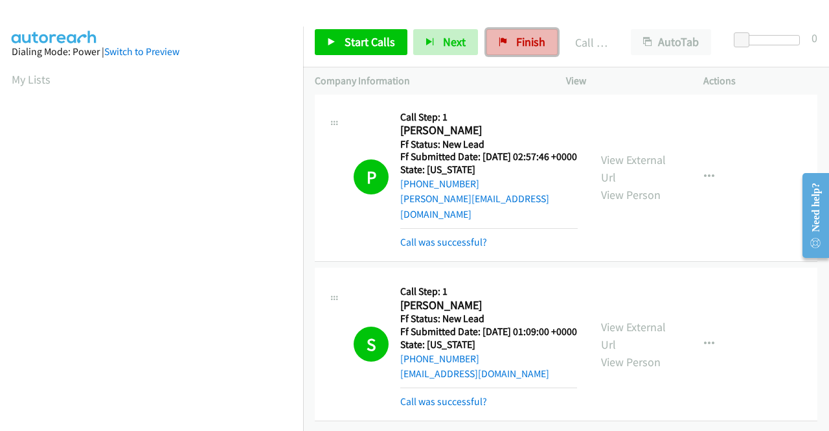
click at [529, 45] on span "Finish" at bounding box center [530, 41] width 29 height 15
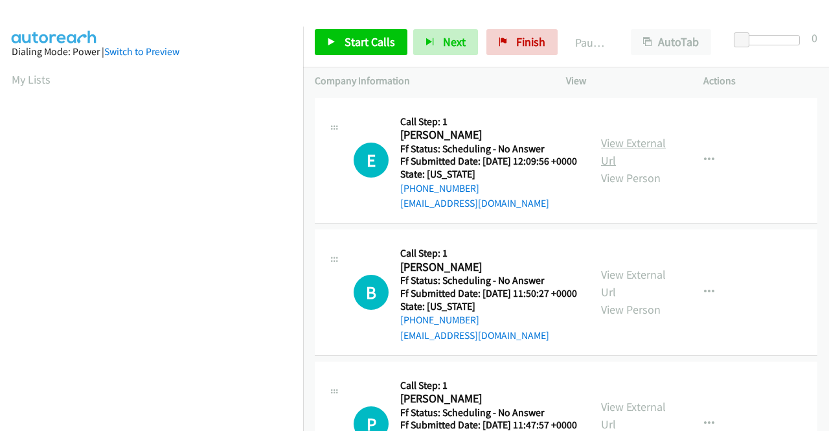
click at [619, 151] on link "View External Url" at bounding box center [633, 151] width 65 height 32
click at [638, 289] on link "View External Url" at bounding box center [633, 283] width 65 height 32
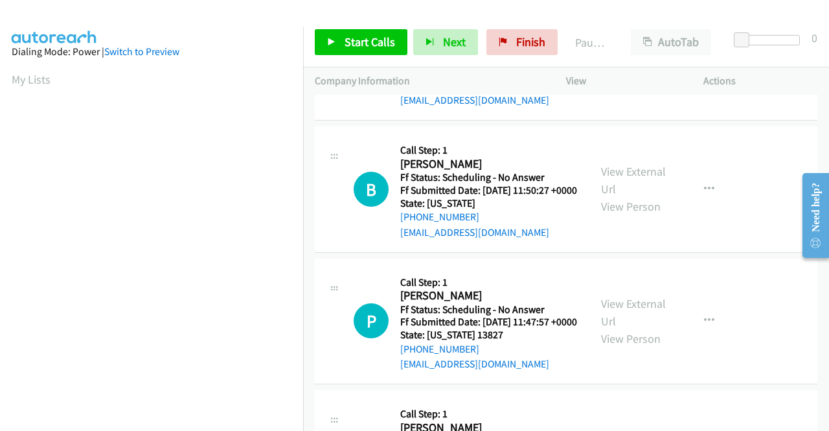
scroll to position [130, 0]
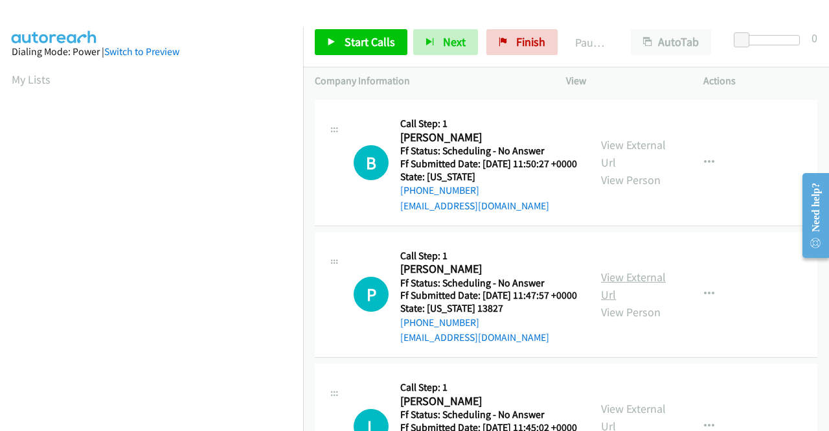
click at [612, 302] on link "View External Url" at bounding box center [633, 286] width 65 height 32
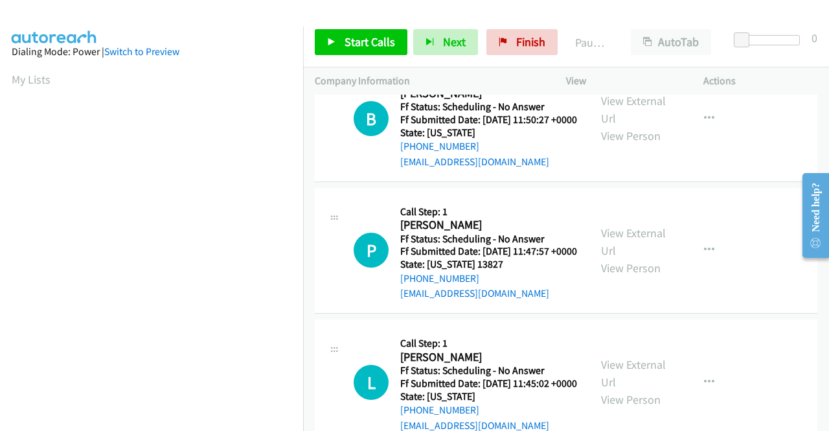
scroll to position [259, 0]
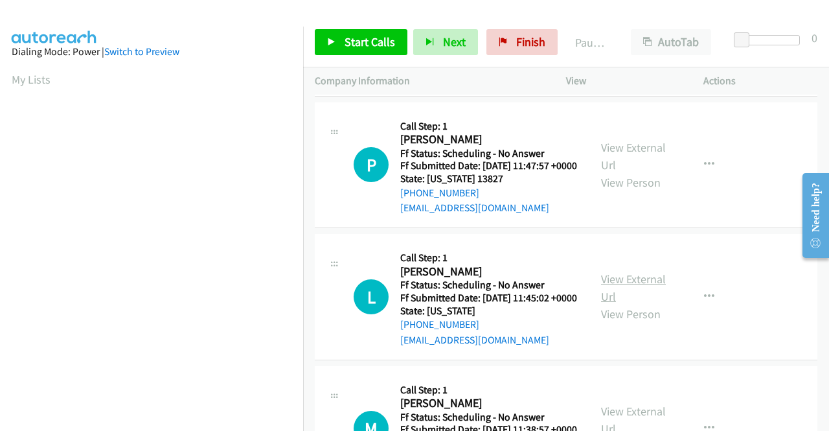
click at [630, 304] on link "View External Url" at bounding box center [633, 287] width 65 height 32
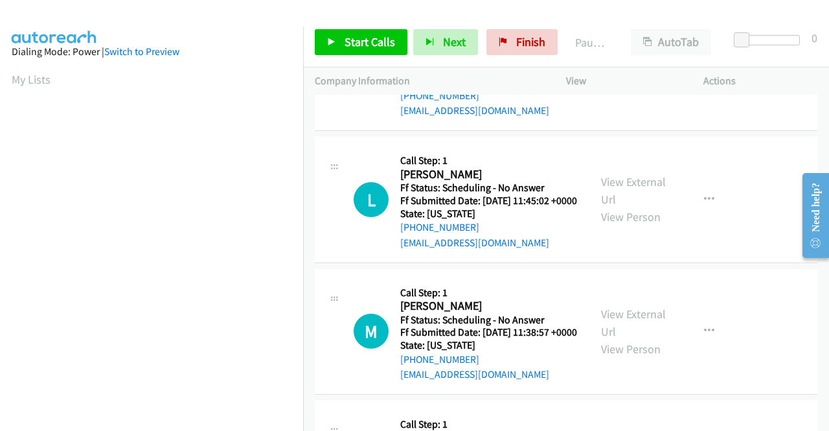
scroll to position [389, 0]
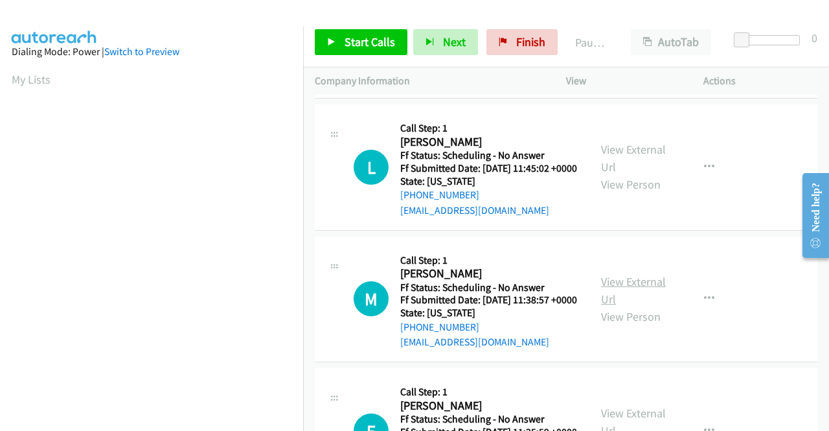
click at [634, 306] on link "View External Url" at bounding box center [633, 290] width 65 height 32
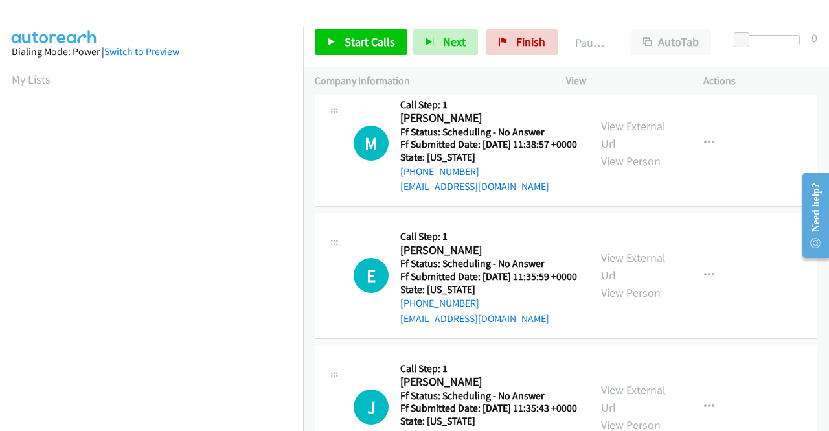
scroll to position [583, 0]
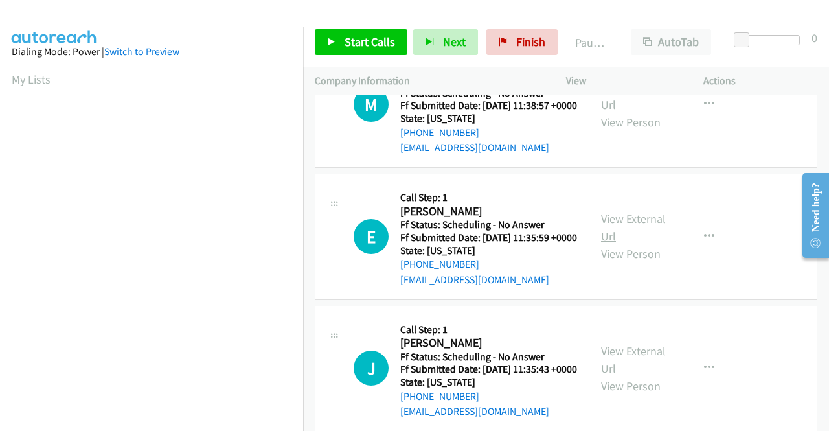
click at [621, 244] on link "View External Url" at bounding box center [633, 227] width 65 height 32
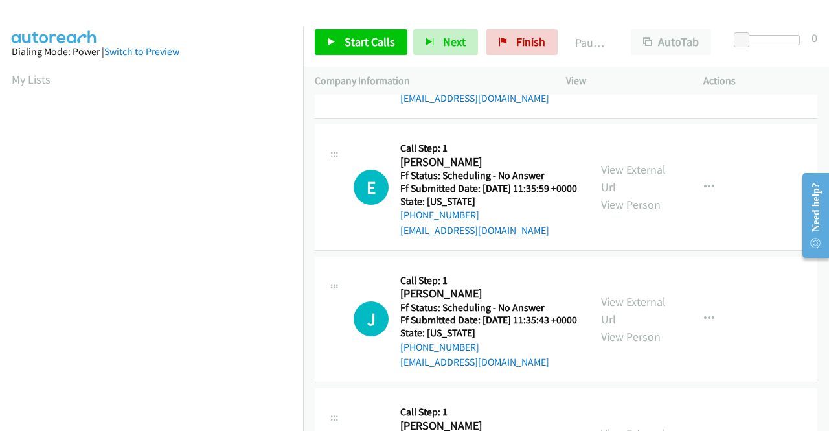
scroll to position [777, 0]
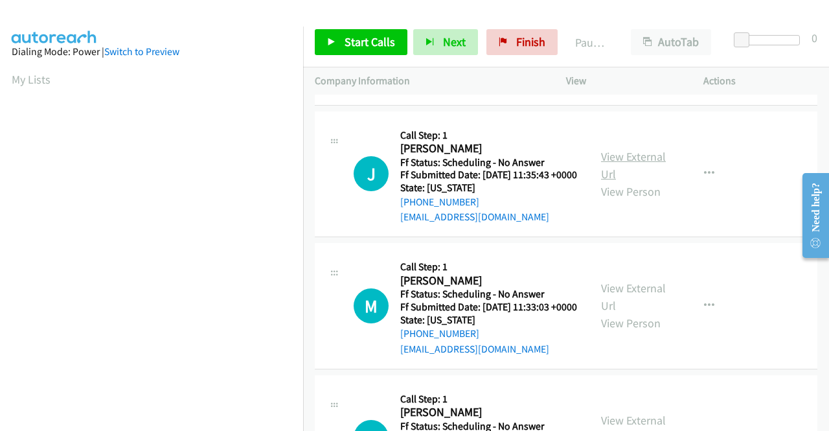
click at [614, 181] on link "View External Url" at bounding box center [633, 165] width 65 height 32
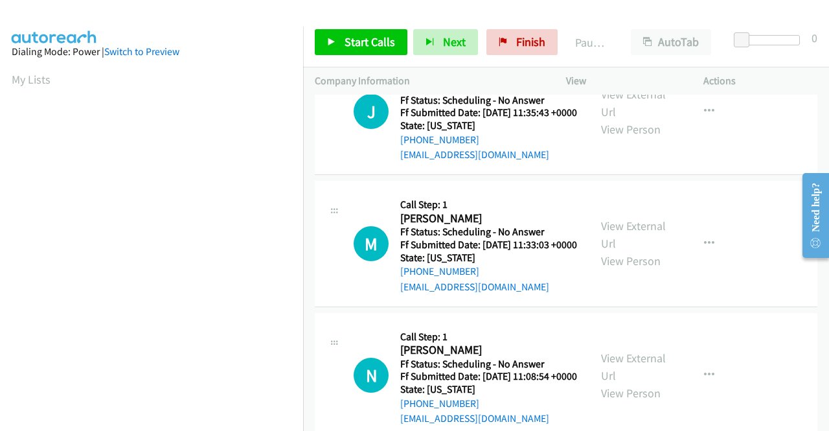
scroll to position [907, 0]
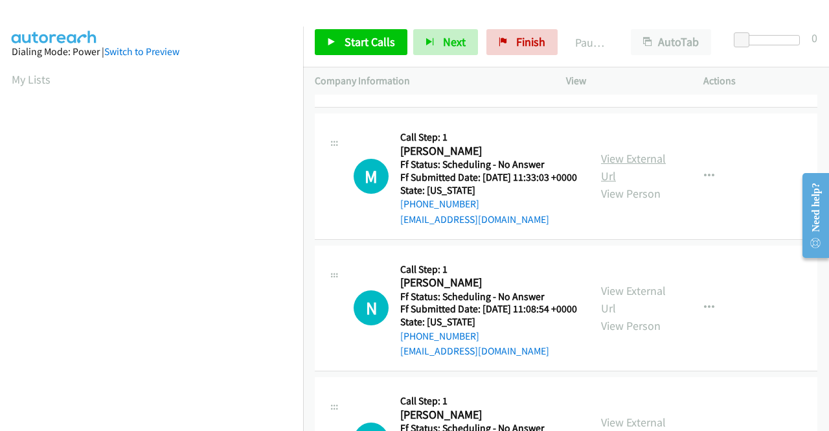
click at [613, 183] on link "View External Url" at bounding box center [633, 167] width 65 height 32
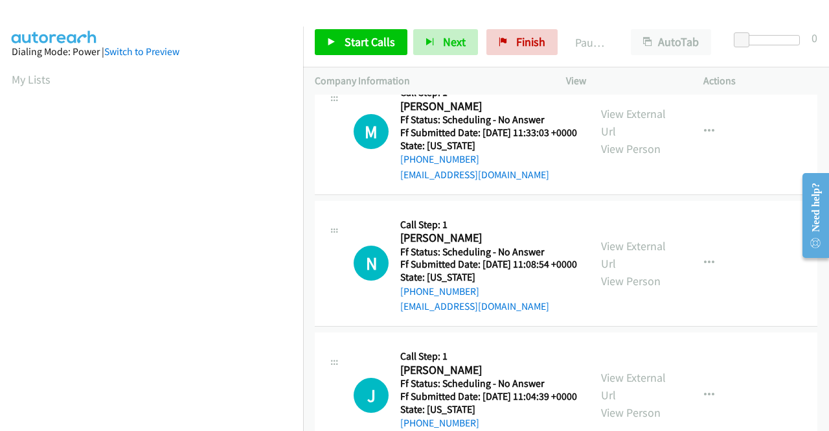
scroll to position [1037, 0]
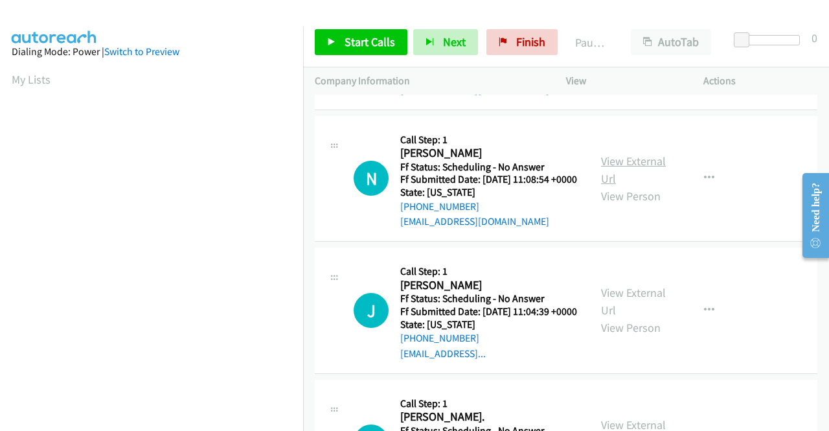
click at [623, 186] on link "View External Url" at bounding box center [633, 170] width 65 height 32
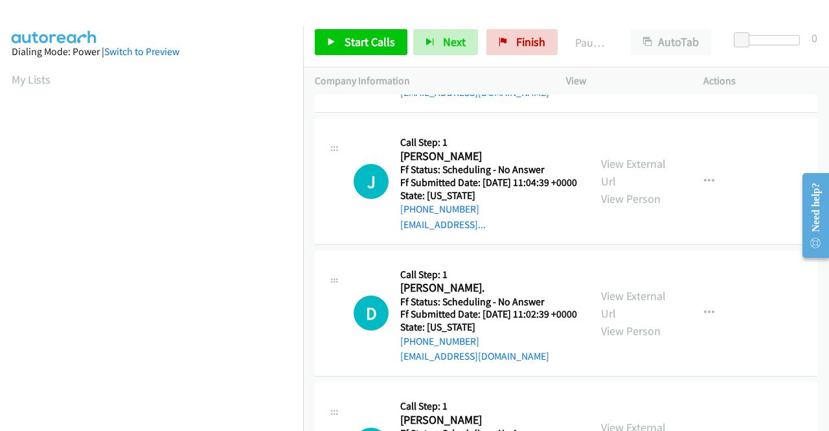
scroll to position [1166, 0]
click at [628, 188] on link "View External Url" at bounding box center [633, 171] width 65 height 32
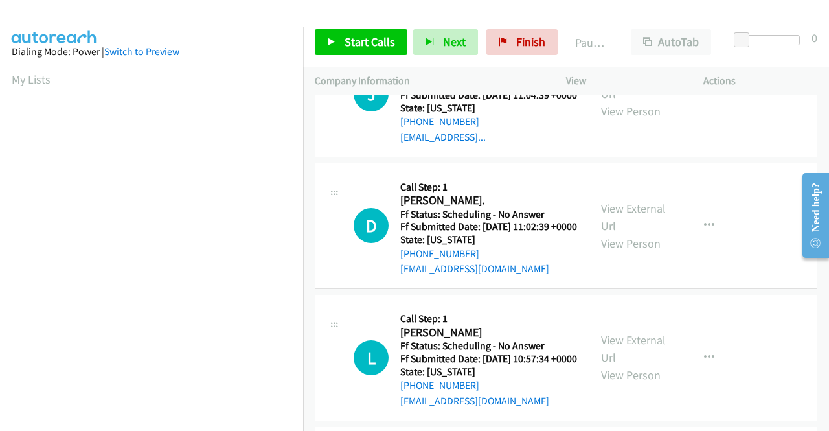
scroll to position [1296, 0]
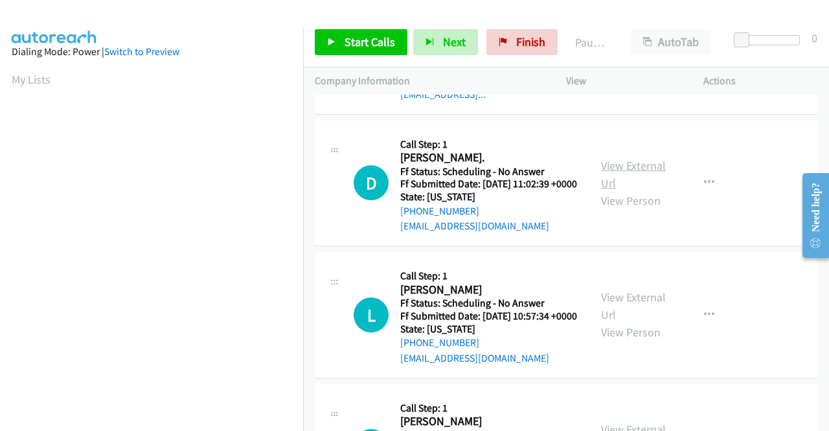
click at [628, 190] on link "View External Url" at bounding box center [633, 174] width 65 height 32
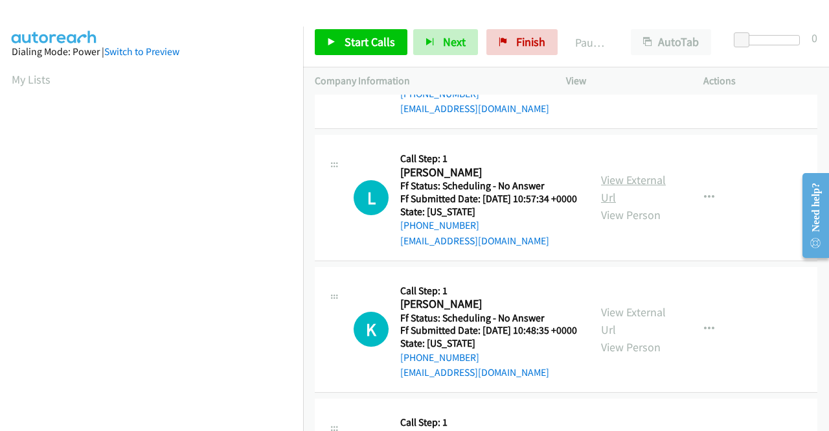
scroll to position [1490, 0]
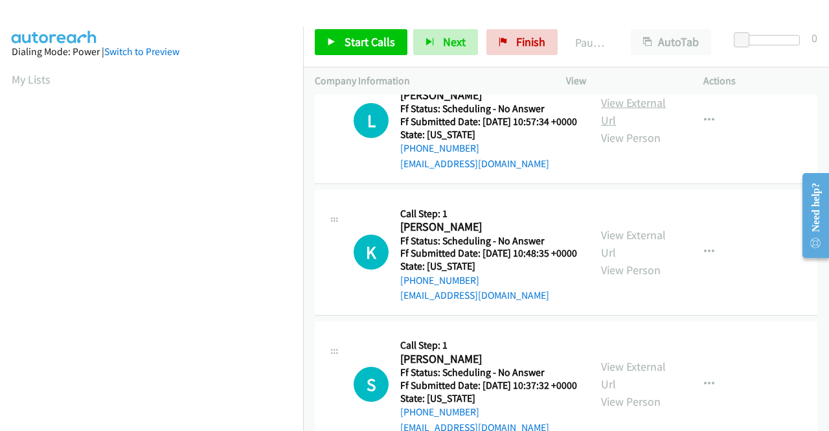
click at [632, 128] on link "View External Url" at bounding box center [633, 111] width 65 height 32
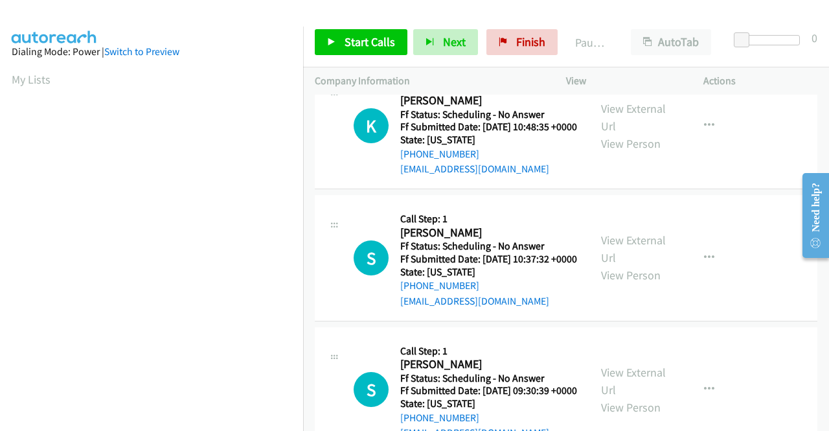
scroll to position [1620, 0]
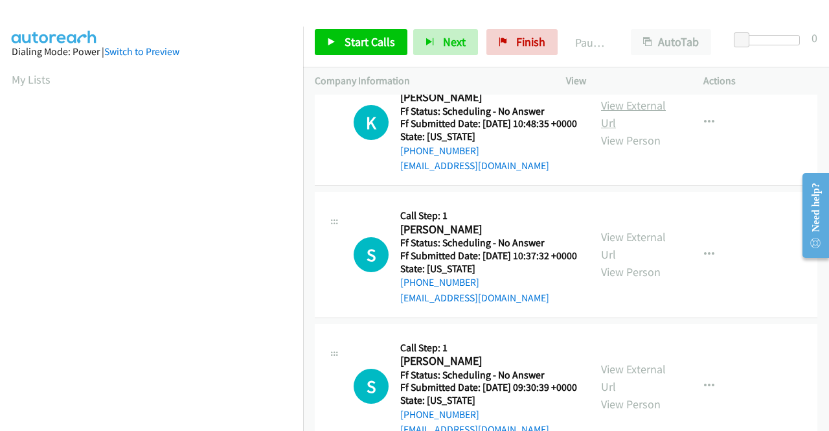
click at [640, 130] on link "View External Url" at bounding box center [633, 114] width 65 height 32
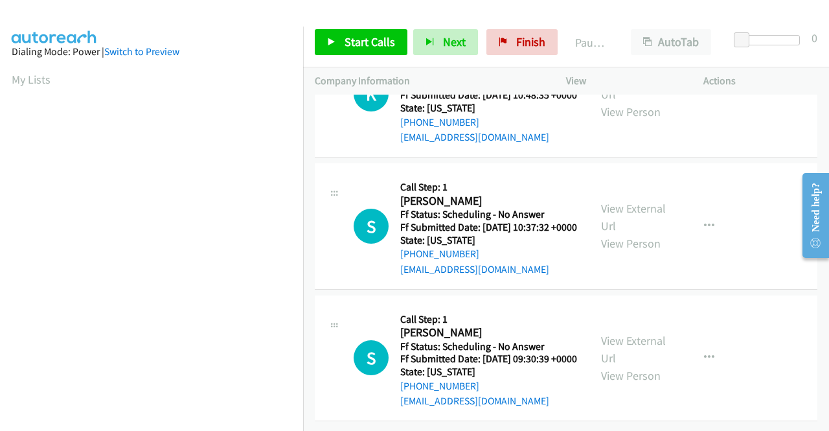
scroll to position [1749, 0]
click at [627, 233] on link "View External Url" at bounding box center [633, 217] width 65 height 32
click at [617, 333] on link "View External Url" at bounding box center [633, 349] width 65 height 32
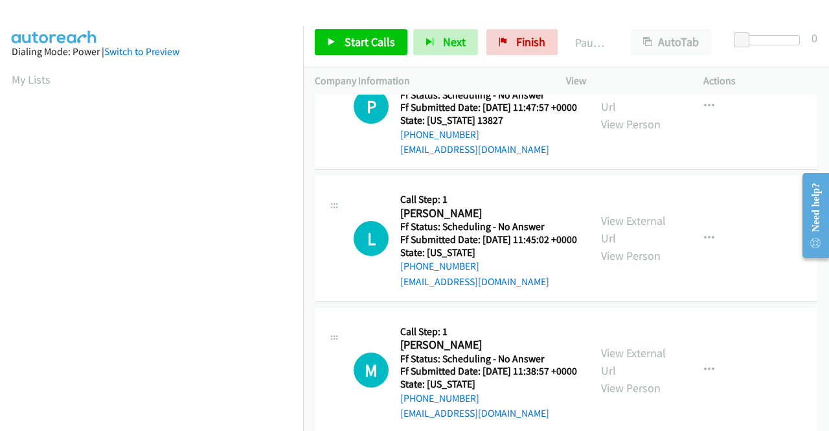
scroll to position [0, 0]
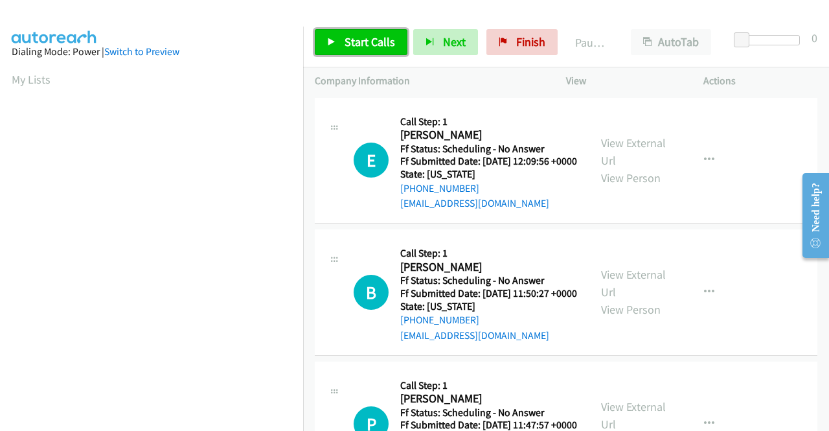
click at [365, 47] on span "Start Calls" at bounding box center [370, 41] width 51 height 15
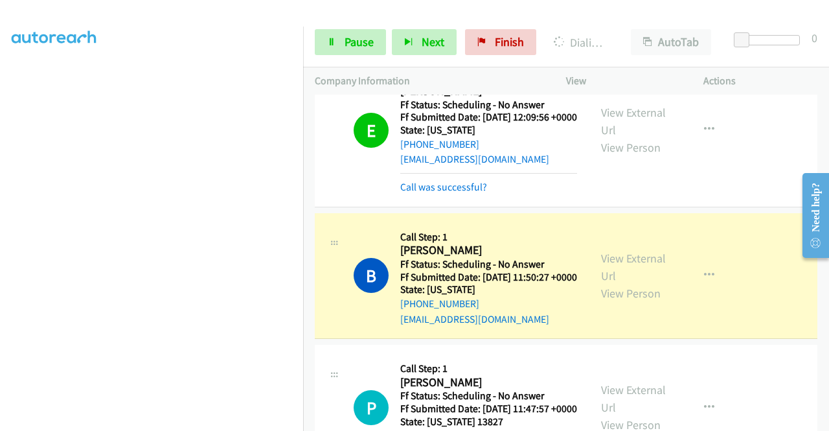
scroll to position [130, 0]
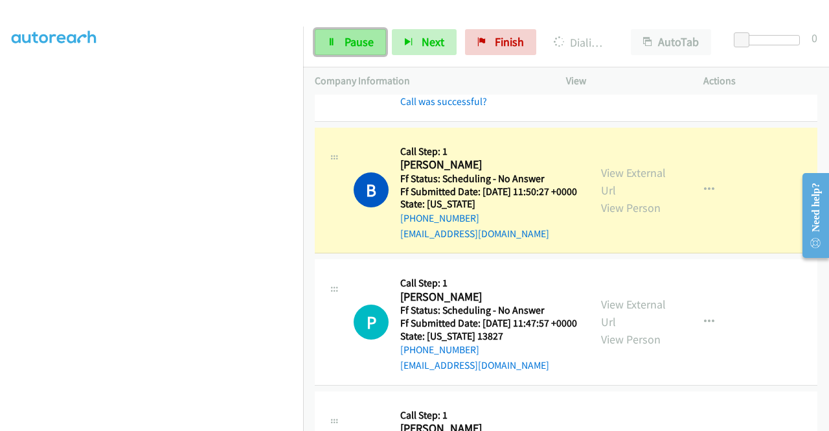
click at [362, 34] on link "Pause" at bounding box center [350, 42] width 71 height 26
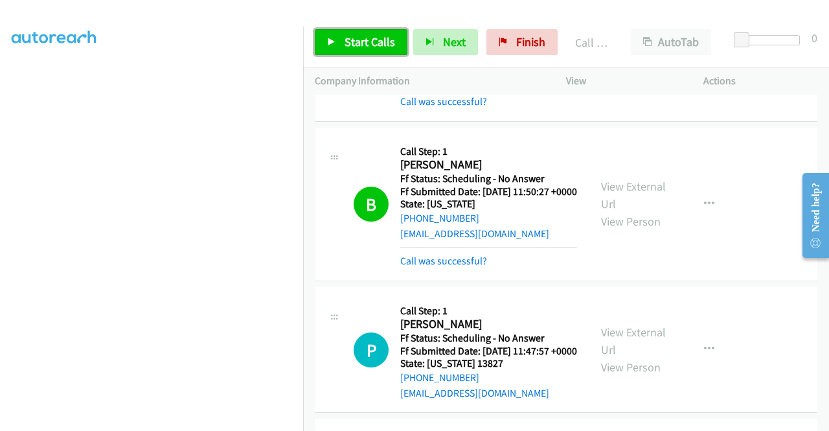
drag, startPoint x: 370, startPoint y: 38, endPoint x: 385, endPoint y: 48, distance: 18.7
click at [370, 38] on span "Start Calls" at bounding box center [370, 41] width 51 height 15
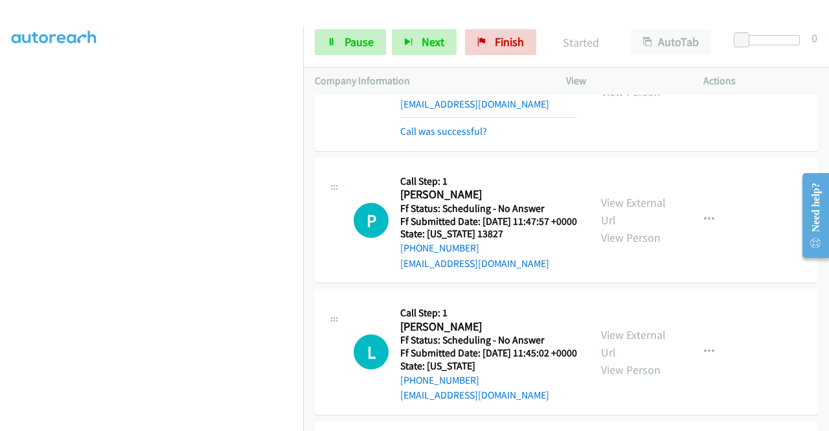
scroll to position [324, 0]
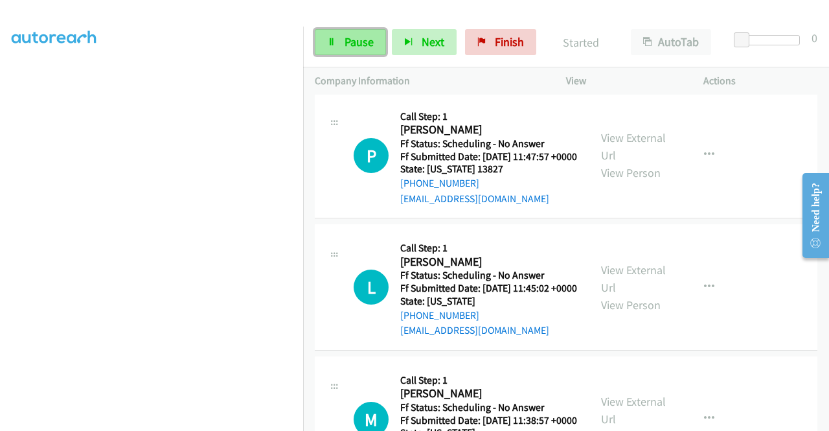
click at [338, 40] on link "Pause" at bounding box center [350, 42] width 71 height 26
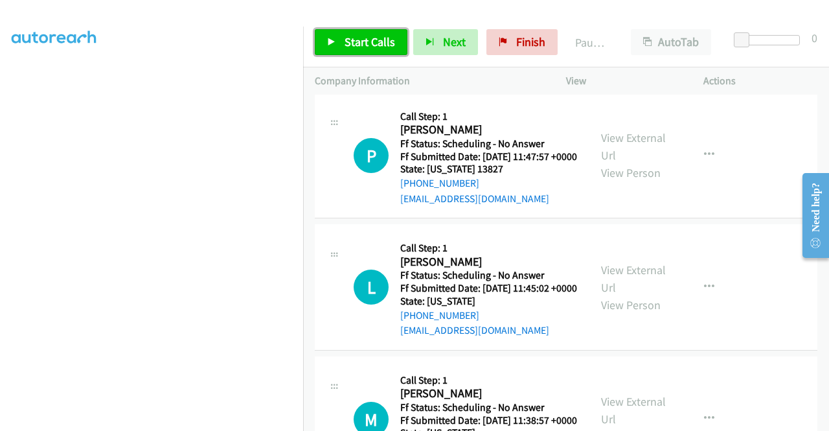
click at [338, 40] on link "Start Calls" at bounding box center [361, 42] width 93 height 26
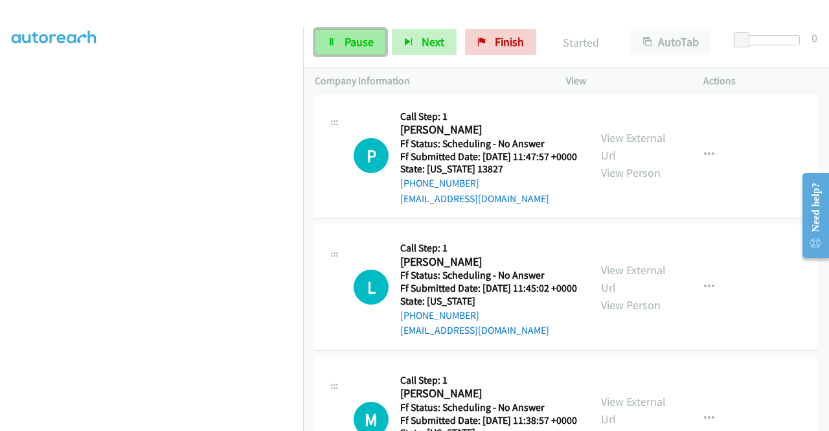
click at [362, 50] on link "Pause" at bounding box center [350, 42] width 71 height 26
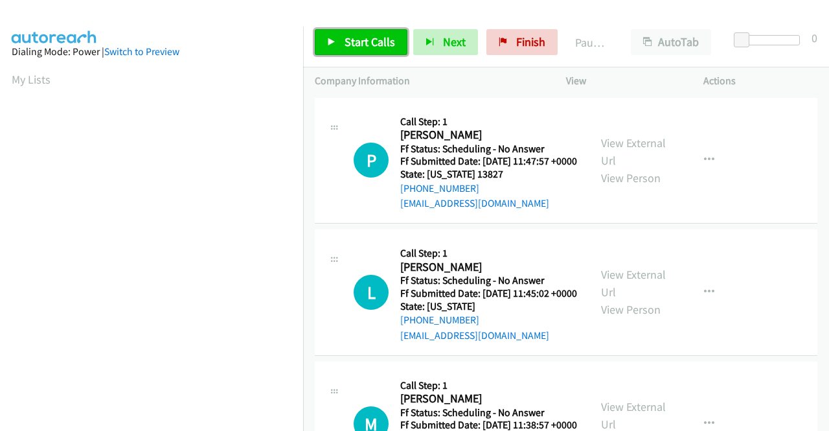
click at [377, 38] on span "Start Calls" at bounding box center [370, 41] width 51 height 15
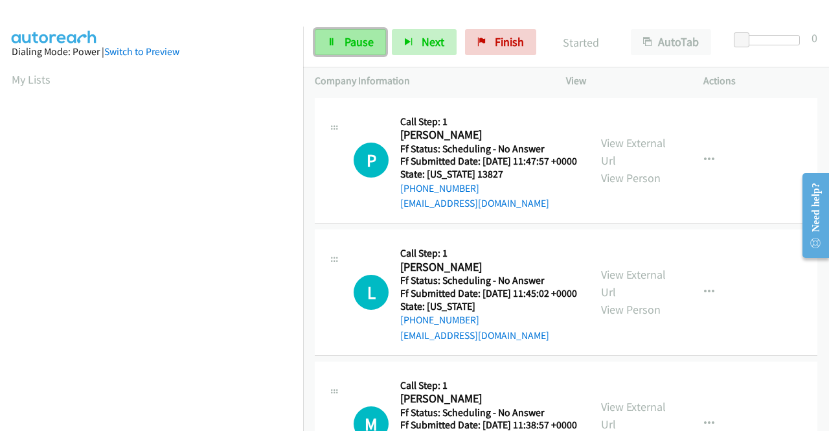
click at [356, 42] on span "Pause" at bounding box center [359, 41] width 29 height 15
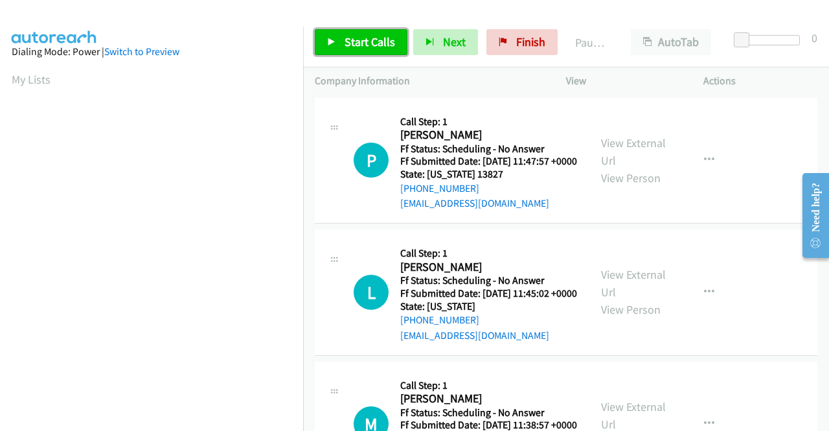
click at [356, 42] on span "Start Calls" at bounding box center [370, 41] width 51 height 15
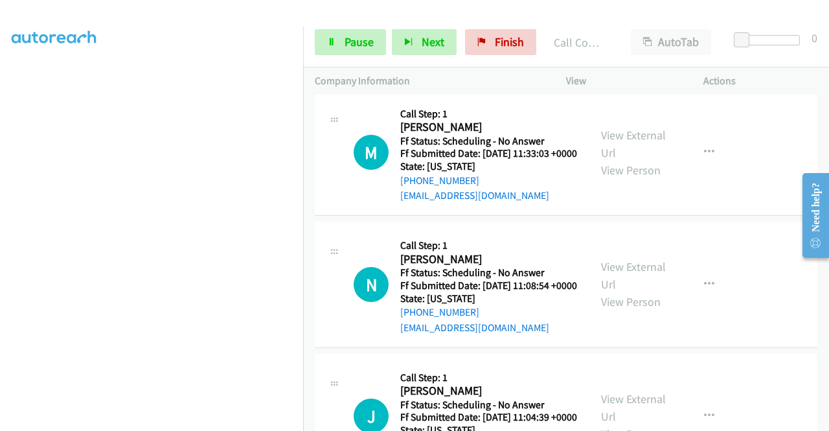
scroll to position [842, 0]
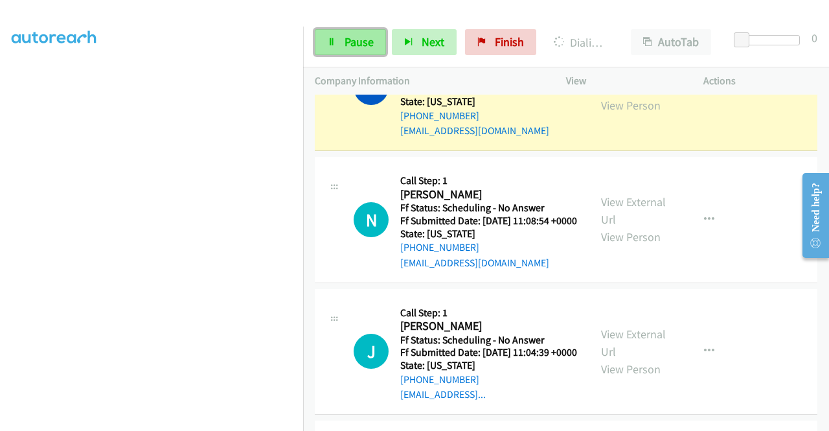
click at [345, 45] on span "Pause" at bounding box center [359, 41] width 29 height 15
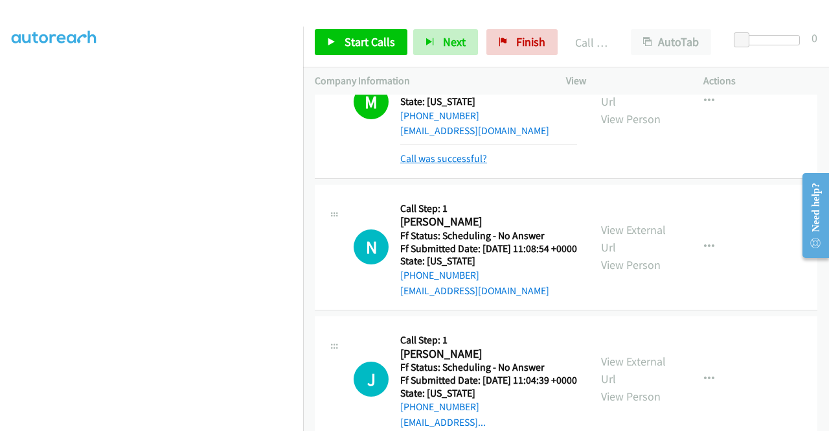
drag, startPoint x: 435, startPoint y: 232, endPoint x: 454, endPoint y: 230, distance: 18.9
click at [435, 165] on link "Call was successful?" at bounding box center [443, 158] width 87 height 12
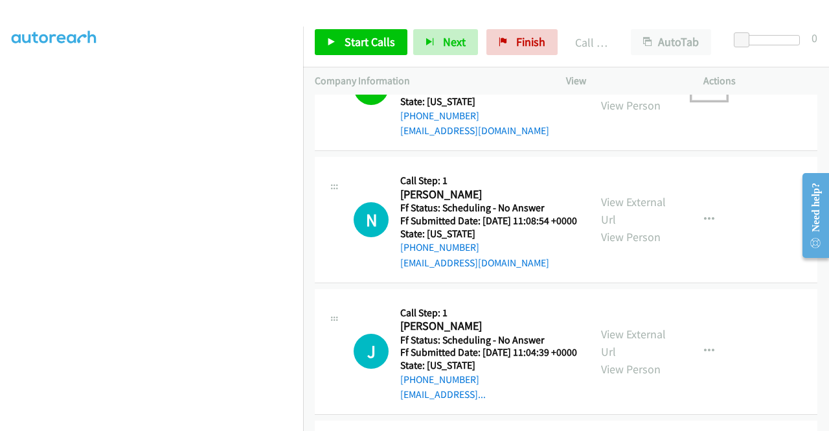
click at [701, 100] on button "button" at bounding box center [709, 88] width 35 height 26
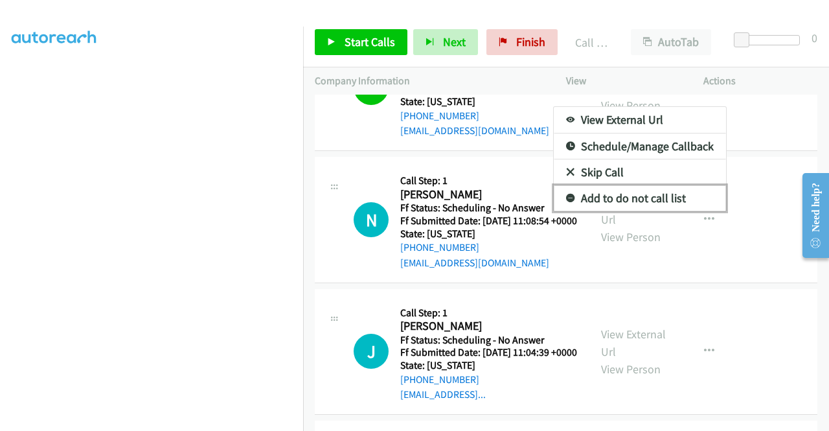
click at [605, 211] on link "Add to do not call list" at bounding box center [640, 198] width 172 height 26
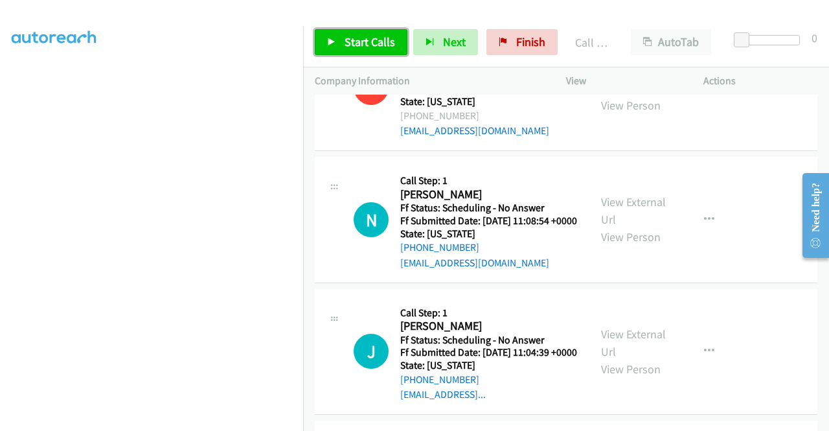
click at [368, 40] on span "Start Calls" at bounding box center [370, 41] width 51 height 15
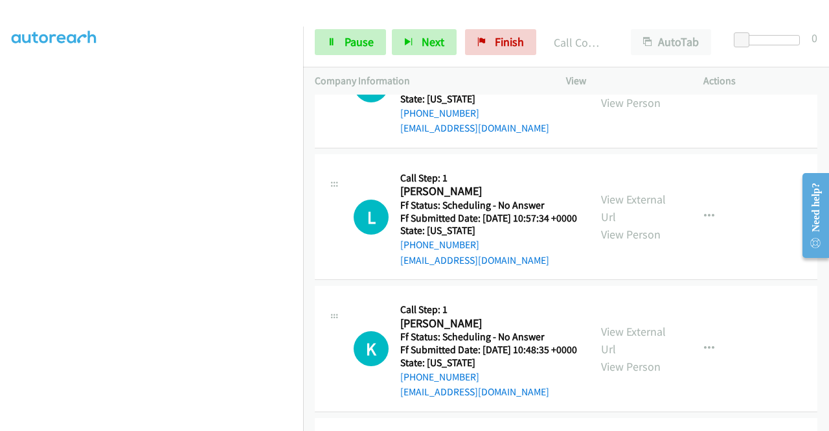
scroll to position [1323, 0]
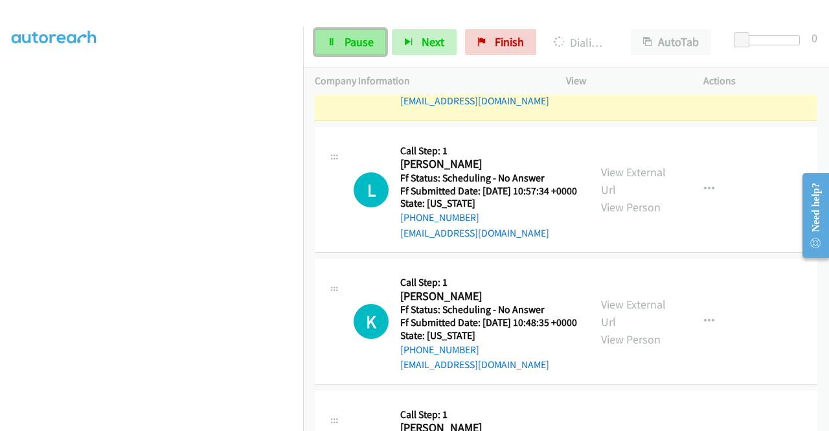
click at [346, 36] on span "Pause" at bounding box center [359, 41] width 29 height 15
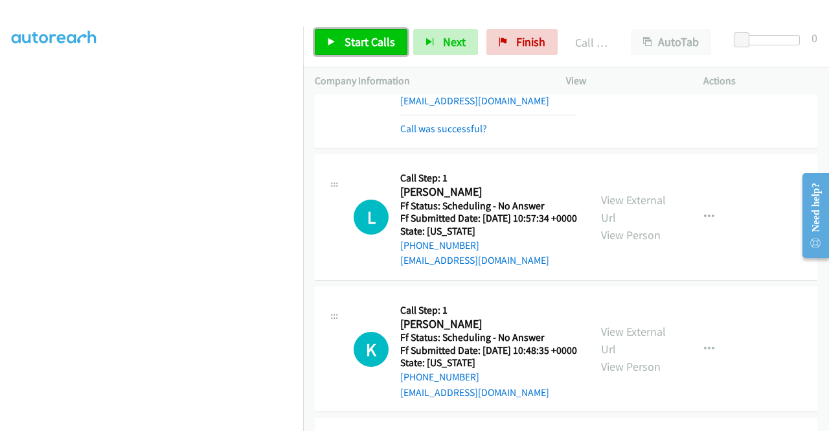
click at [360, 42] on span "Start Calls" at bounding box center [370, 41] width 51 height 15
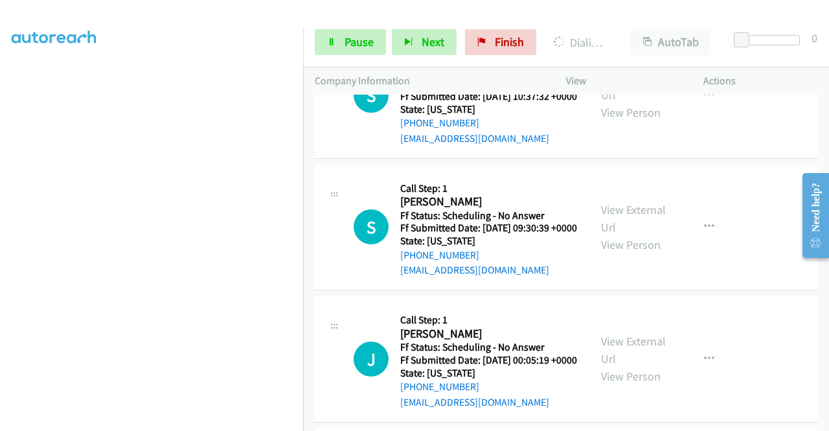
scroll to position [1776, 0]
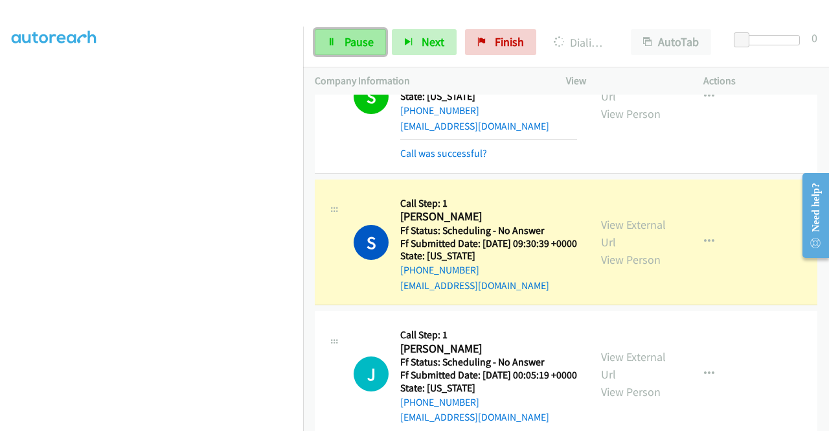
click at [380, 41] on link "Pause" at bounding box center [350, 42] width 71 height 26
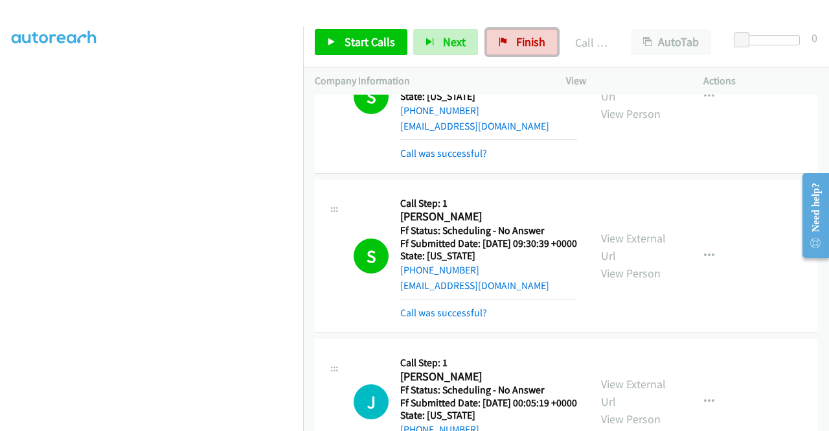
drag, startPoint x: 514, startPoint y: 45, endPoint x: 449, endPoint y: 72, distance: 70.9
click at [516, 45] on span "Finish" at bounding box center [530, 41] width 29 height 15
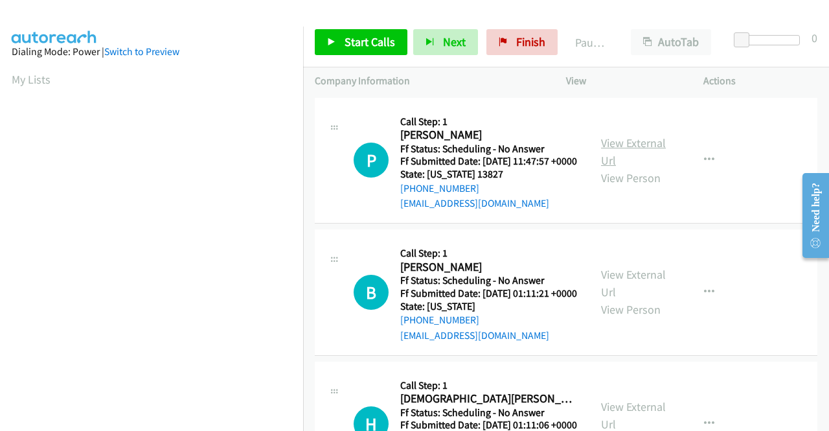
click at [641, 144] on link "View External Url" at bounding box center [633, 151] width 65 height 32
click at [626, 299] on link "View External Url" at bounding box center [633, 283] width 65 height 32
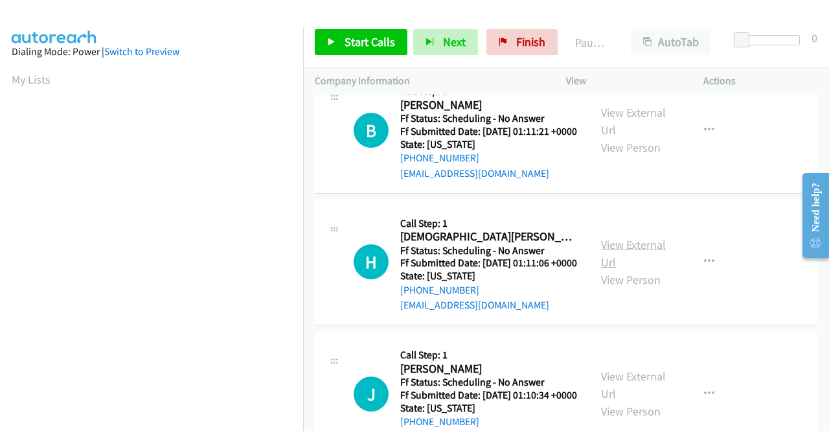
scroll to position [194, 0]
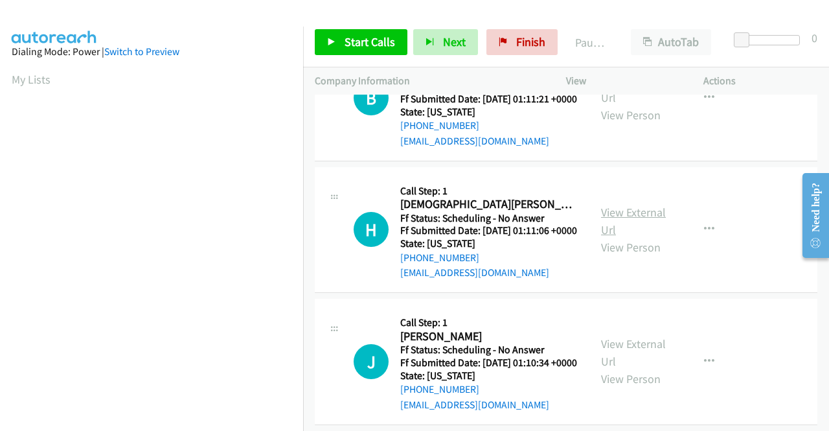
click at [613, 237] on link "View External Url" at bounding box center [633, 221] width 65 height 32
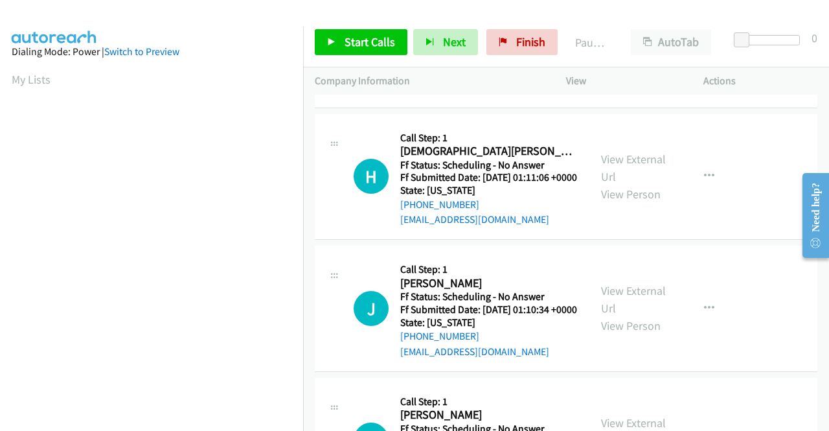
scroll to position [324, 0]
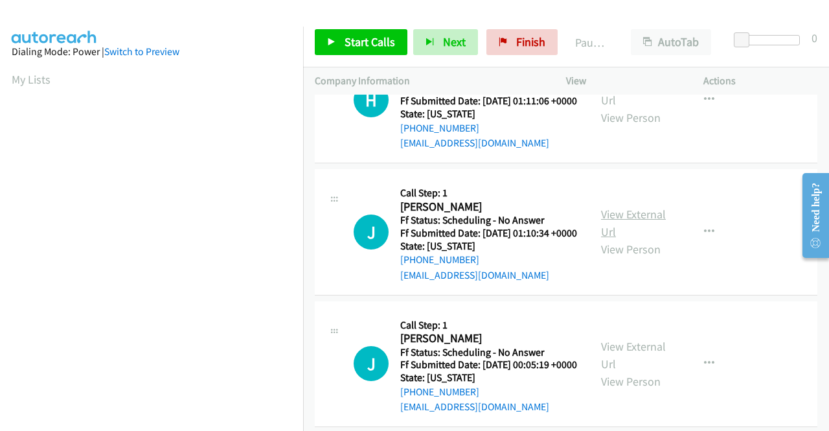
click at [630, 239] on link "View External Url" at bounding box center [633, 223] width 65 height 32
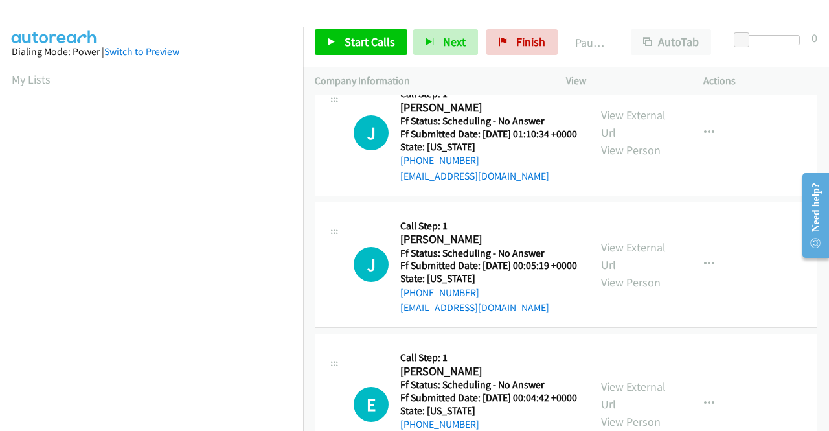
scroll to position [454, 0]
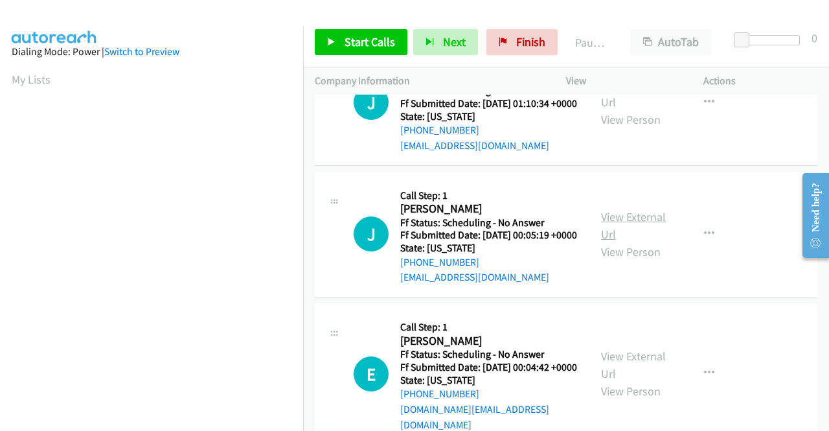
click at [634, 242] on link "View External Url" at bounding box center [633, 225] width 65 height 32
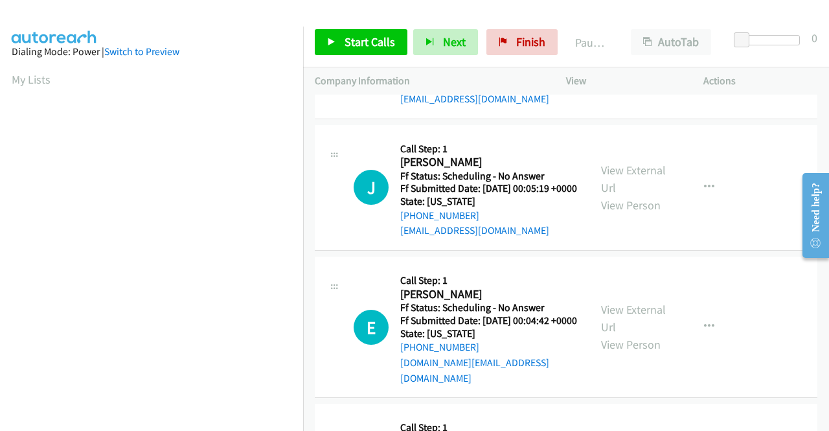
scroll to position [518, 0]
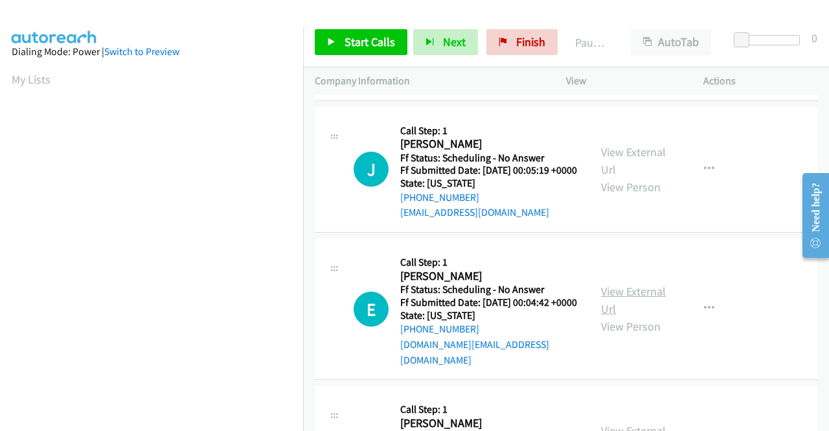
click at [625, 316] on link "View External Url" at bounding box center [633, 300] width 65 height 32
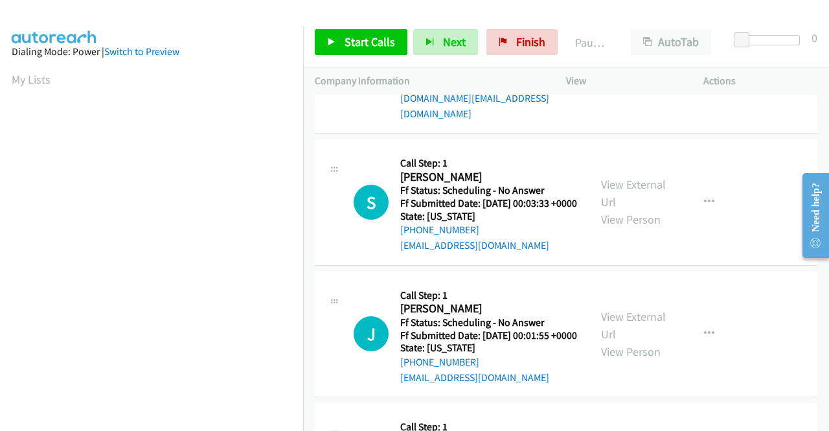
scroll to position [777, 0]
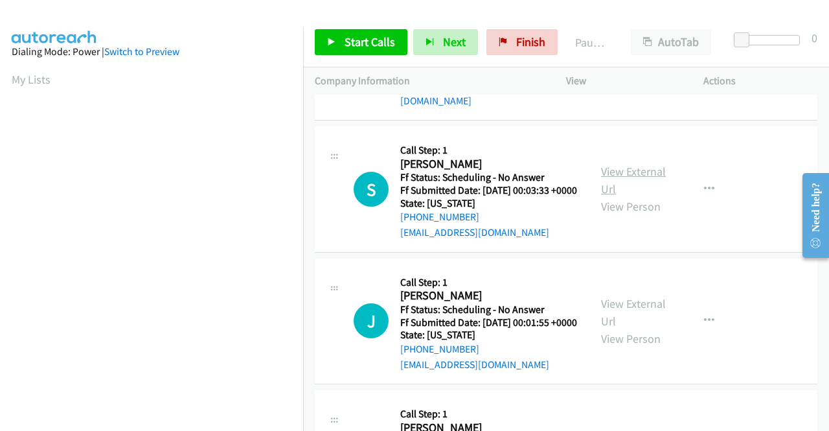
click at [613, 196] on link "View External Url" at bounding box center [633, 180] width 65 height 32
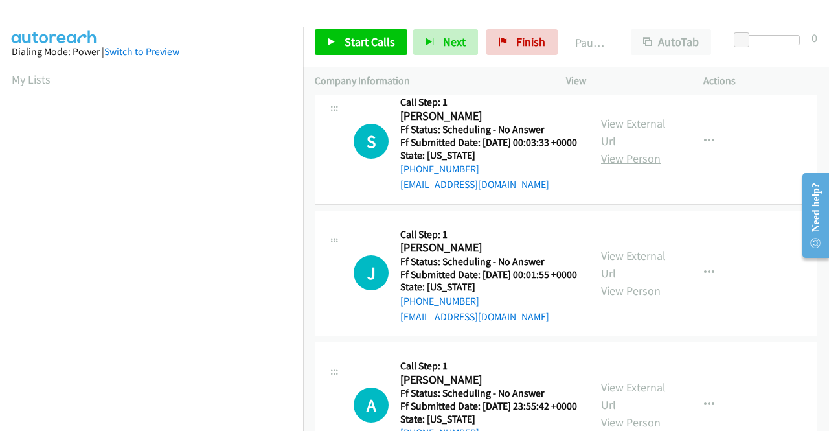
scroll to position [907, 0]
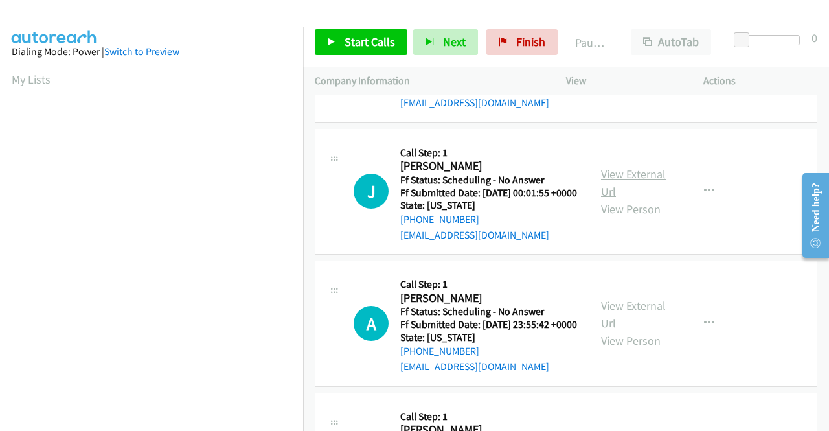
click at [637, 199] on link "View External Url" at bounding box center [633, 183] width 65 height 32
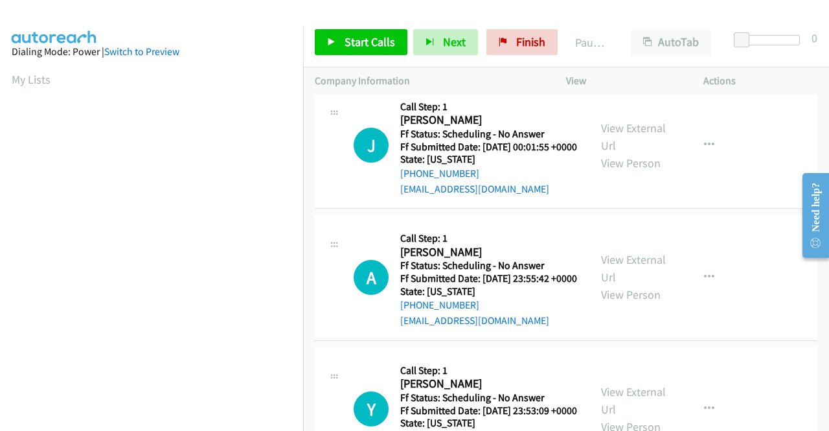
scroll to position [1101, 0]
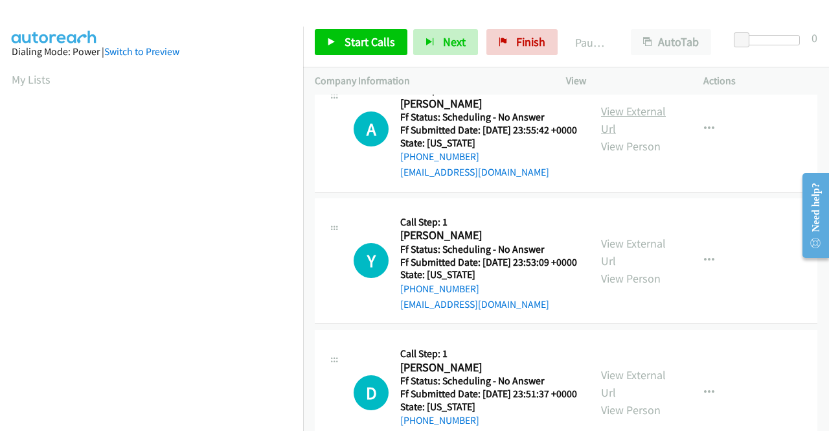
click at [621, 136] on link "View External Url" at bounding box center [633, 120] width 65 height 32
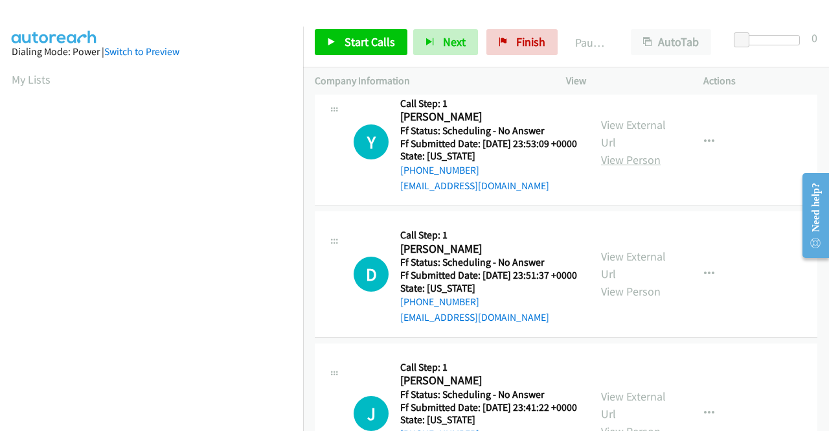
scroll to position [1231, 0]
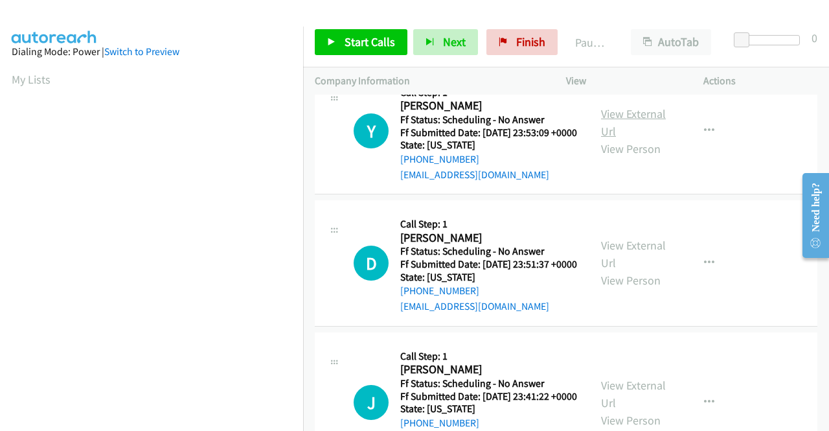
click at [632, 139] on link "View External Url" at bounding box center [633, 122] width 65 height 32
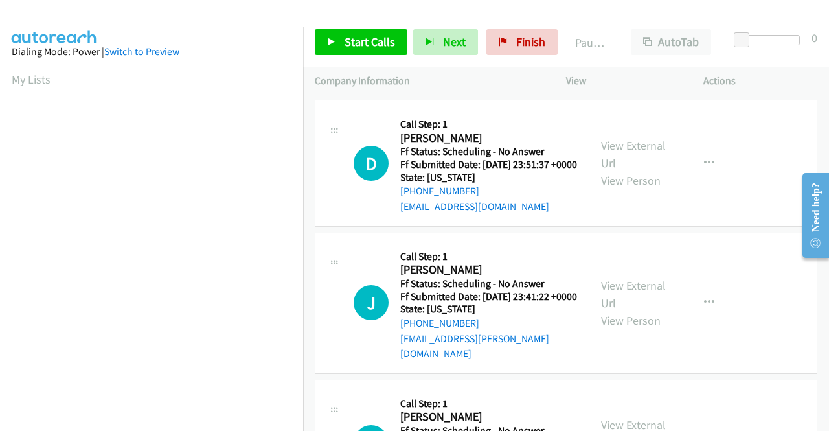
scroll to position [1361, 0]
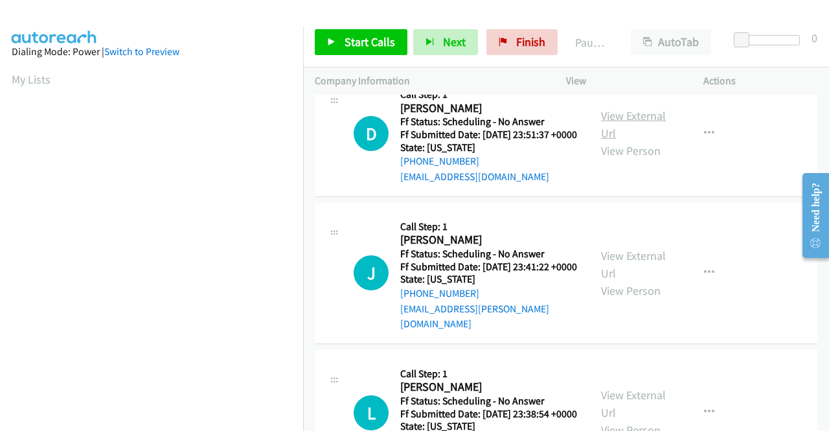
click at [610, 141] on link "View External Url" at bounding box center [633, 124] width 65 height 32
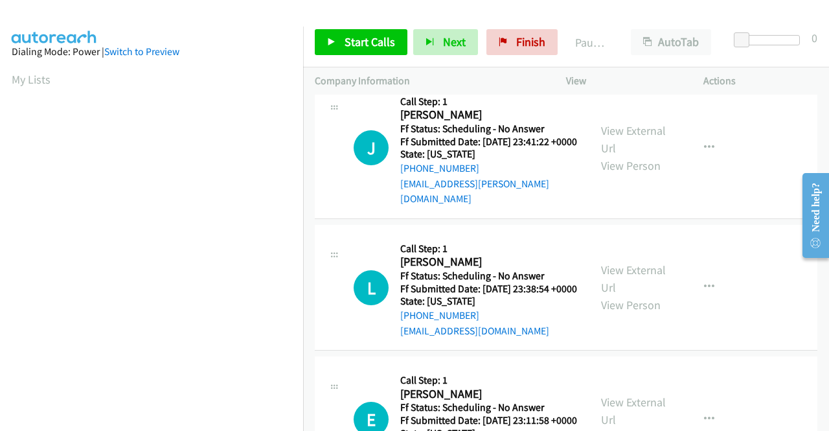
scroll to position [1490, 0]
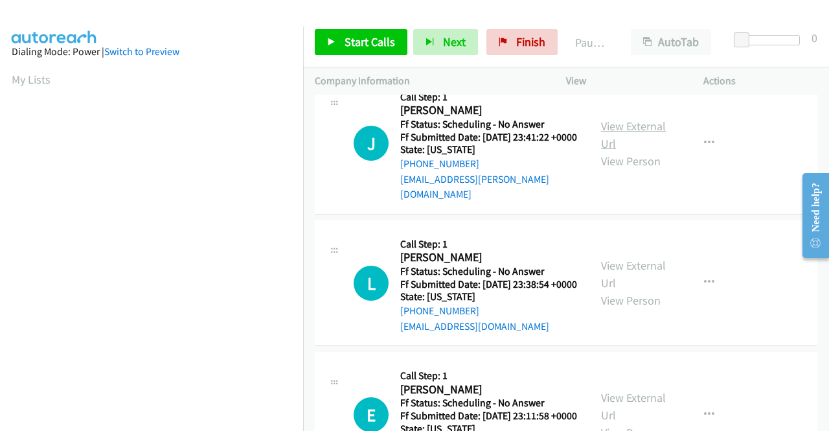
click at [612, 151] on link "View External Url" at bounding box center [633, 135] width 65 height 32
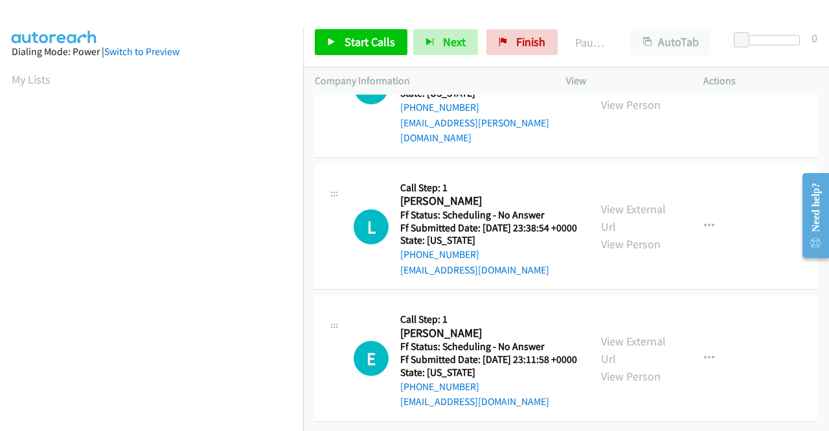
scroll to position [1620, 0]
click at [625, 253] on div "View External Url View Person" at bounding box center [634, 226] width 67 height 52
click at [628, 234] on link "View External Url" at bounding box center [633, 217] width 65 height 32
click at [628, 334] on link "View External Url" at bounding box center [633, 350] width 65 height 32
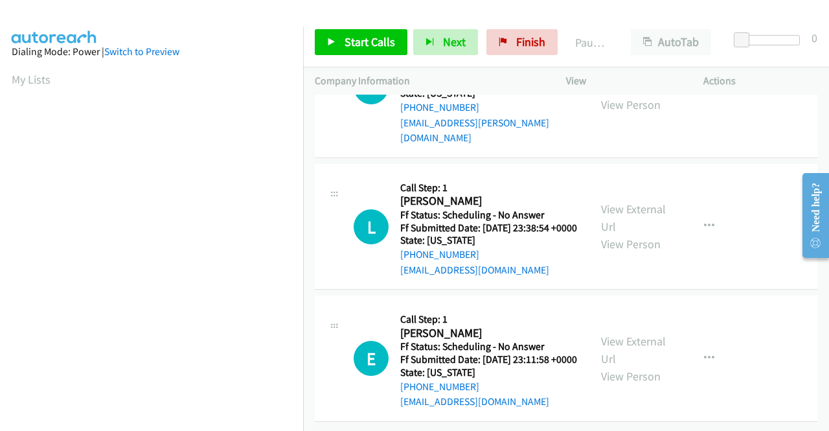
scroll to position [0, 0]
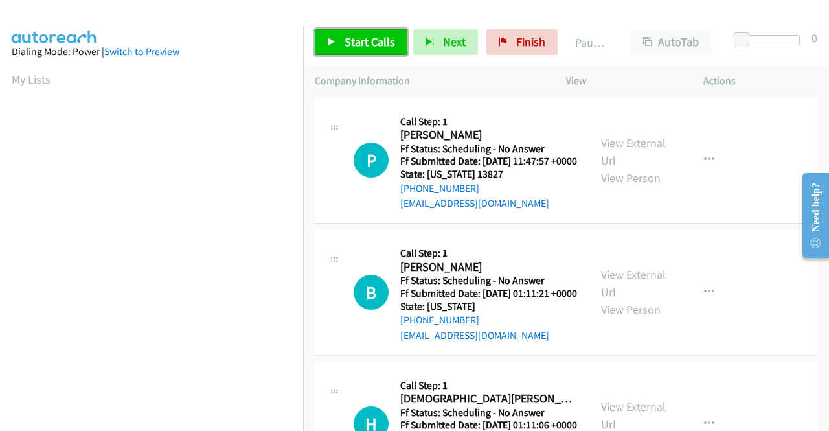
click at [378, 43] on span "Start Calls" at bounding box center [370, 41] width 51 height 15
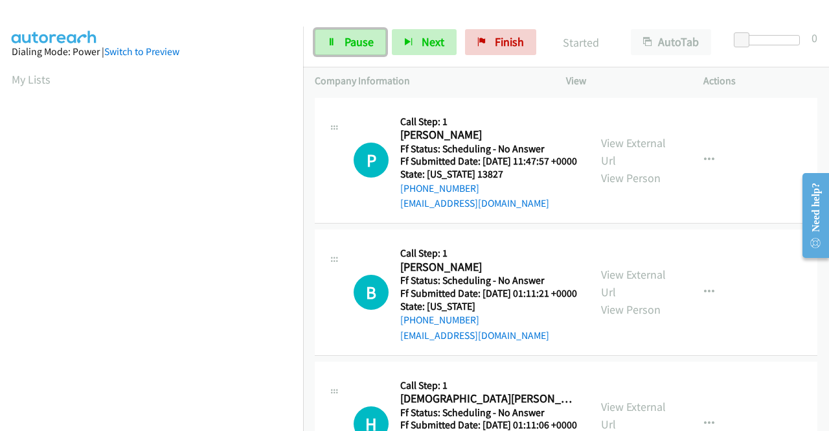
click at [378, 43] on link "Pause" at bounding box center [350, 42] width 71 height 26
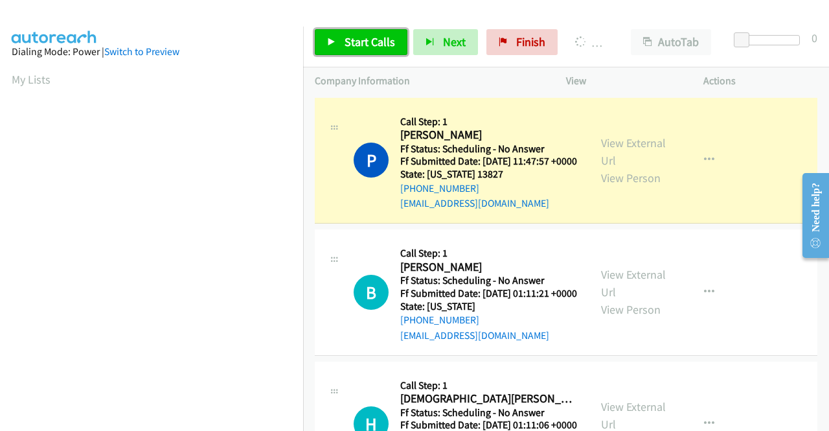
click at [371, 43] on span "Start Calls" at bounding box center [370, 41] width 51 height 15
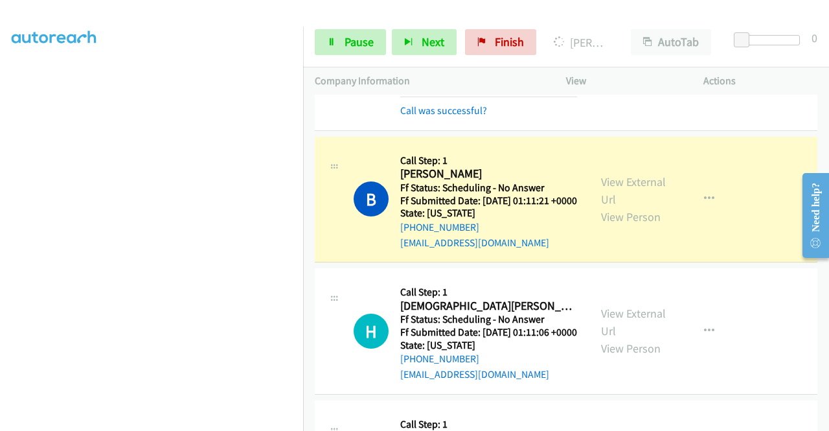
scroll to position [130, 0]
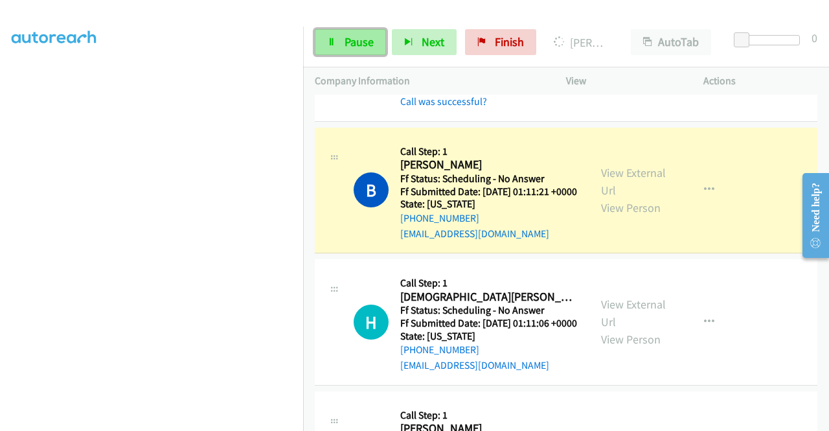
click at [341, 52] on link "Pause" at bounding box center [350, 42] width 71 height 26
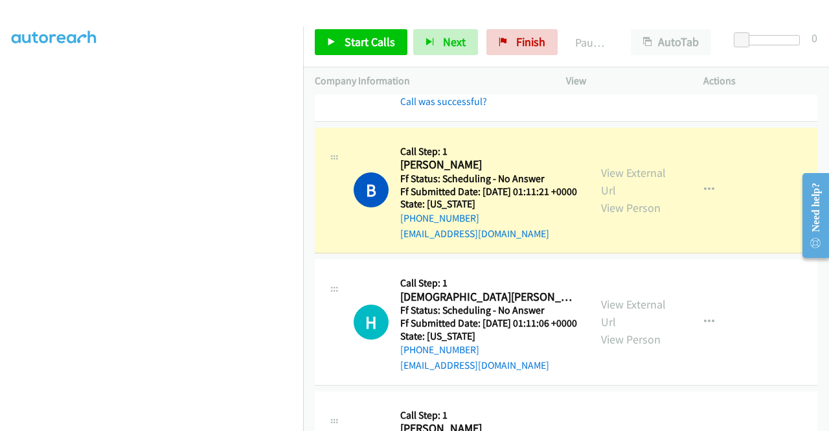
scroll to position [295, 0]
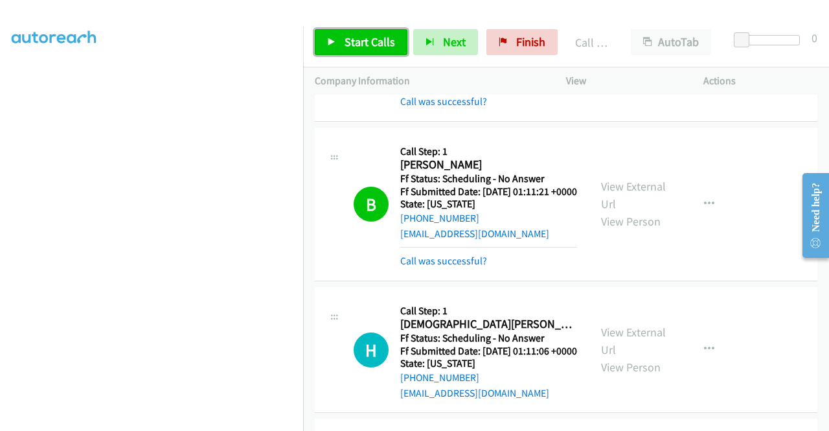
click at [359, 43] on span "Start Calls" at bounding box center [370, 41] width 51 height 15
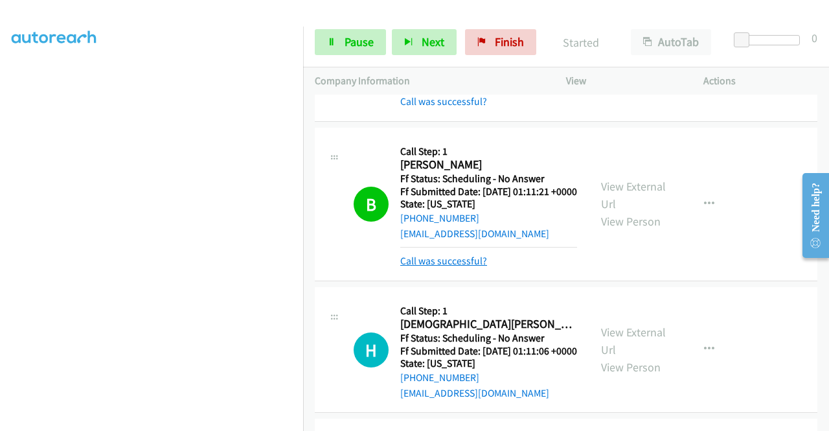
click at [463, 267] on link "Call was successful?" at bounding box center [443, 261] width 87 height 12
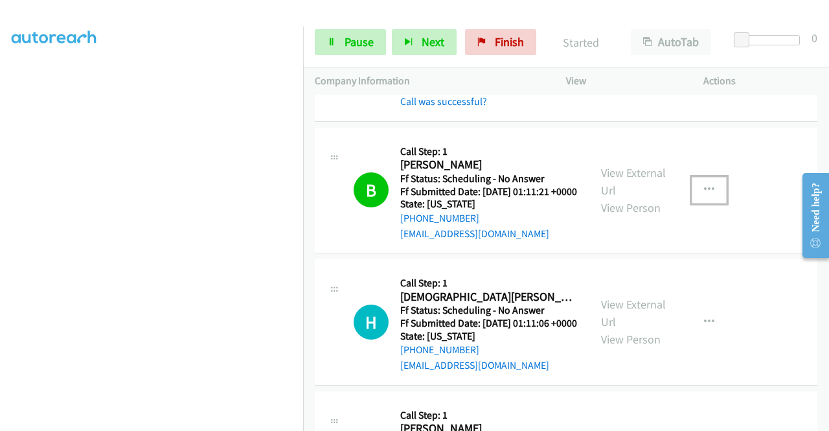
click at [705, 195] on icon "button" at bounding box center [709, 190] width 10 height 10
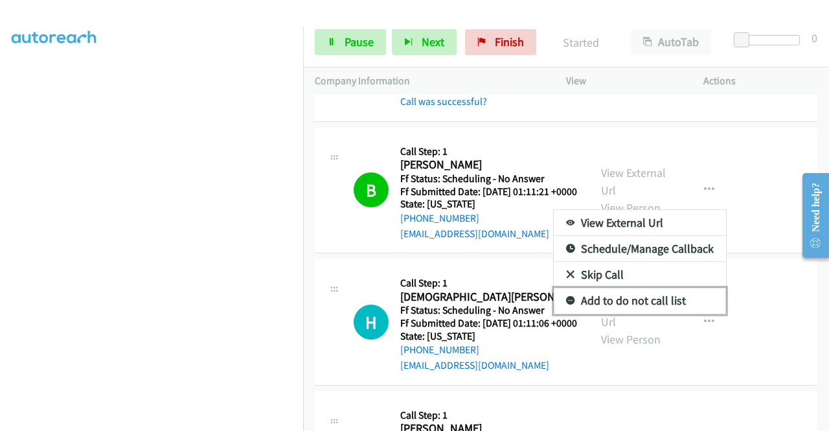
click at [630, 309] on link "Add to do not call list" at bounding box center [640, 301] width 172 height 26
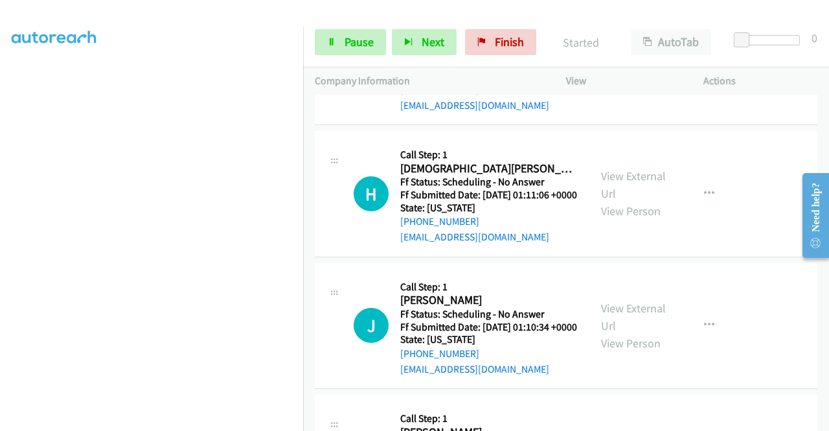
scroll to position [259, 0]
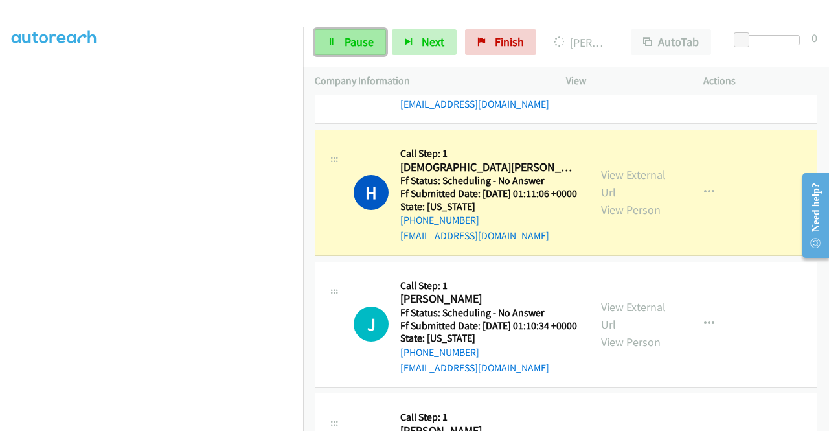
click at [345, 45] on span "Pause" at bounding box center [359, 41] width 29 height 15
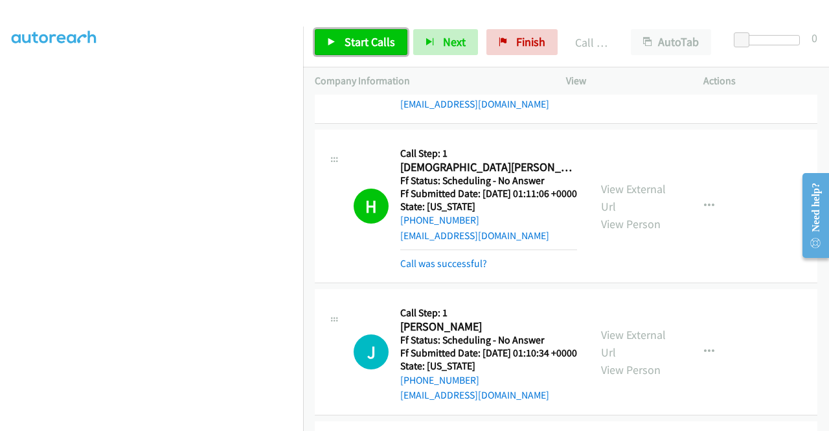
click at [380, 48] on span "Start Calls" at bounding box center [370, 41] width 51 height 15
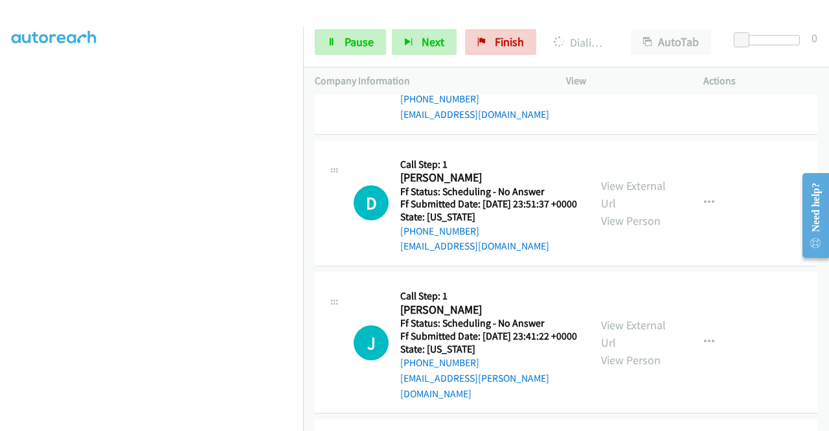
scroll to position [1490, 0]
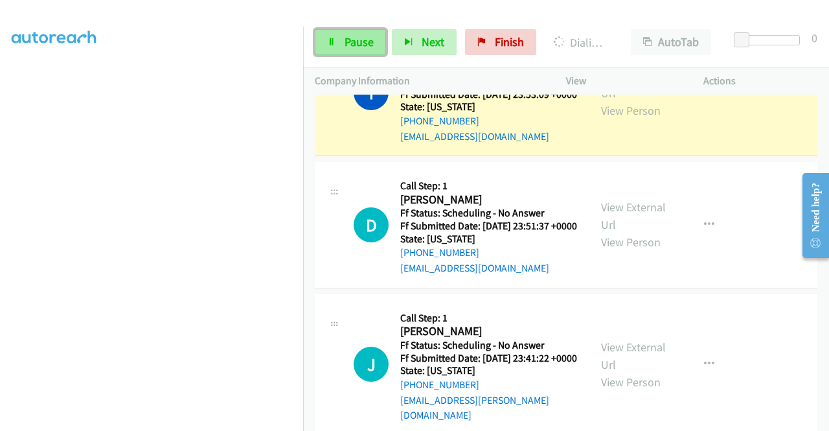
click at [346, 30] on link "Pause" at bounding box center [350, 42] width 71 height 26
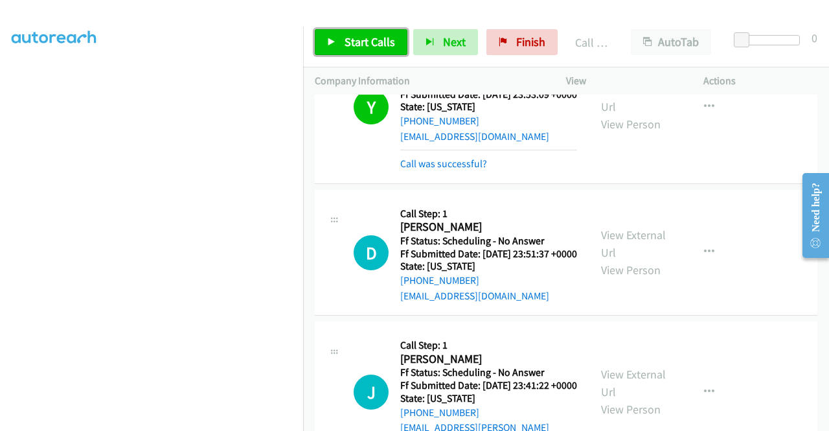
click at [386, 43] on span "Start Calls" at bounding box center [370, 41] width 51 height 15
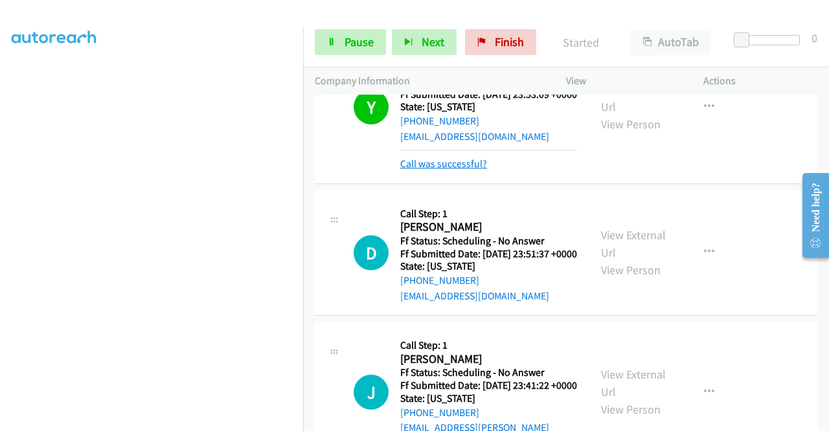
click at [459, 170] on link "Call was successful?" at bounding box center [443, 163] width 87 height 12
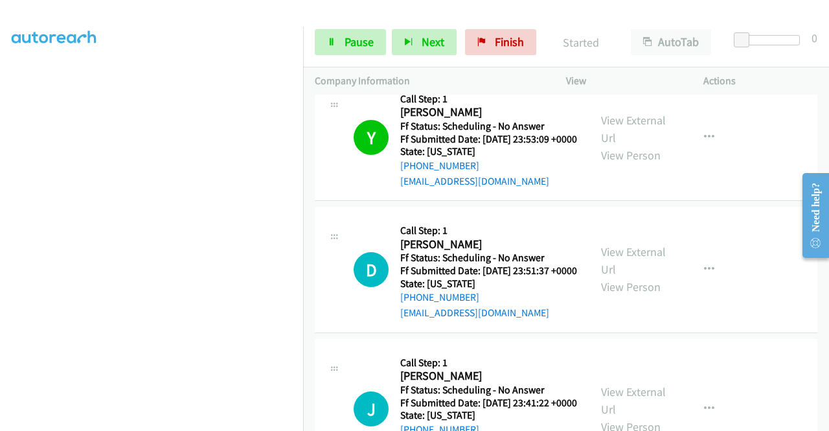
scroll to position [1425, 0]
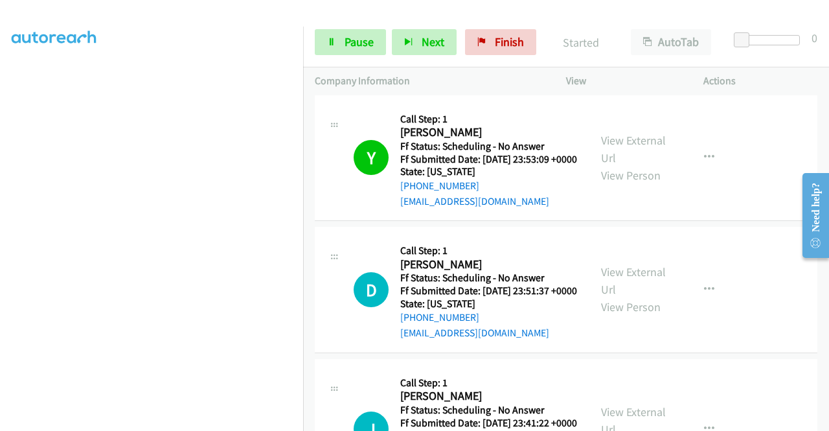
click at [441, 75] on link "Call was successful?" at bounding box center [443, 69] width 87 height 12
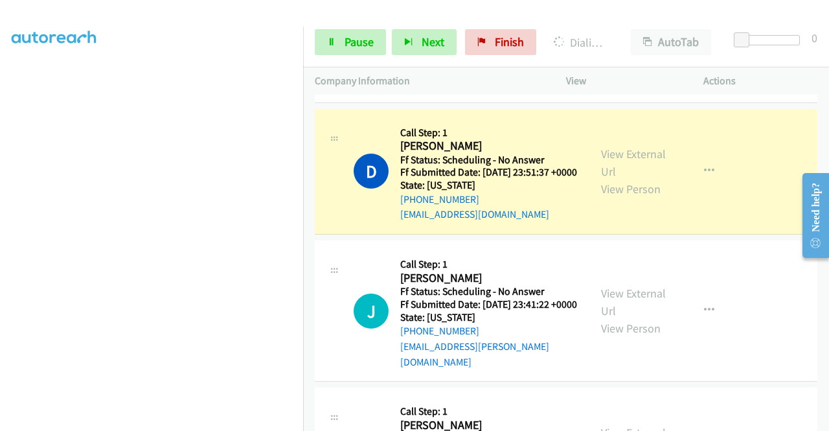
scroll to position [1605, 0]
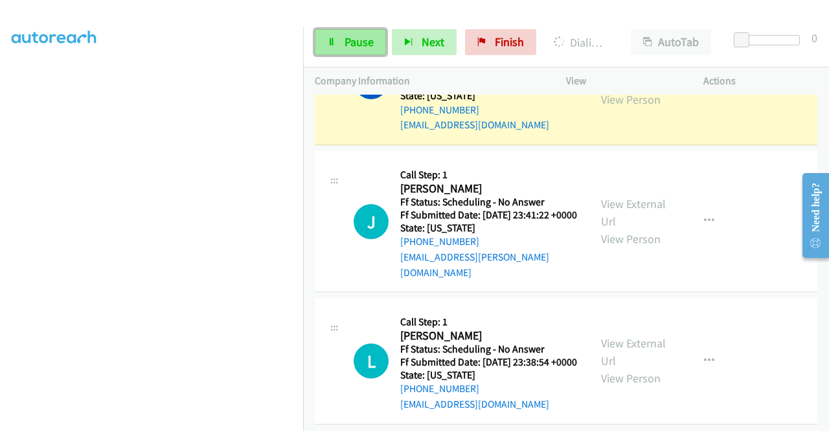
click at [362, 43] on span "Pause" at bounding box center [359, 41] width 29 height 15
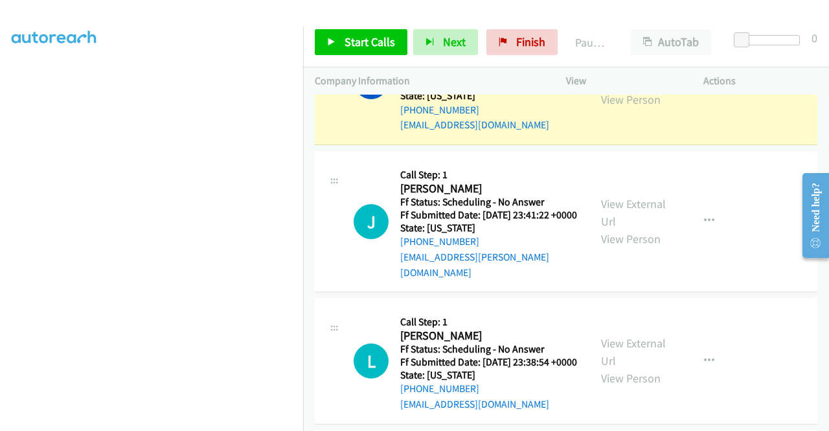
scroll to position [295, 0]
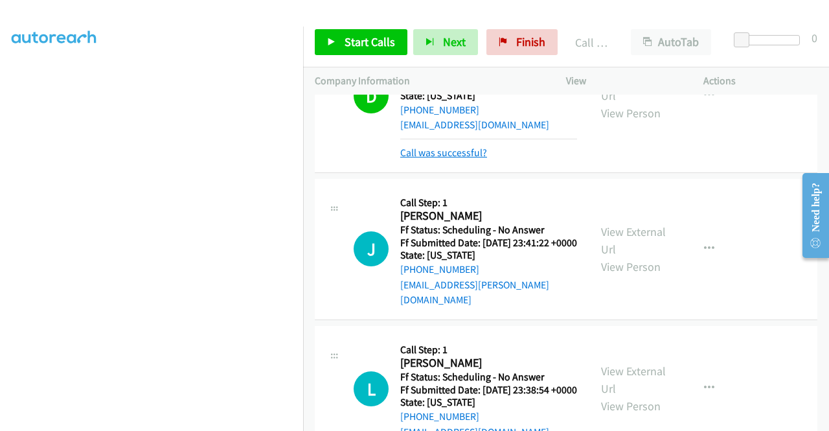
click at [430, 159] on link "Call was successful?" at bounding box center [443, 152] width 87 height 12
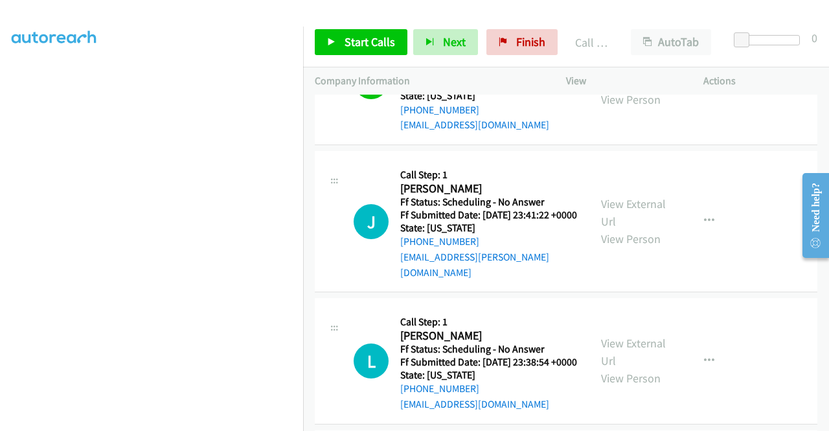
click at [720, 133] on div "View External Url View Person View External Url Email Schedule/Manage Callback …" at bounding box center [664, 82] width 149 height 102
click at [706, 87] on icon "button" at bounding box center [709, 81] width 10 height 10
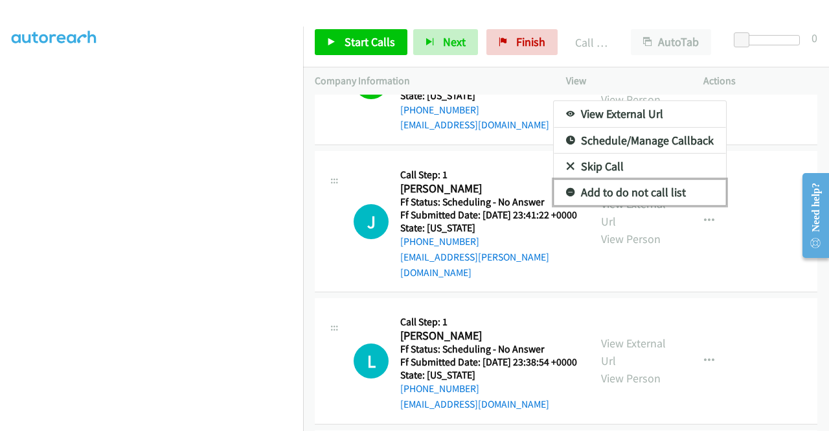
click at [635, 205] on link "Add to do not call list" at bounding box center [640, 192] width 172 height 26
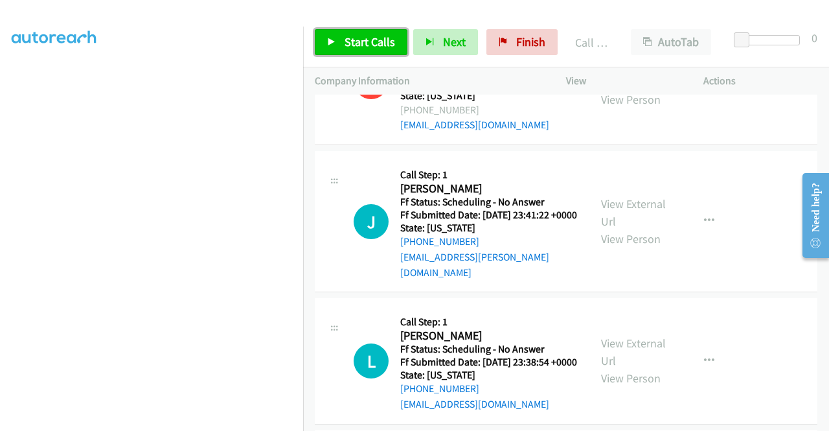
click at [377, 41] on span "Start Calls" at bounding box center [370, 41] width 51 height 15
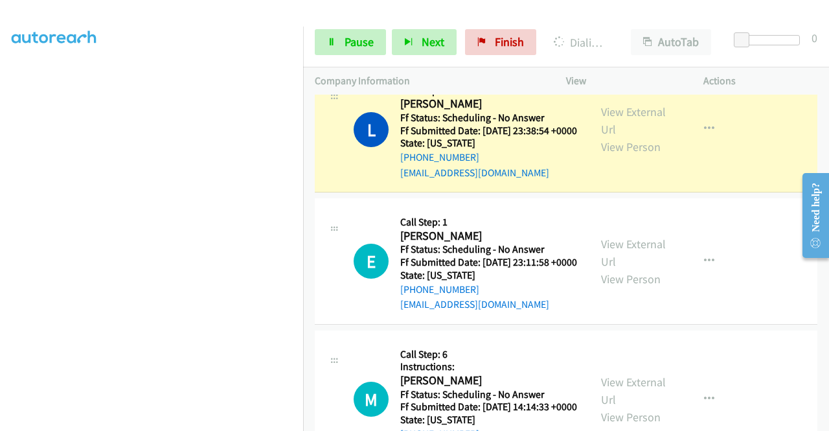
scroll to position [1929, 0]
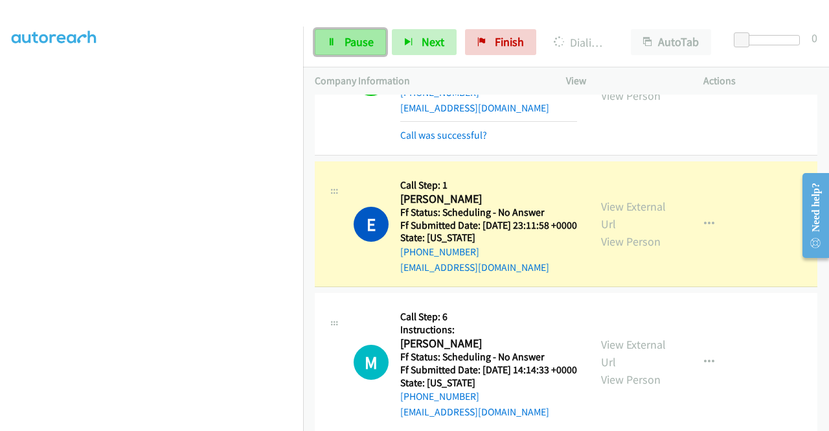
click at [371, 48] on span "Pause" at bounding box center [359, 41] width 29 height 15
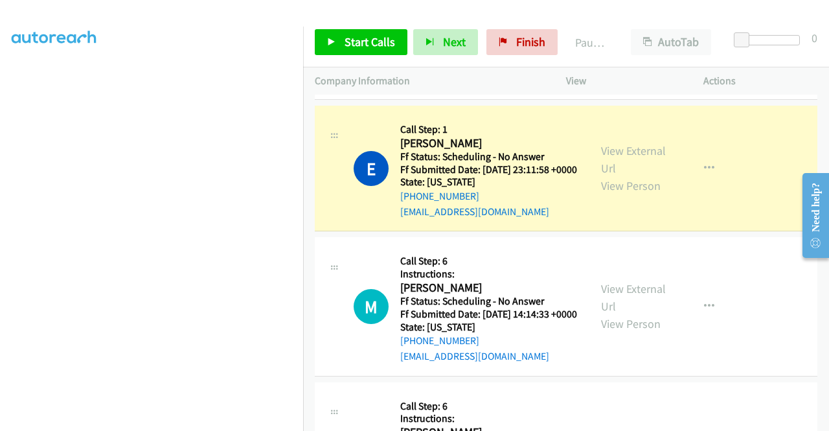
scroll to position [2059, 0]
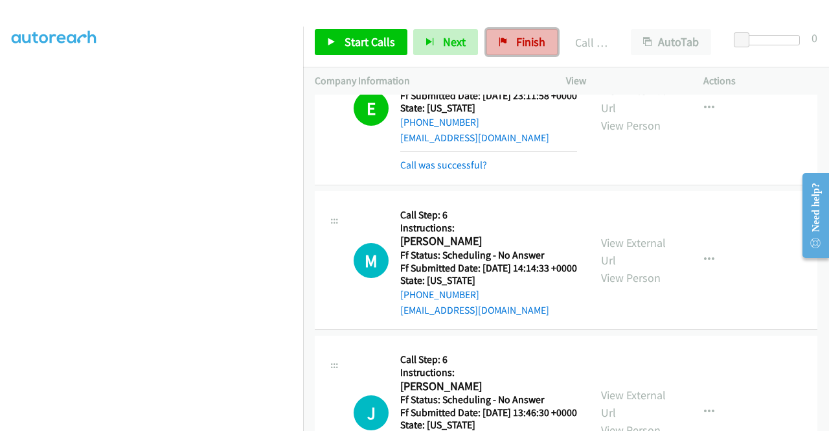
click at [527, 52] on link "Finish" at bounding box center [522, 42] width 71 height 26
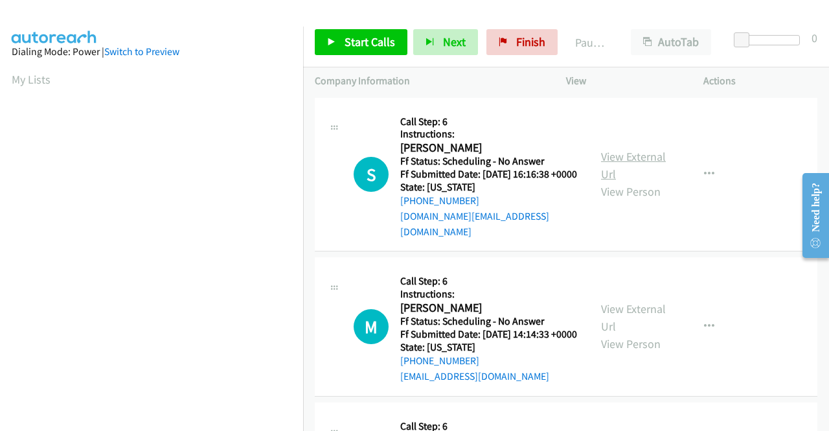
click at [617, 151] on link "View External Url" at bounding box center [633, 165] width 65 height 32
click at [614, 312] on link "View External Url" at bounding box center [633, 317] width 65 height 32
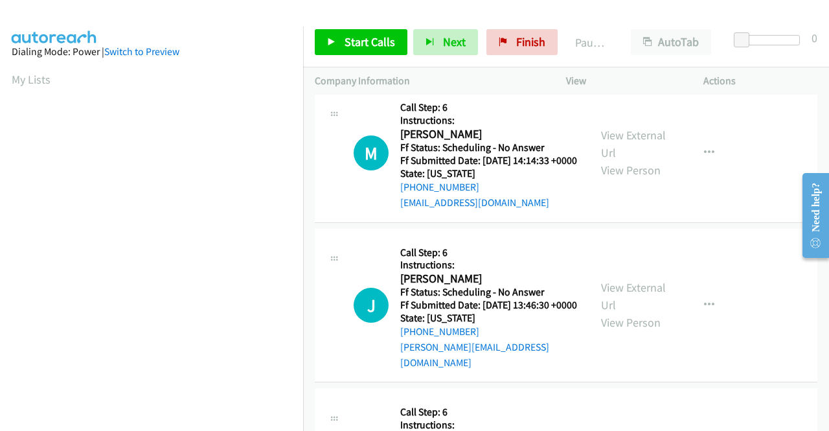
scroll to position [194, 0]
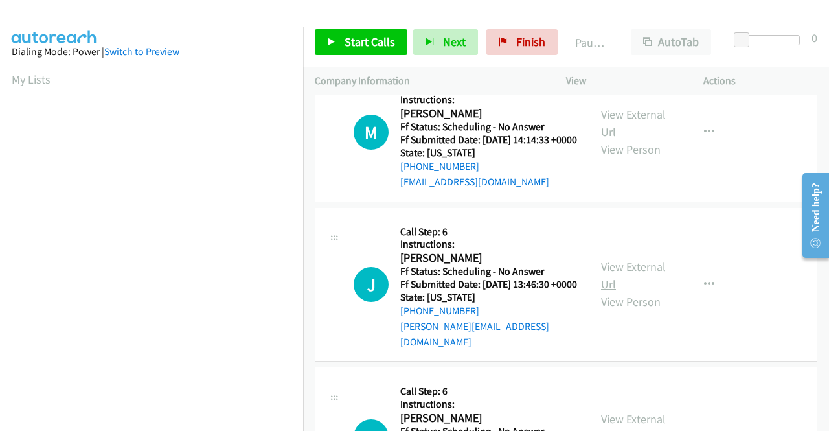
click at [622, 279] on link "View External Url" at bounding box center [633, 275] width 65 height 32
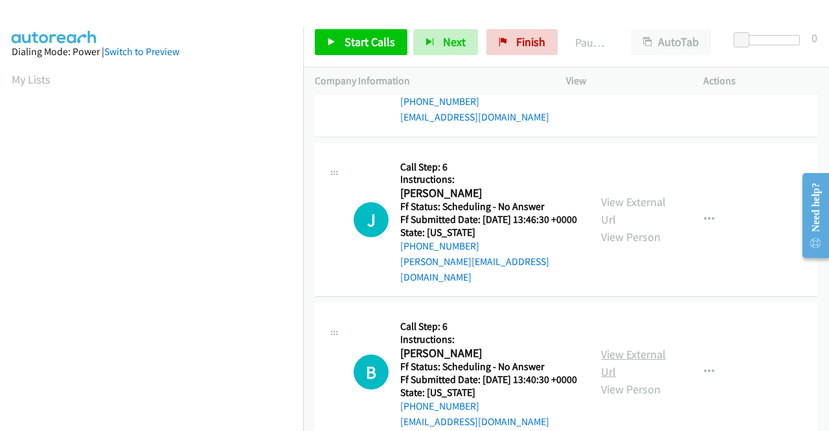
click at [625, 369] on link "View External Url" at bounding box center [633, 363] width 65 height 32
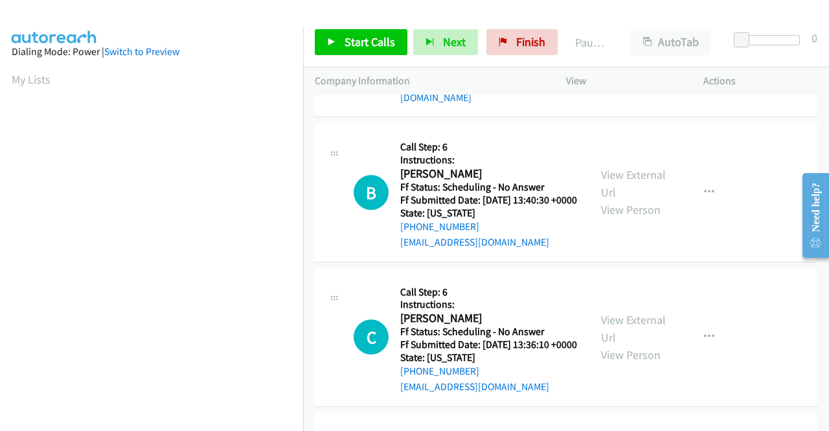
scroll to position [518, 0]
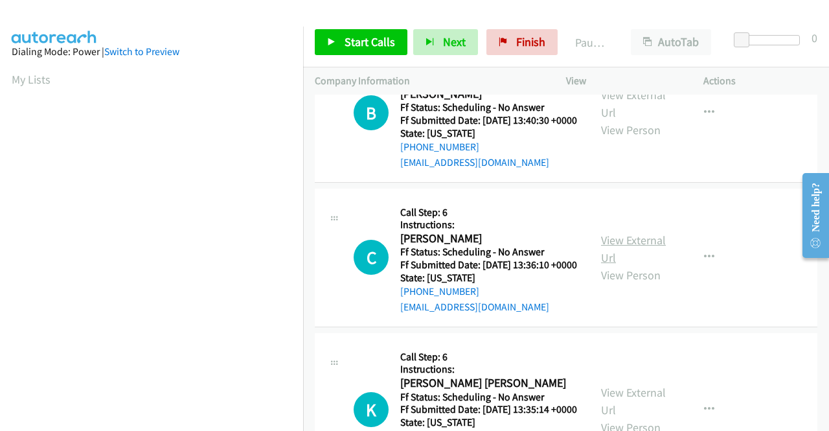
click at [619, 262] on link "View External Url" at bounding box center [633, 249] width 65 height 32
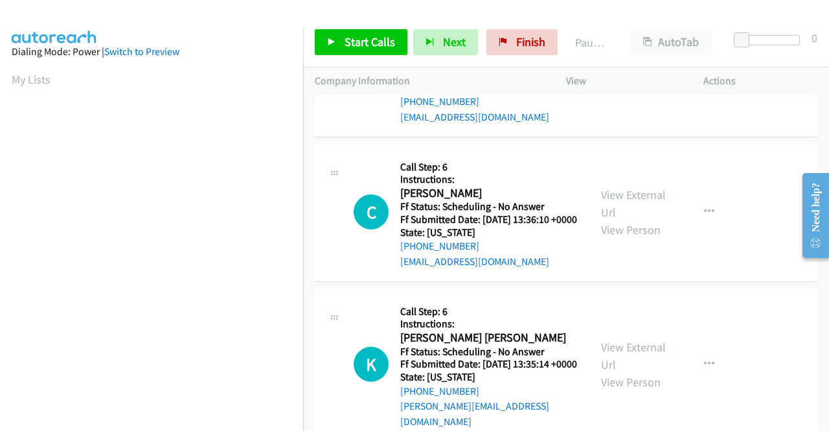
scroll to position [713, 0]
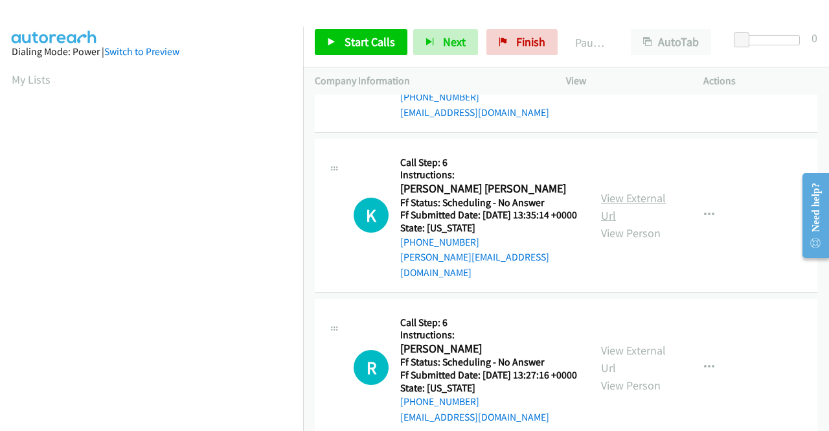
click at [637, 223] on link "View External Url" at bounding box center [633, 206] width 65 height 32
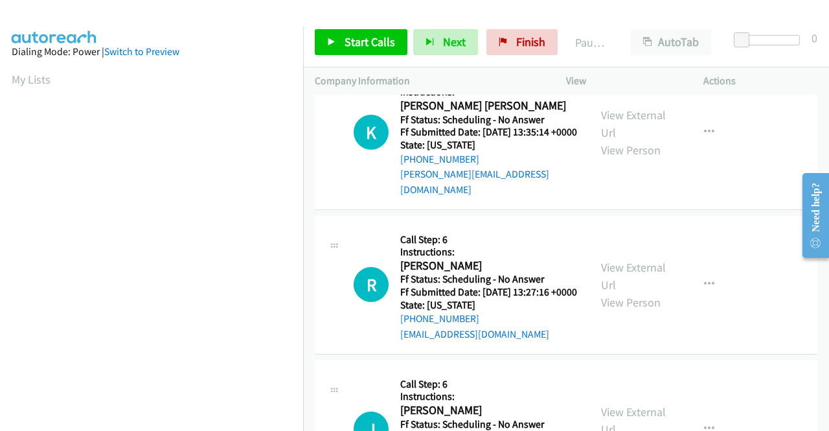
scroll to position [842, 0]
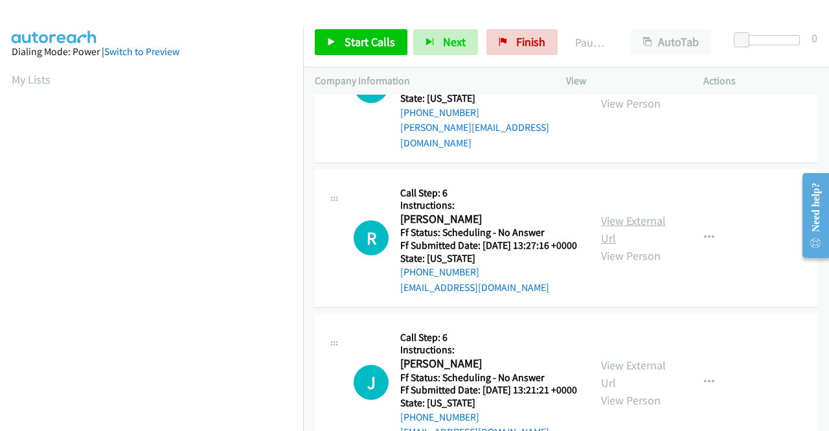
click at [615, 246] on link "View External Url" at bounding box center [633, 229] width 65 height 32
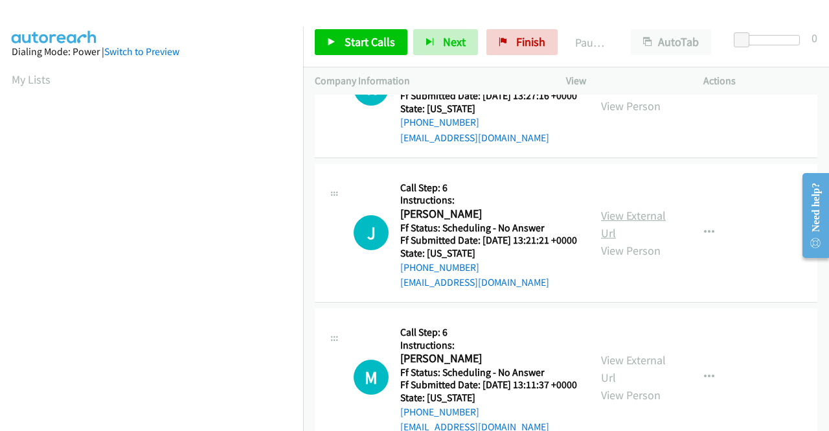
scroll to position [1037, 0]
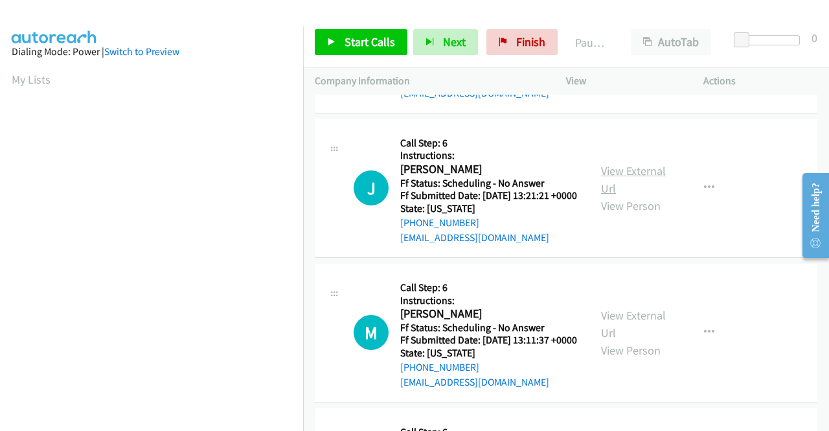
click at [622, 196] on link "View External Url" at bounding box center [633, 179] width 65 height 32
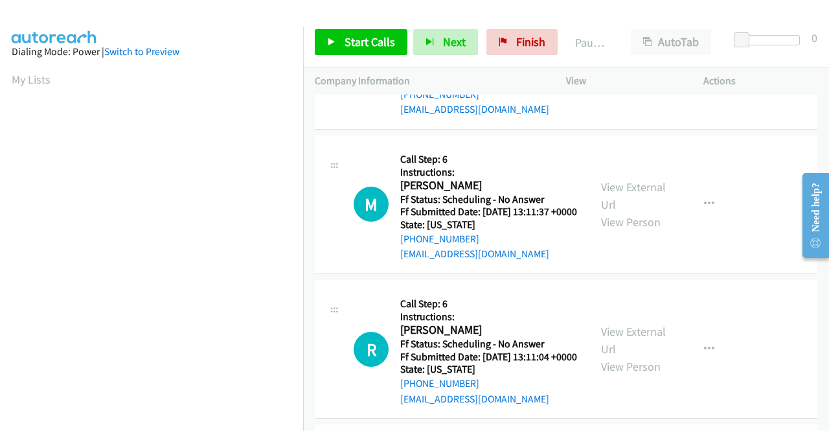
scroll to position [1166, 0]
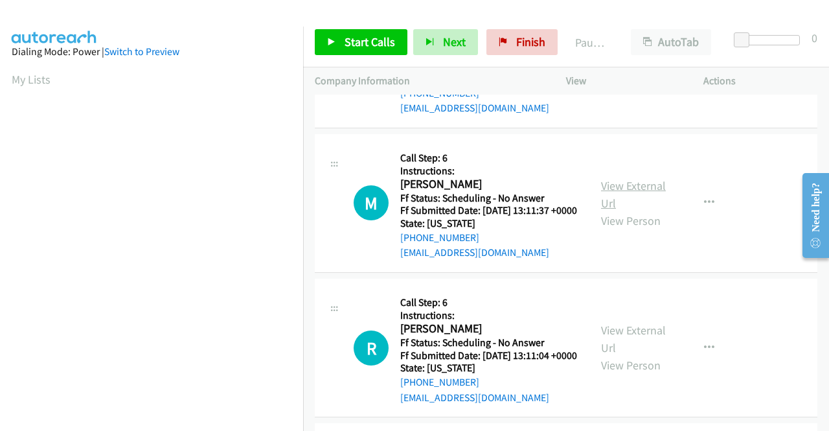
click at [614, 211] on link "View External Url" at bounding box center [633, 194] width 65 height 32
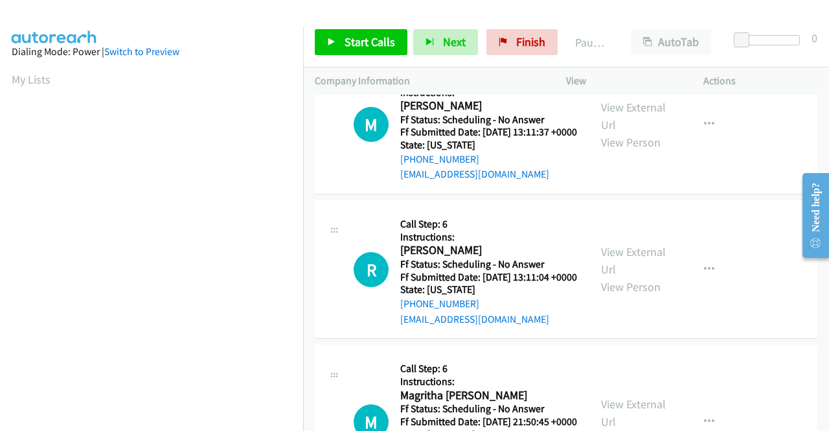
scroll to position [1296, 0]
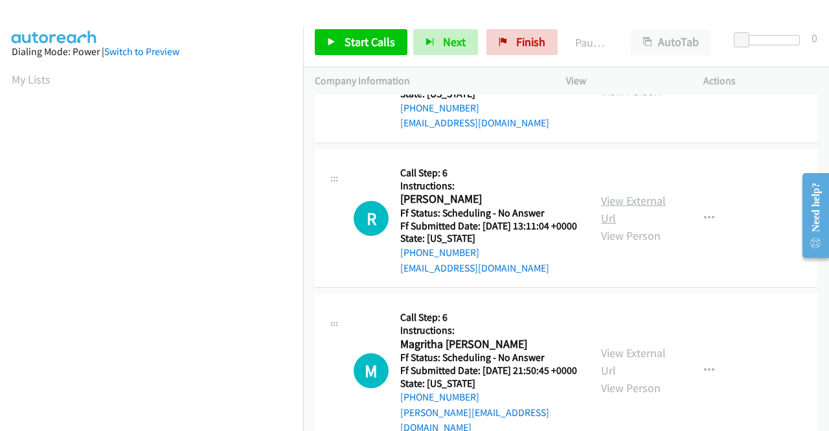
click at [648, 225] on link "View External Url" at bounding box center [633, 209] width 65 height 32
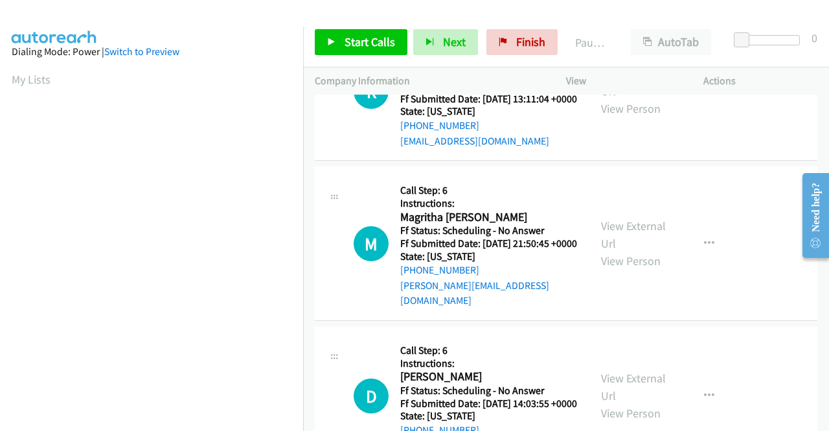
scroll to position [1425, 0]
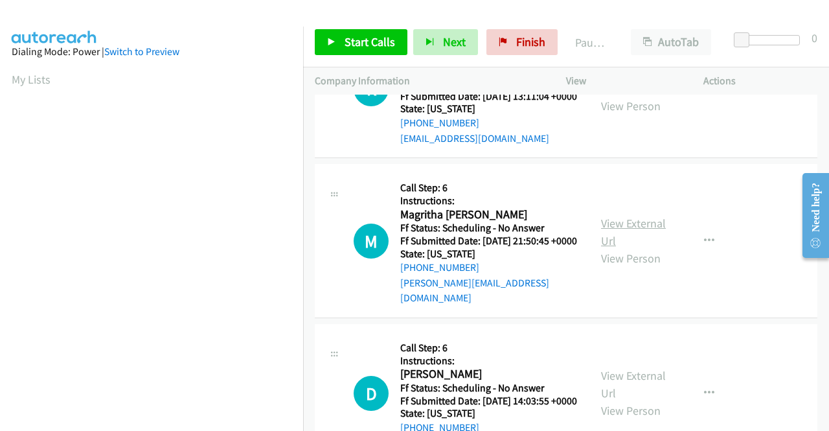
click at [632, 248] on link "View External Url" at bounding box center [633, 232] width 65 height 32
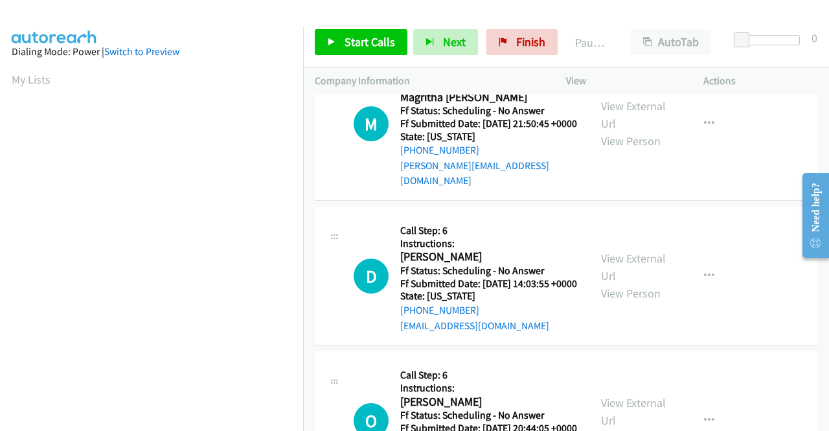
scroll to position [1555, 0]
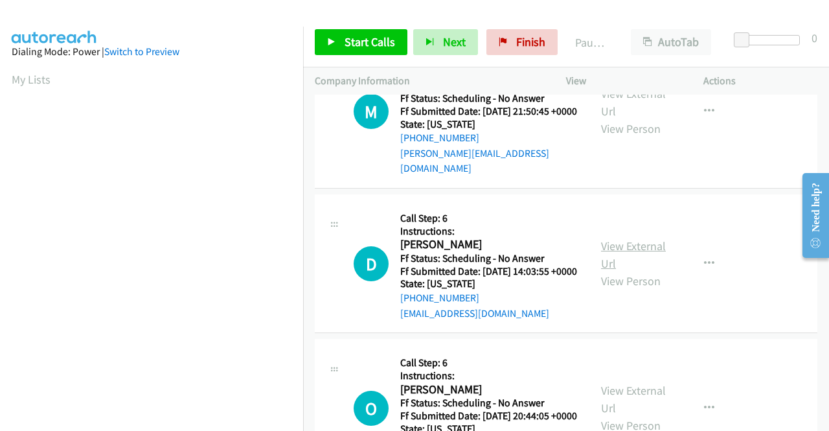
click at [617, 271] on link "View External Url" at bounding box center [633, 254] width 65 height 32
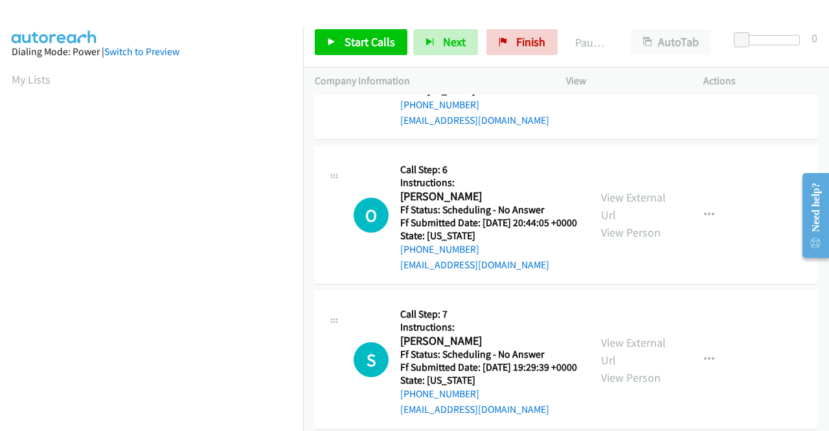
scroll to position [1749, 0]
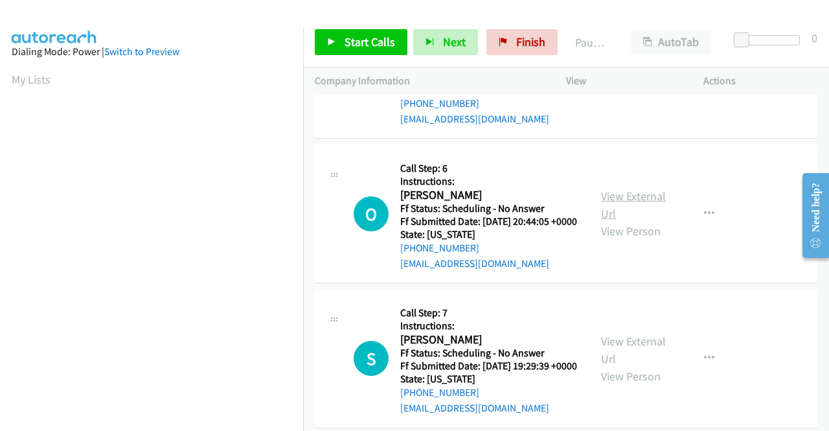
click at [626, 221] on link "View External Url" at bounding box center [633, 205] width 65 height 32
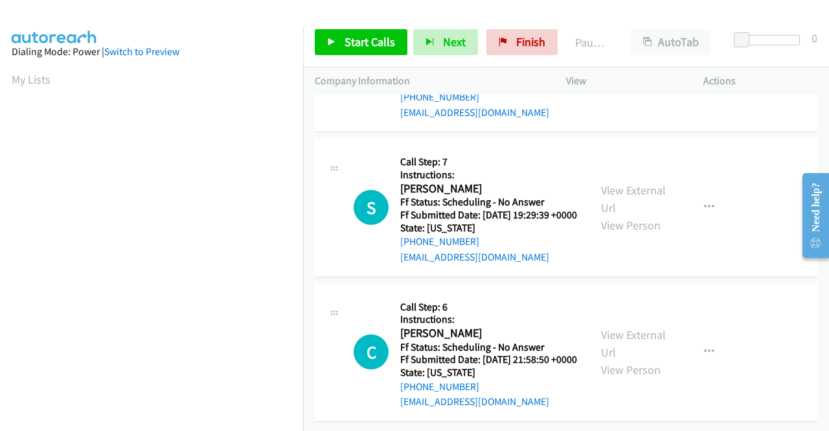
scroll to position [1944, 0]
click at [631, 215] on link "View External Url" at bounding box center [633, 199] width 65 height 32
click at [641, 327] on link "View External Url" at bounding box center [633, 343] width 65 height 32
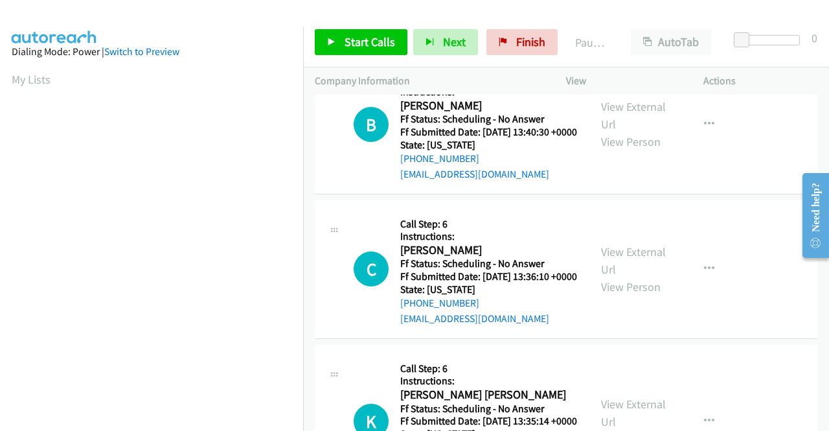
scroll to position [0, 0]
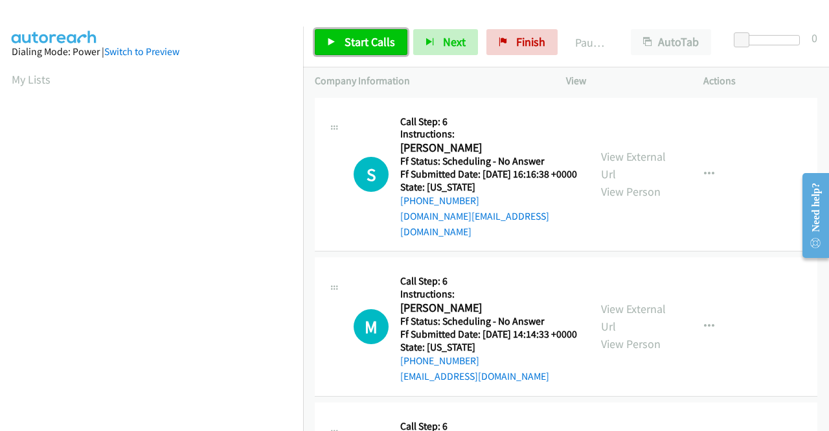
click at [374, 42] on span "Start Calls" at bounding box center [370, 41] width 51 height 15
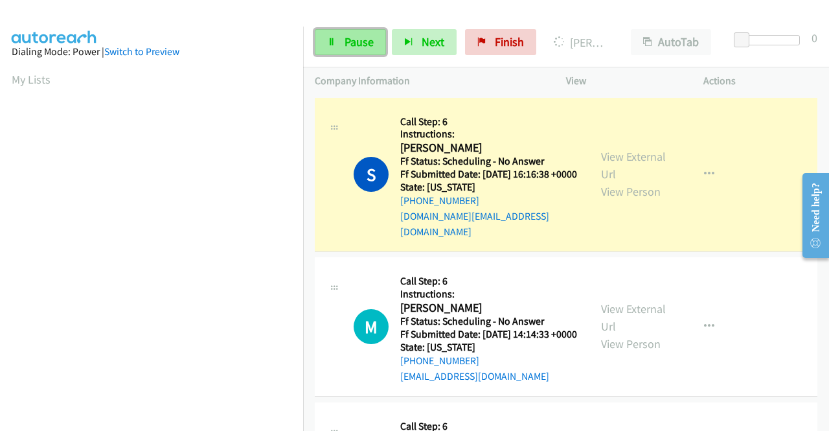
click at [338, 47] on link "Pause" at bounding box center [350, 42] width 71 height 26
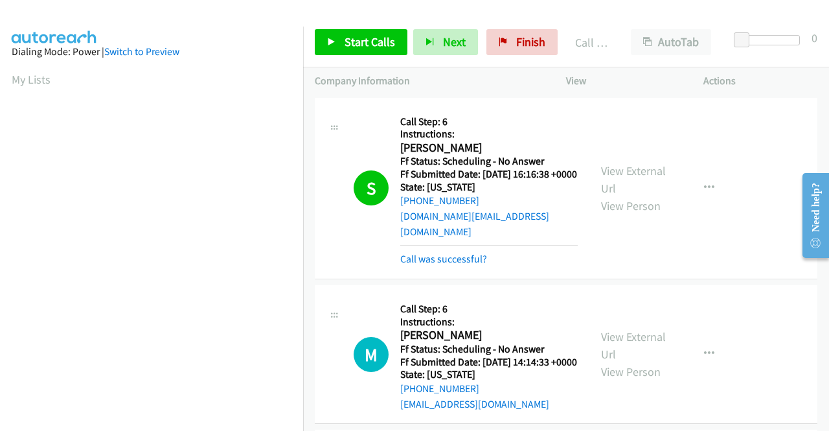
scroll to position [295, 0]
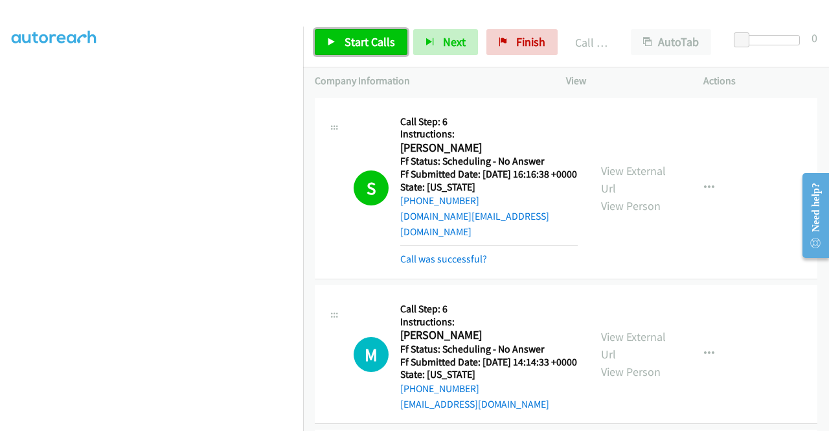
click at [347, 36] on span "Start Calls" at bounding box center [370, 41] width 51 height 15
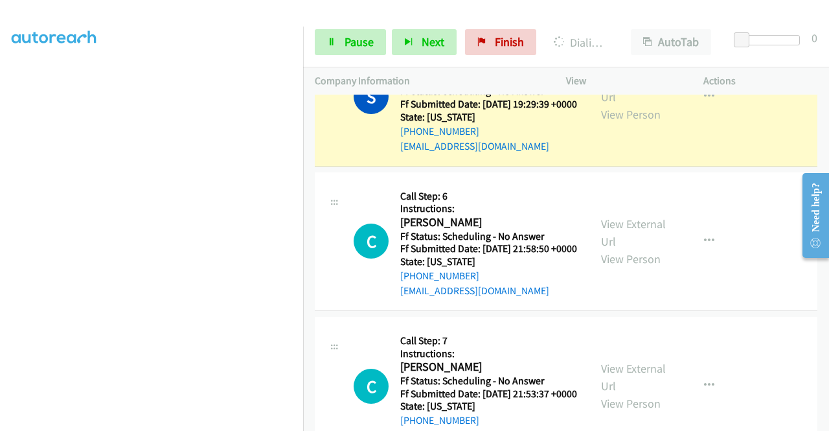
scroll to position [2397, 0]
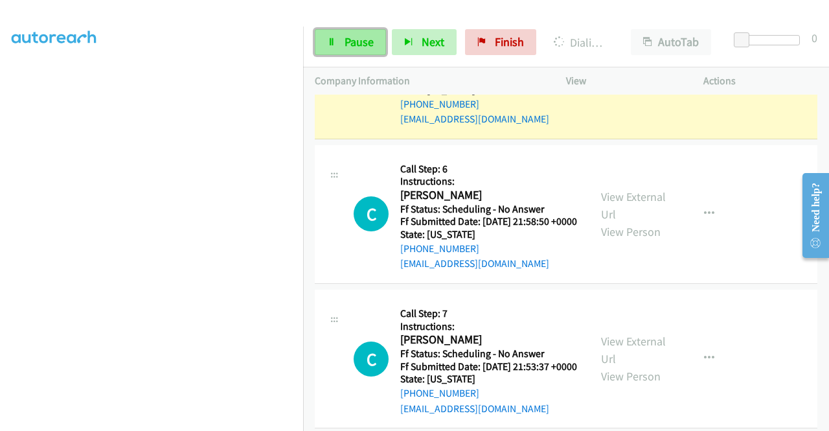
click at [361, 46] on span "Pause" at bounding box center [359, 41] width 29 height 15
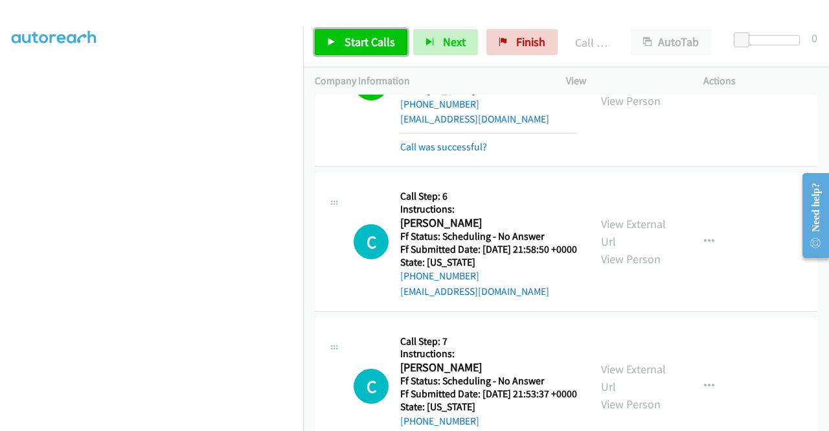
click at [373, 50] on link "Start Calls" at bounding box center [361, 42] width 93 height 26
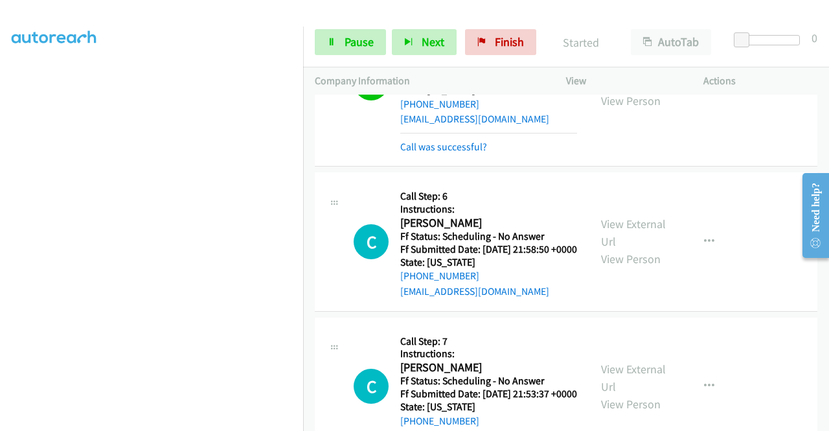
scroll to position [231, 0]
click at [374, 52] on link "Pause" at bounding box center [350, 42] width 71 height 26
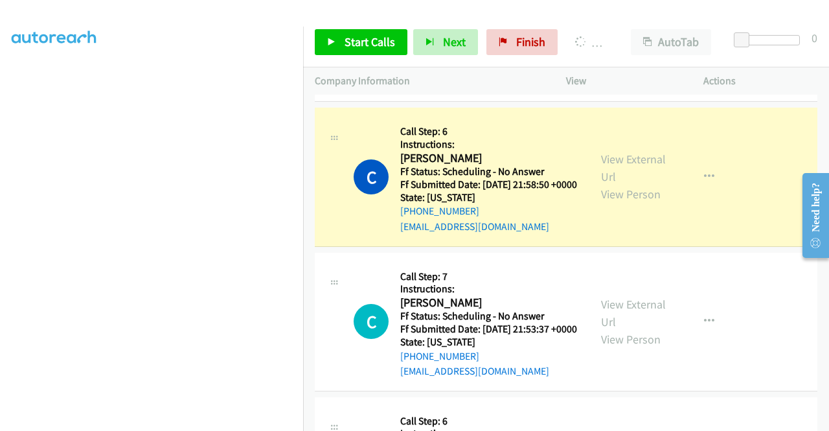
scroll to position [295, 0]
click at [516, 38] on span "Finish" at bounding box center [530, 41] width 29 height 15
